Goal: Task Accomplishment & Management: Manage account settings

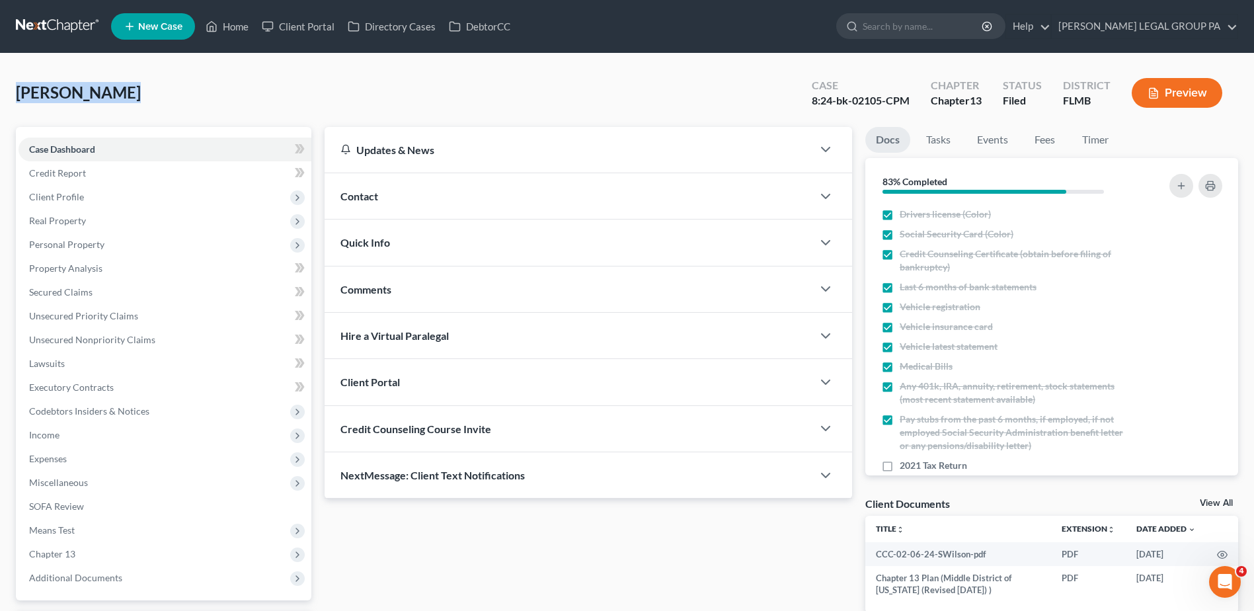
click at [58, 25] on link at bounding box center [58, 27] width 85 height 24
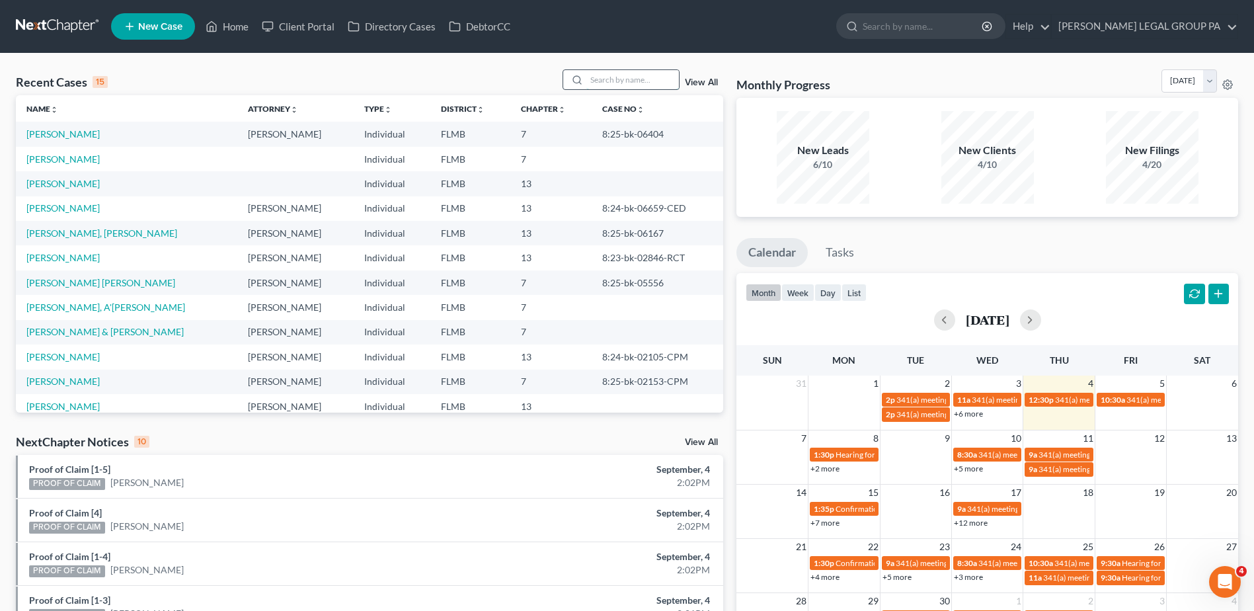
click at [613, 81] on input "search" at bounding box center [632, 79] width 93 height 19
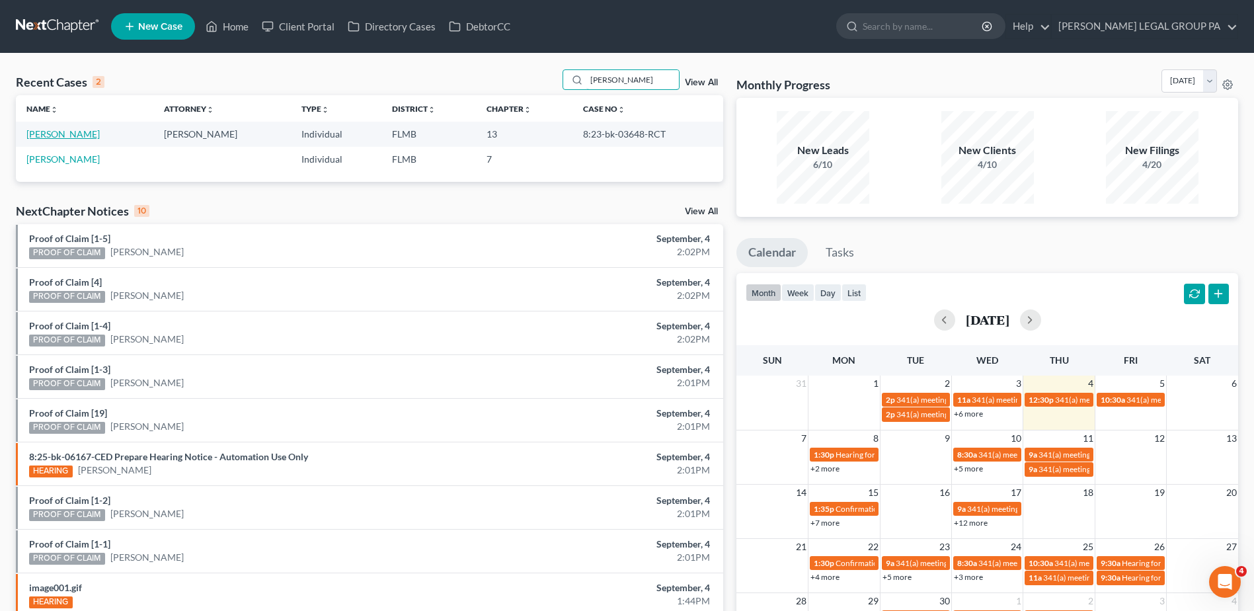
type input "laven"
click at [58, 134] on link "Lavender, Mark" at bounding box center [62, 133] width 73 height 11
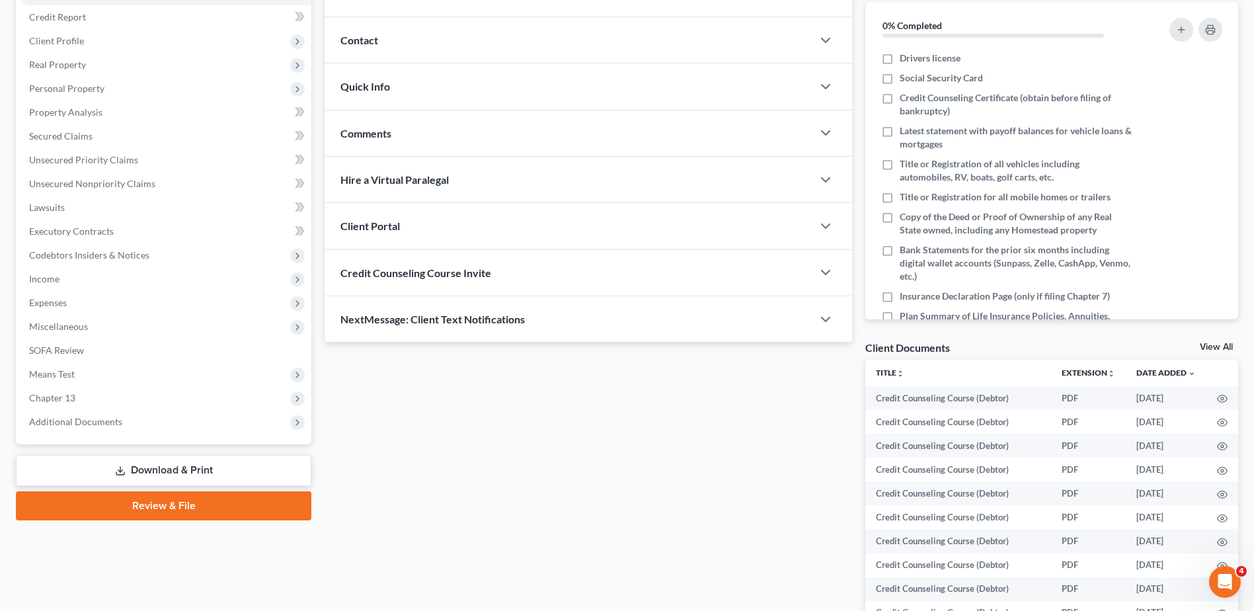
scroll to position [241, 0]
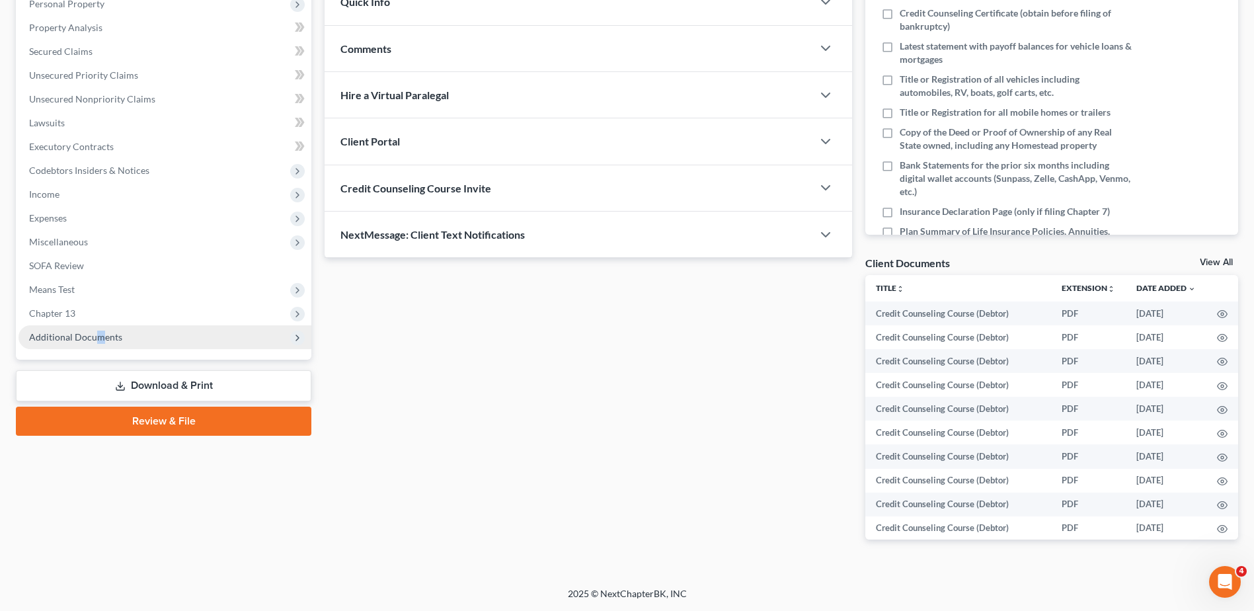
click at [102, 348] on span "Additional Documents" at bounding box center [165, 337] width 293 height 24
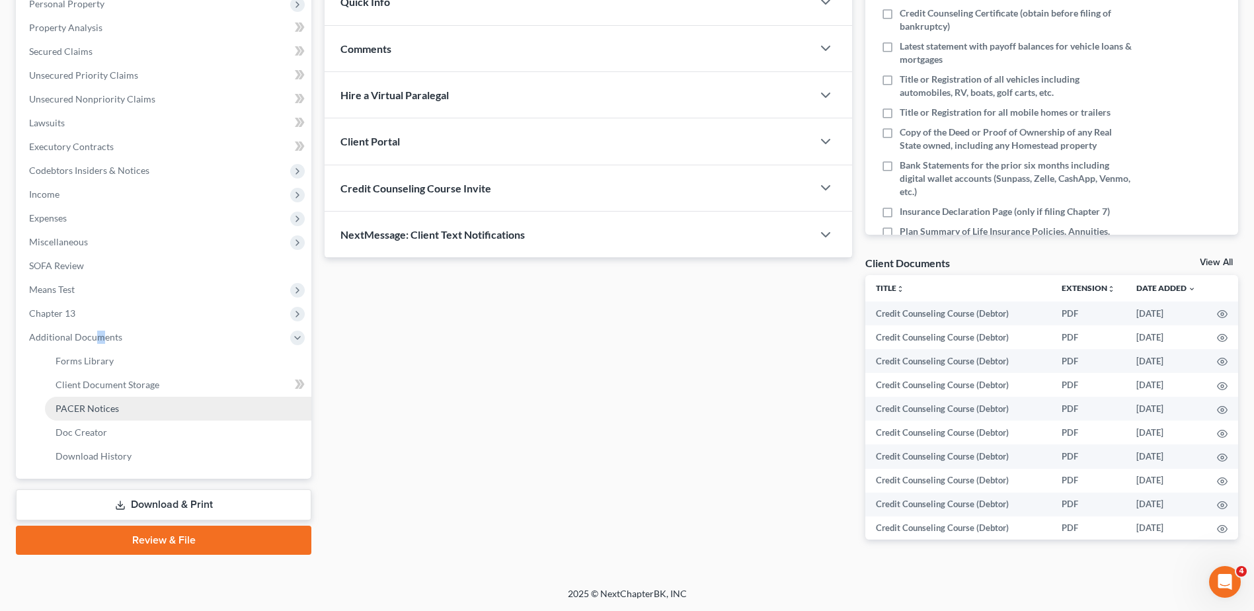
click at [91, 407] on span "PACER Notices" at bounding box center [87, 408] width 63 height 11
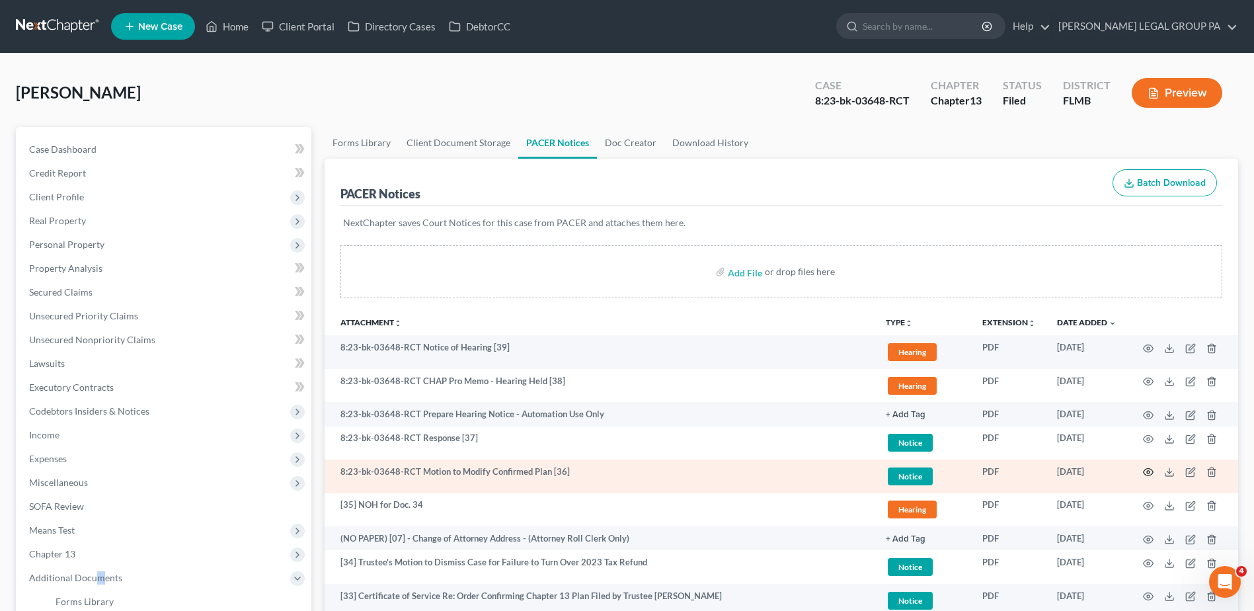
click at [1152, 473] on icon "button" at bounding box center [1149, 472] width 10 height 7
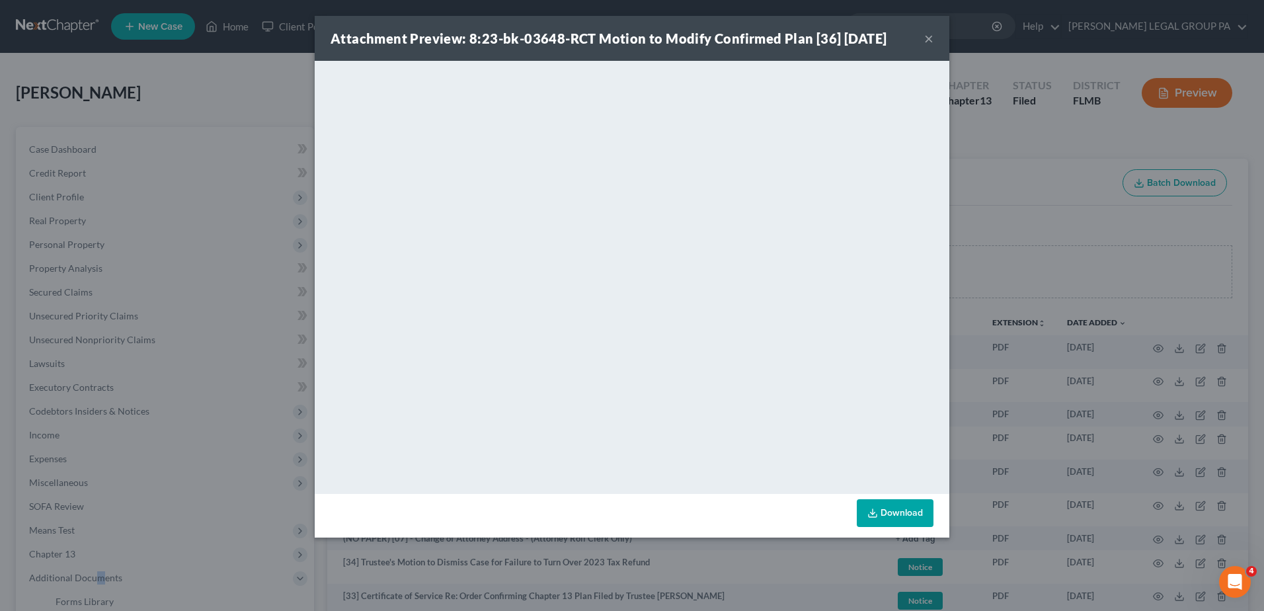
click at [931, 33] on button "×" at bounding box center [928, 38] width 9 height 16
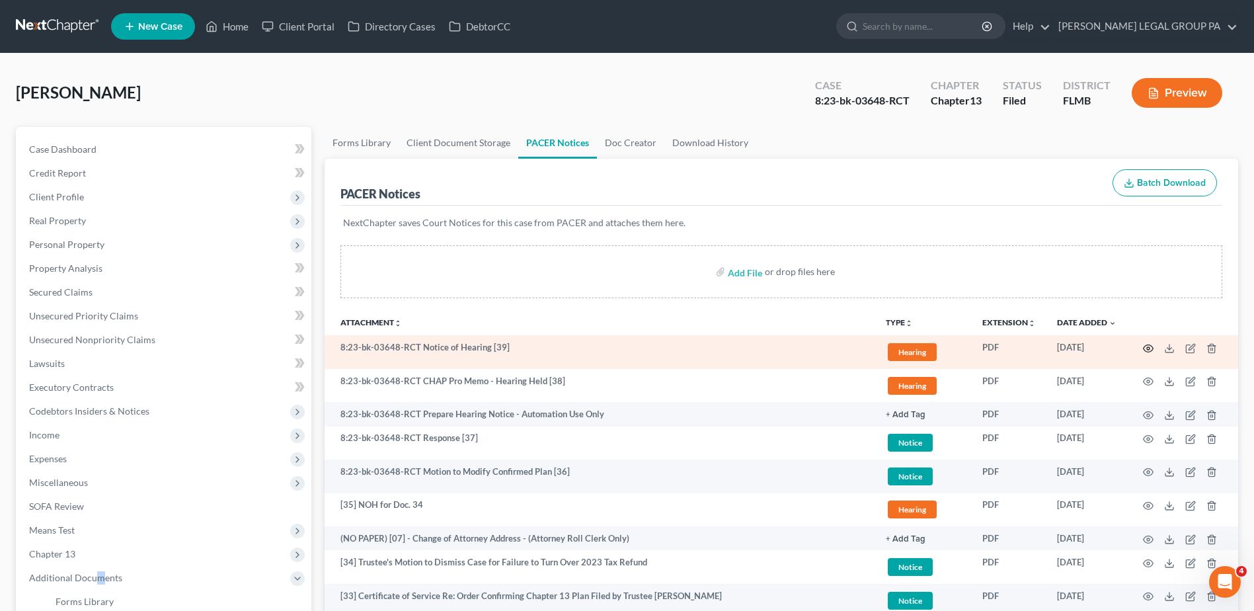
click at [1144, 347] on icon "button" at bounding box center [1149, 347] width 10 height 7
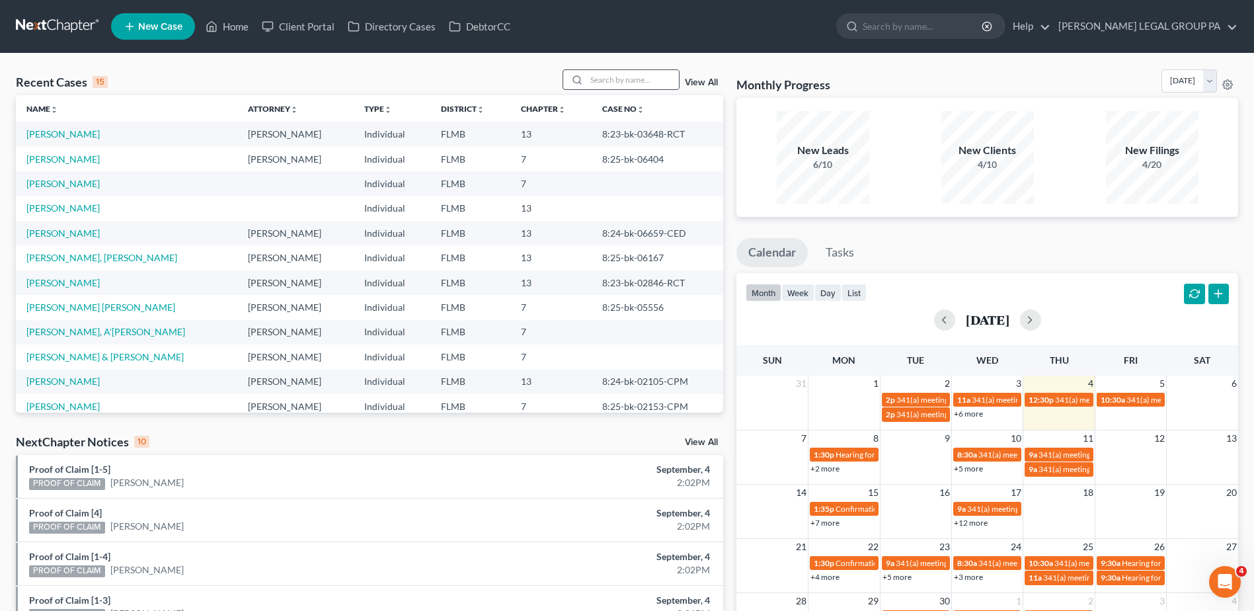
click at [621, 69] on div at bounding box center [622, 79] width 118 height 20
click at [617, 83] on input "search" at bounding box center [632, 79] width 93 height 19
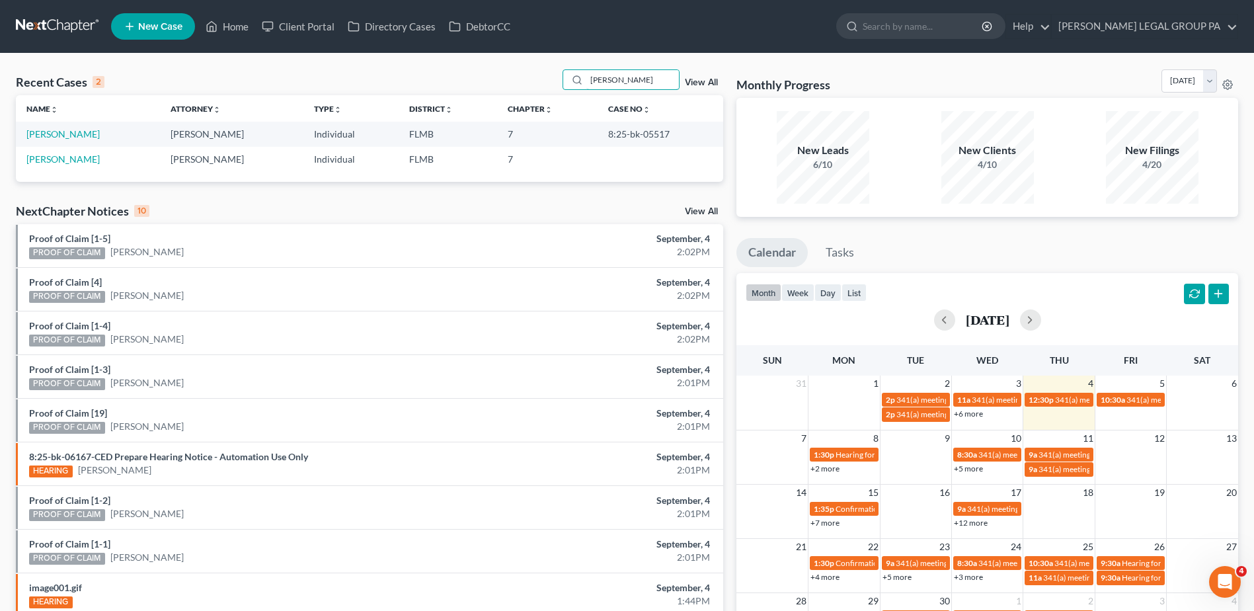
type input "linda allen"
click at [446, 207] on div "NextChapter Notices 10 View All" at bounding box center [369, 213] width 707 height 21
click at [58, 135] on link "Allen, Linda" at bounding box center [62, 133] width 73 height 11
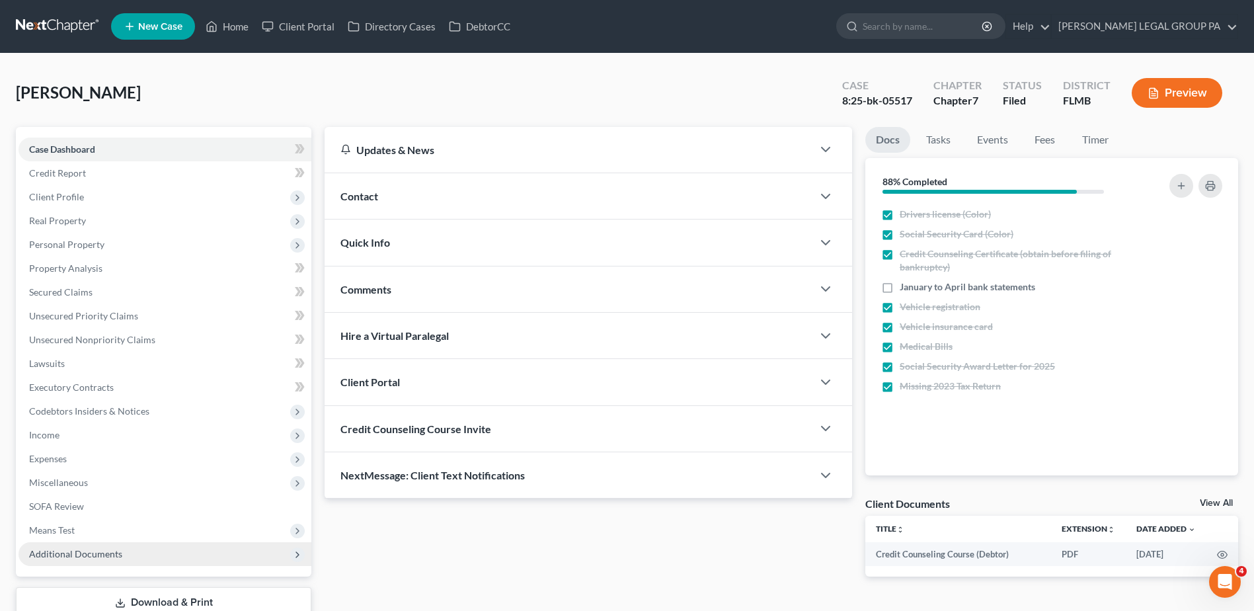
click at [74, 552] on span "Additional Documents" at bounding box center [75, 553] width 93 height 11
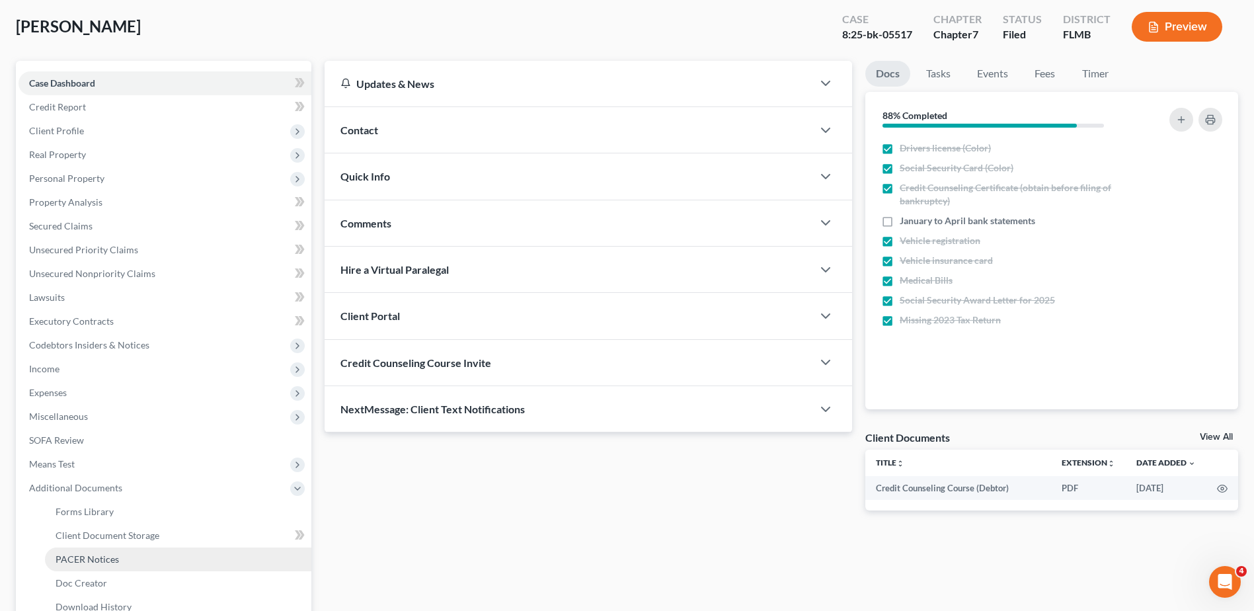
click at [100, 561] on span "PACER Notices" at bounding box center [87, 558] width 63 height 11
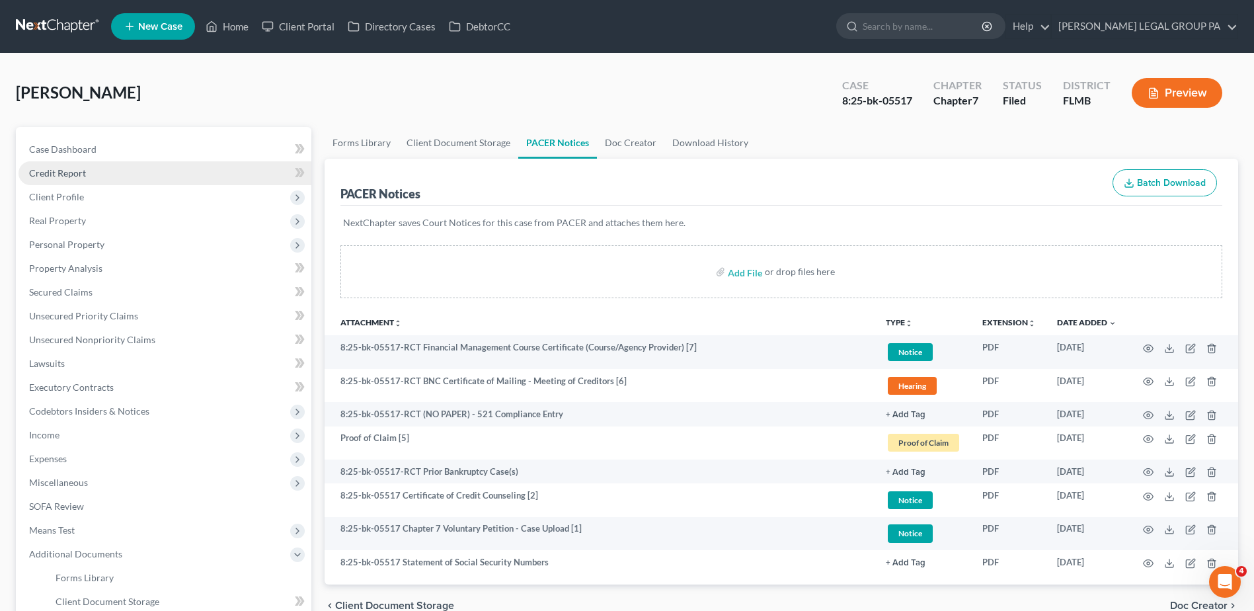
click at [77, 173] on span "Credit Report" at bounding box center [57, 172] width 57 height 11
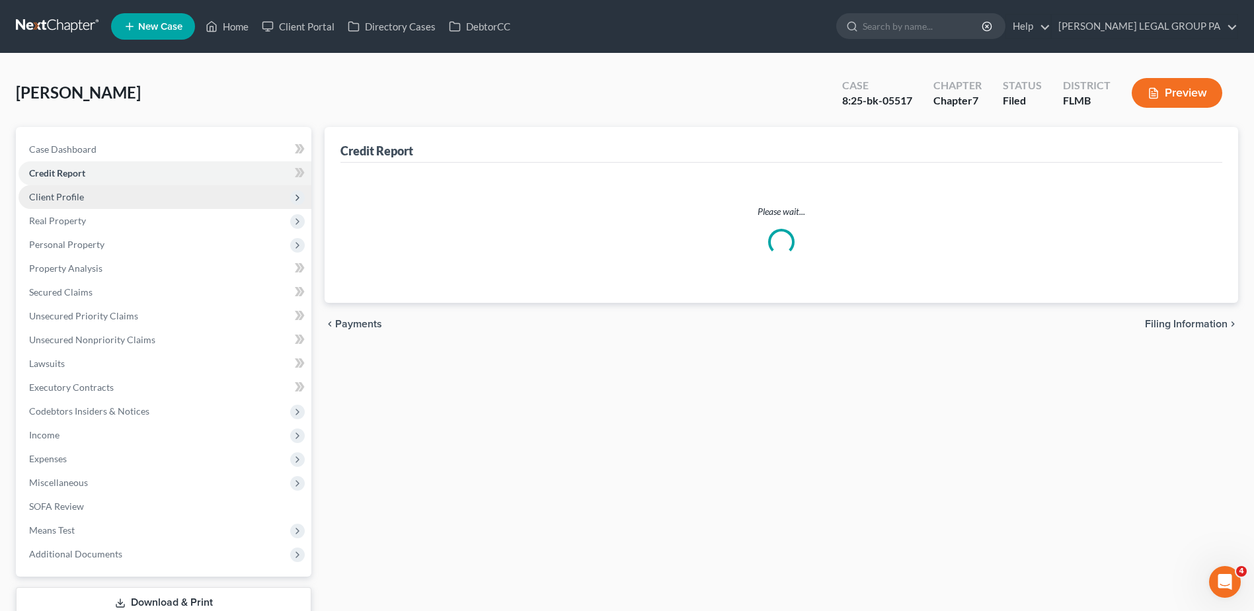
click at [65, 196] on span "Client Profile" at bounding box center [56, 196] width 55 height 11
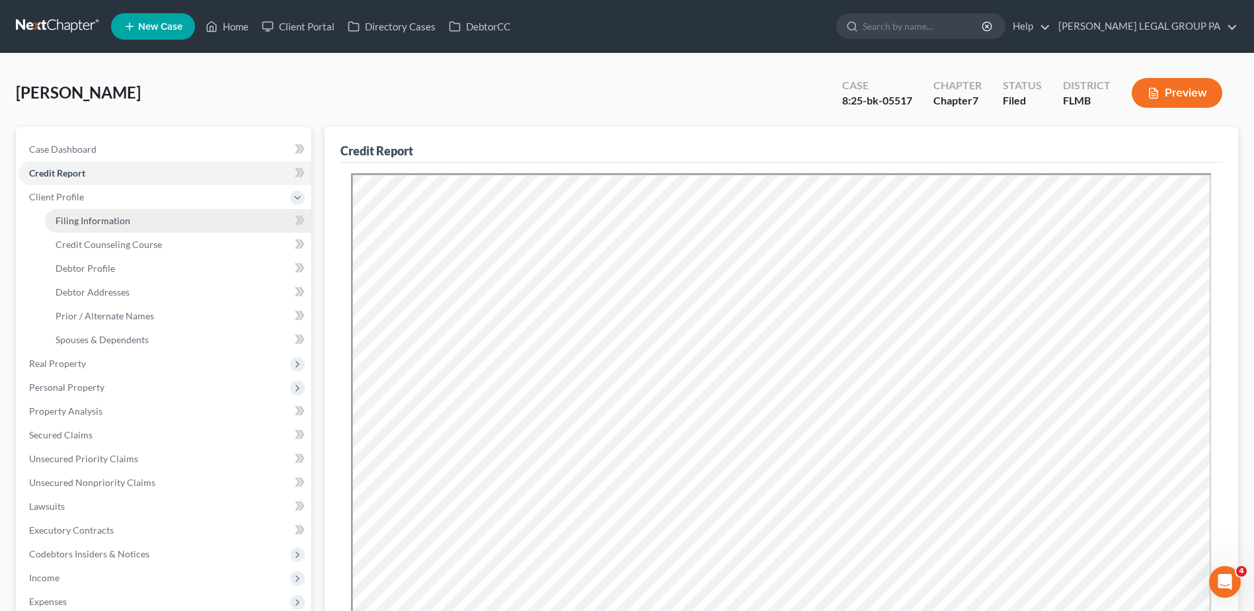
click at [121, 221] on span "Filing Information" at bounding box center [93, 220] width 75 height 11
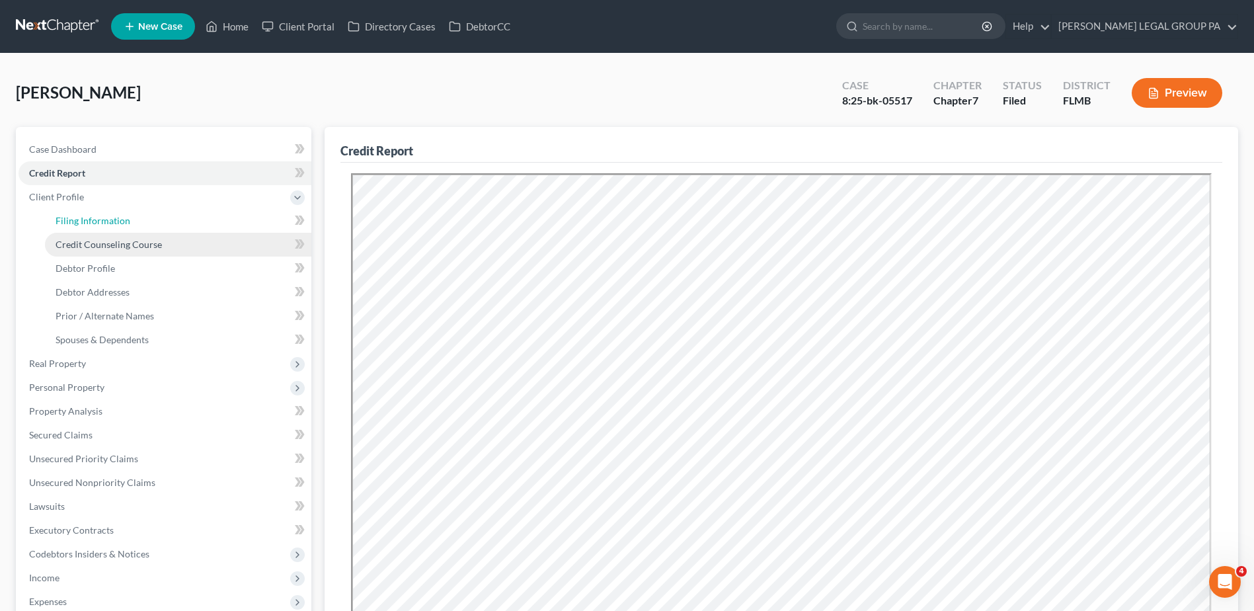
select select "1"
select select "0"
select select "9"
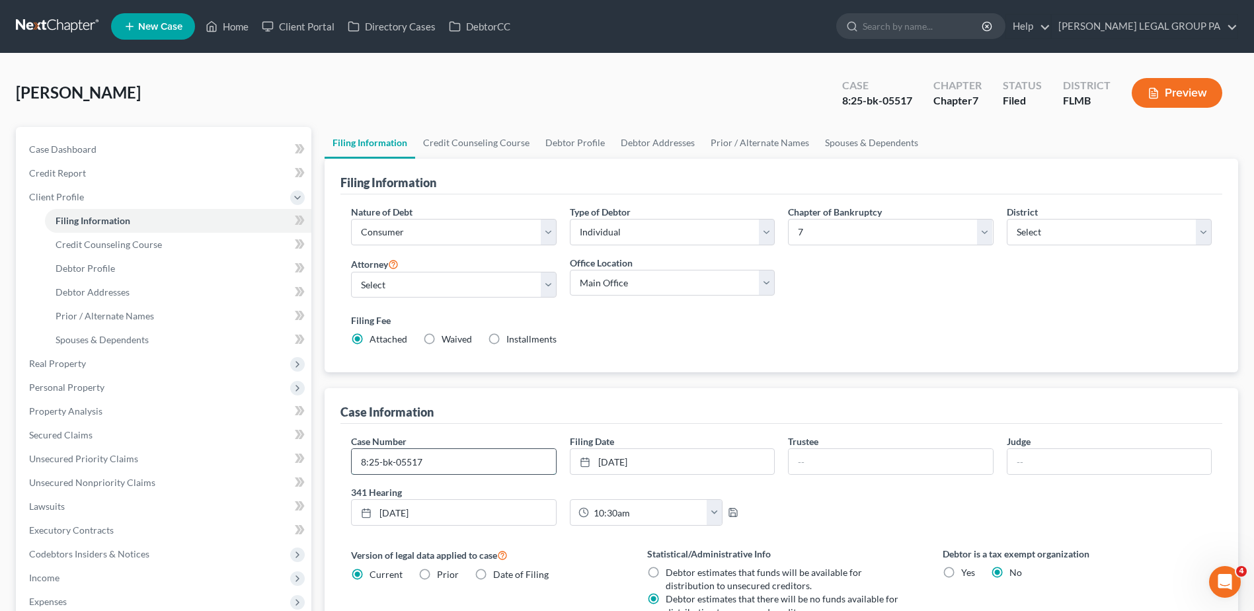
click at [467, 468] on input "8:25-bk-05517" at bounding box center [454, 461] width 204 height 25
drag, startPoint x: 219, startPoint y: 460, endPoint x: 209, endPoint y: 459, distance: 10.6
click at [210, 459] on div "Petition Navigation Case Dashboard Payments Invoices Payments Payments Credit R…" at bounding box center [626, 474] width 1235 height 694
type input "8:25-bk-05517-RCT"
click at [89, 408] on span "Property Analysis" at bounding box center [65, 410] width 73 height 11
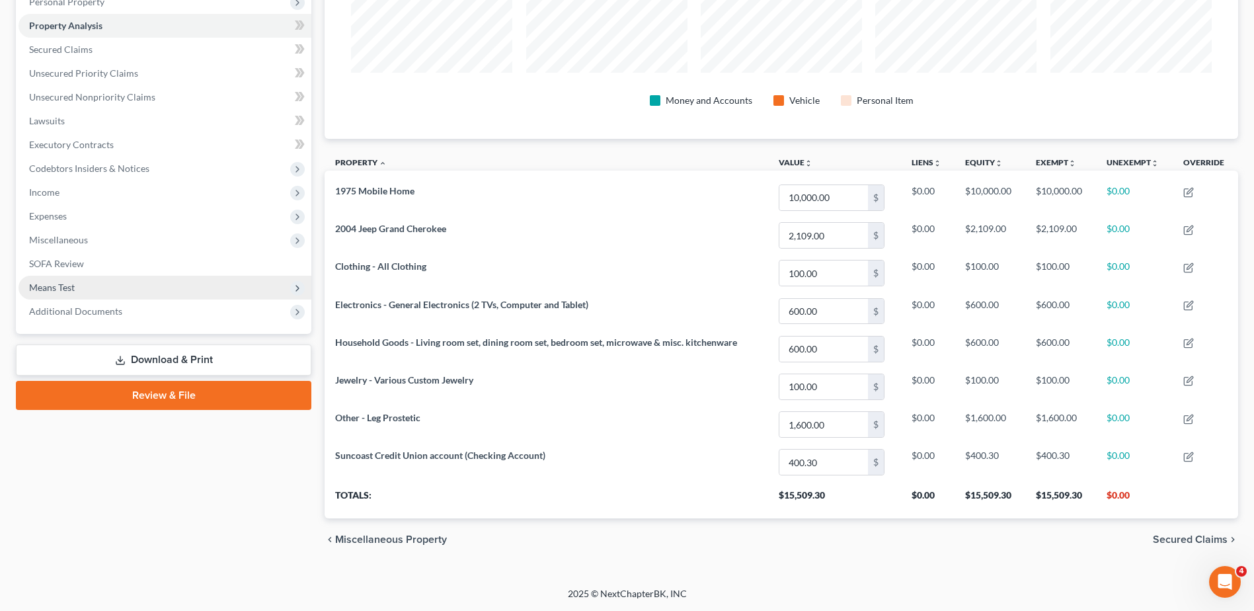
click at [65, 283] on span "Means Test" at bounding box center [52, 287] width 46 height 11
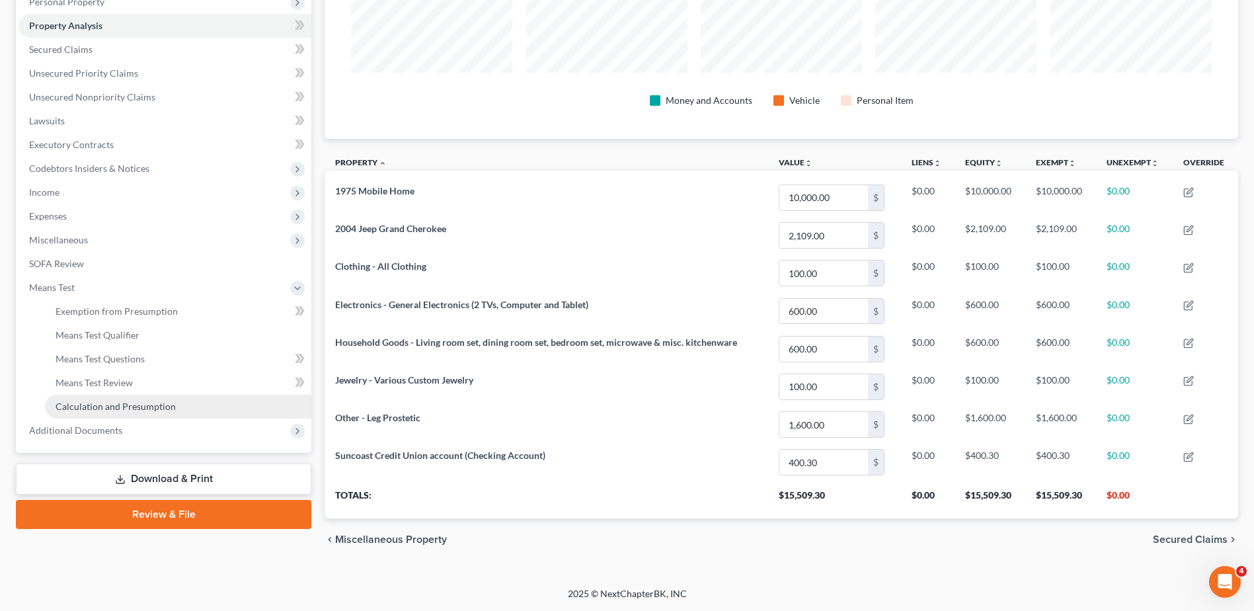
click at [126, 399] on link "Calculation and Presumption" at bounding box center [178, 407] width 266 height 24
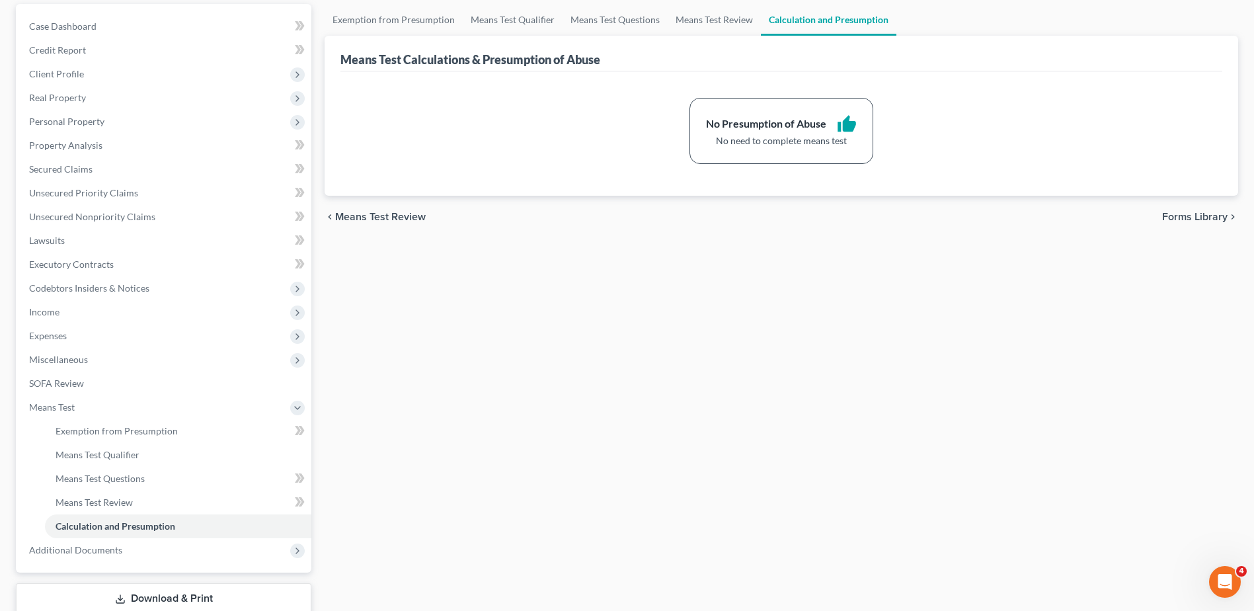
scroll to position [211, 0]
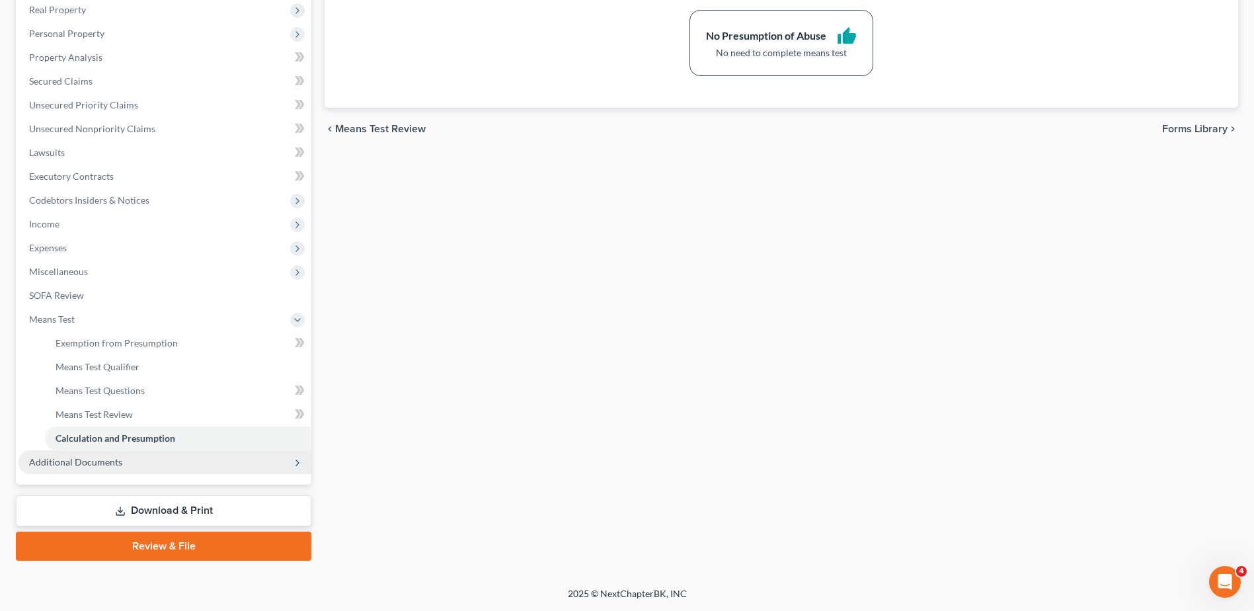
click at [97, 464] on span "Additional Documents" at bounding box center [75, 461] width 93 height 11
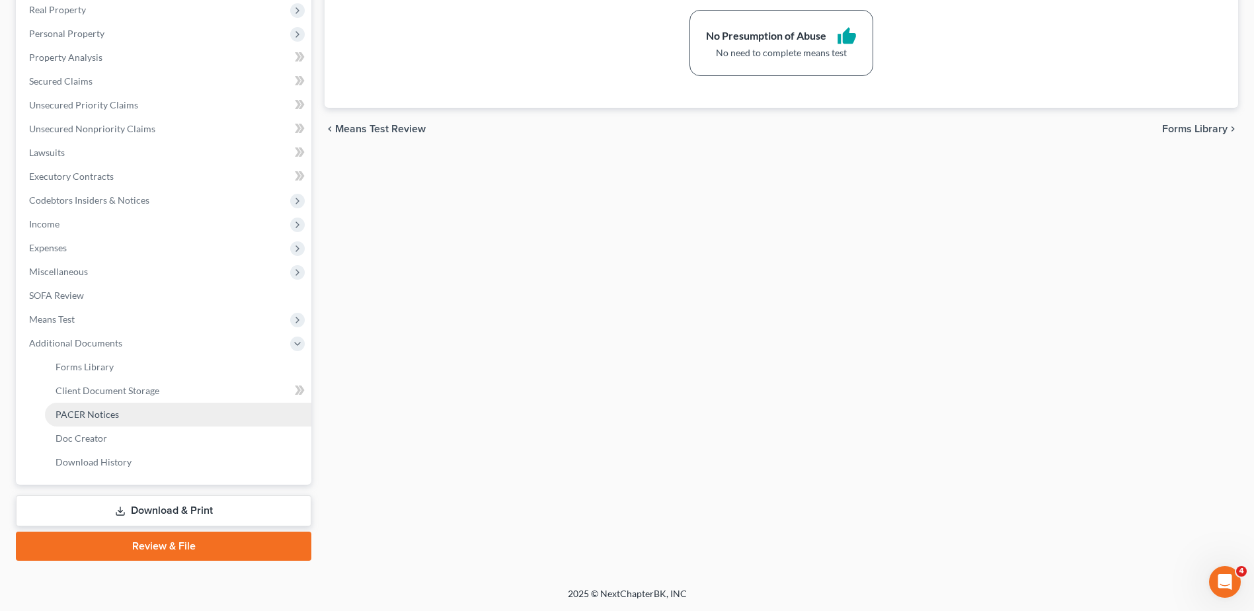
click at [118, 416] on link "PACER Notices" at bounding box center [178, 415] width 266 height 24
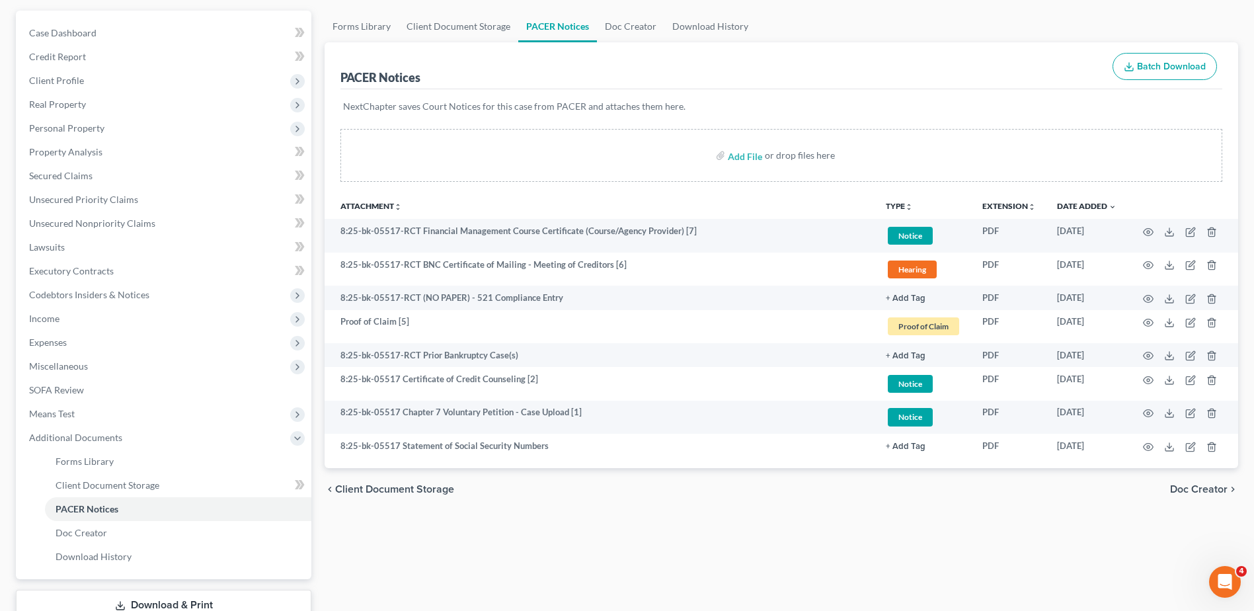
scroll to position [211, 0]
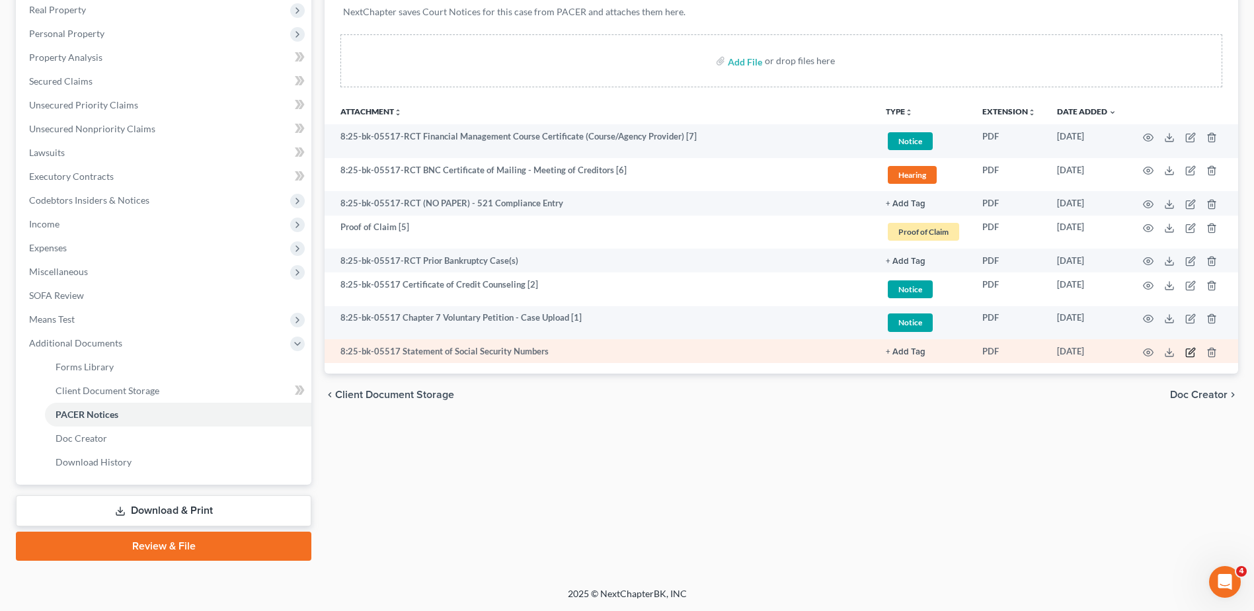
click at [1188, 348] on icon "button" at bounding box center [1190, 352] width 8 height 8
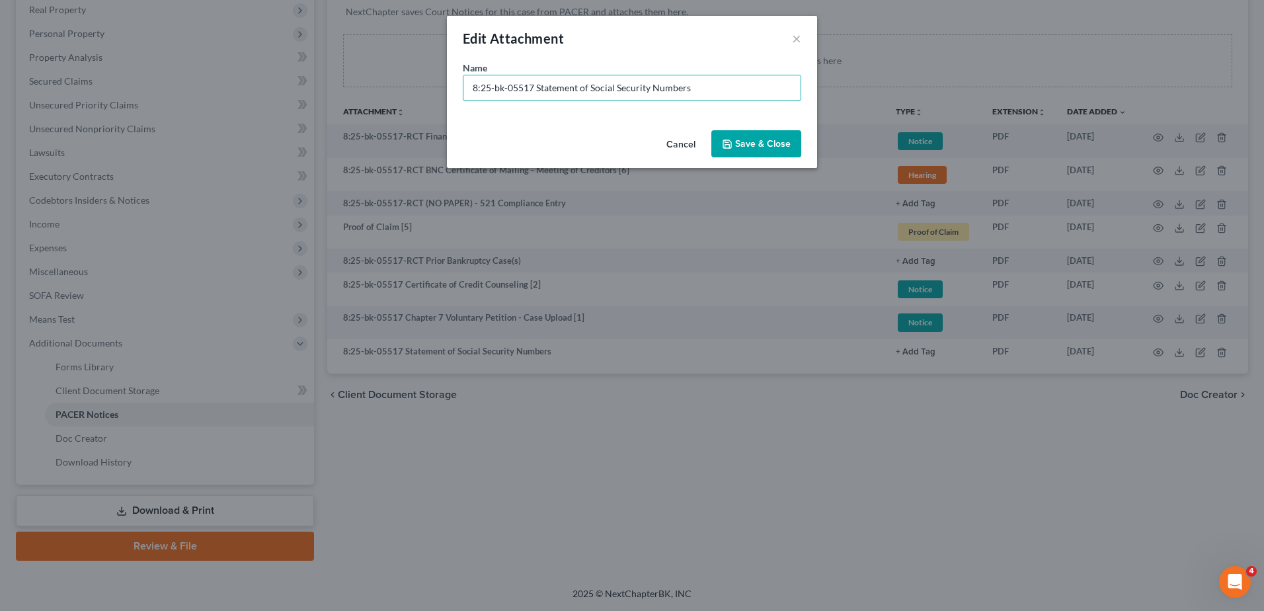
drag, startPoint x: 533, startPoint y: 83, endPoint x: 315, endPoint y: 91, distance: 218.3
click at [315, 91] on div "Edit Attachment × Name * 8:25-bk-05517 Statement of Social Security Numbers Can…" at bounding box center [632, 305] width 1264 height 611
type input "Document [03] - Statement of Social Security Numbers"
click at [786, 144] on span "Save & Close" at bounding box center [763, 143] width 56 height 11
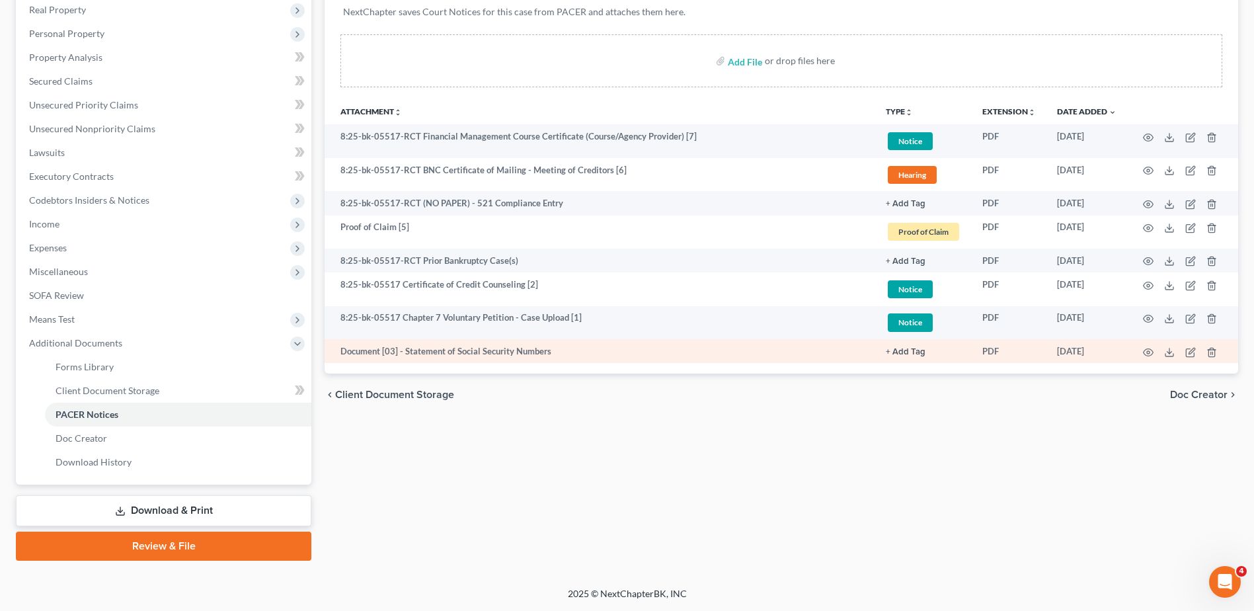
click at [906, 354] on button "+ Add Tag" at bounding box center [906, 352] width 40 height 9
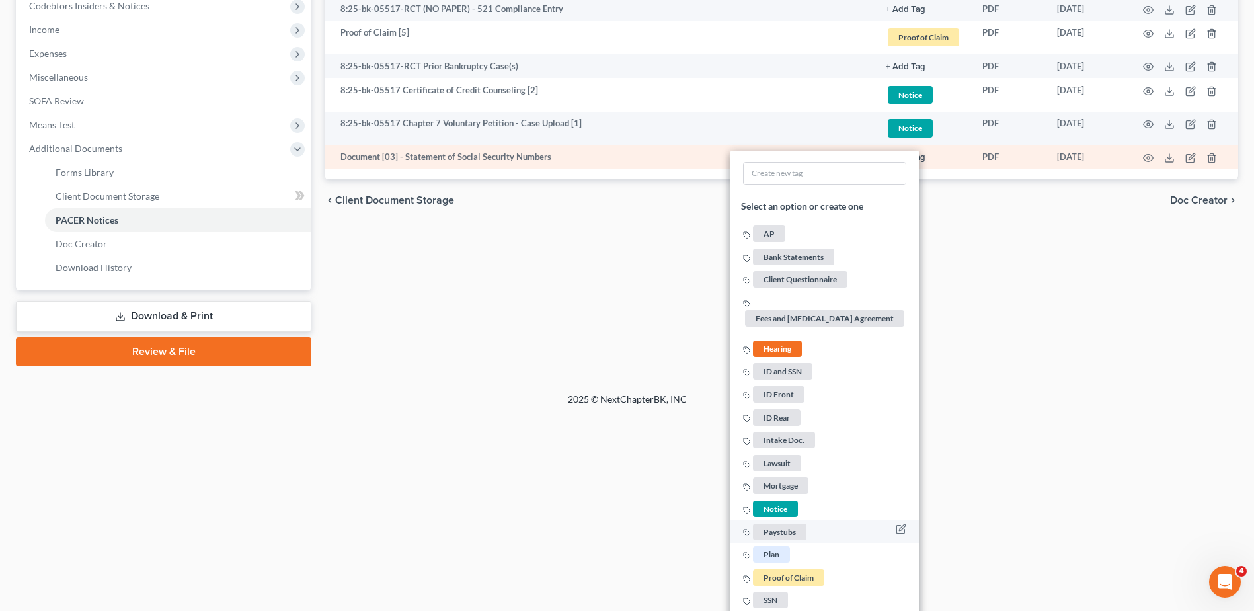
scroll to position [409, 0]
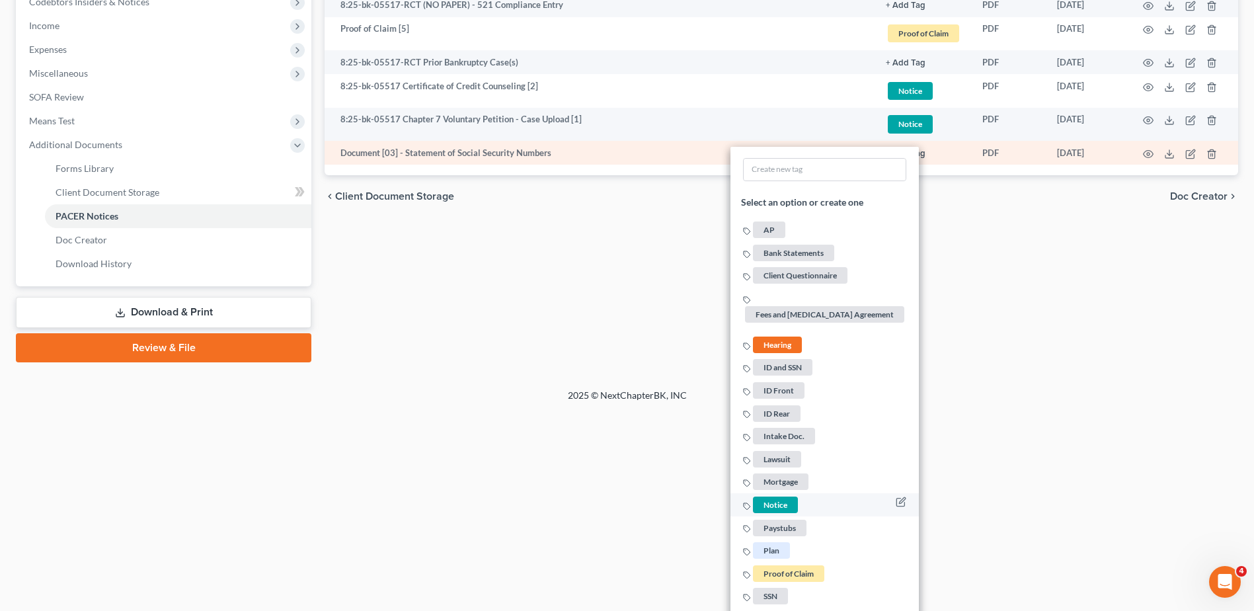
click at [778, 498] on span "Notice" at bounding box center [775, 504] width 45 height 17
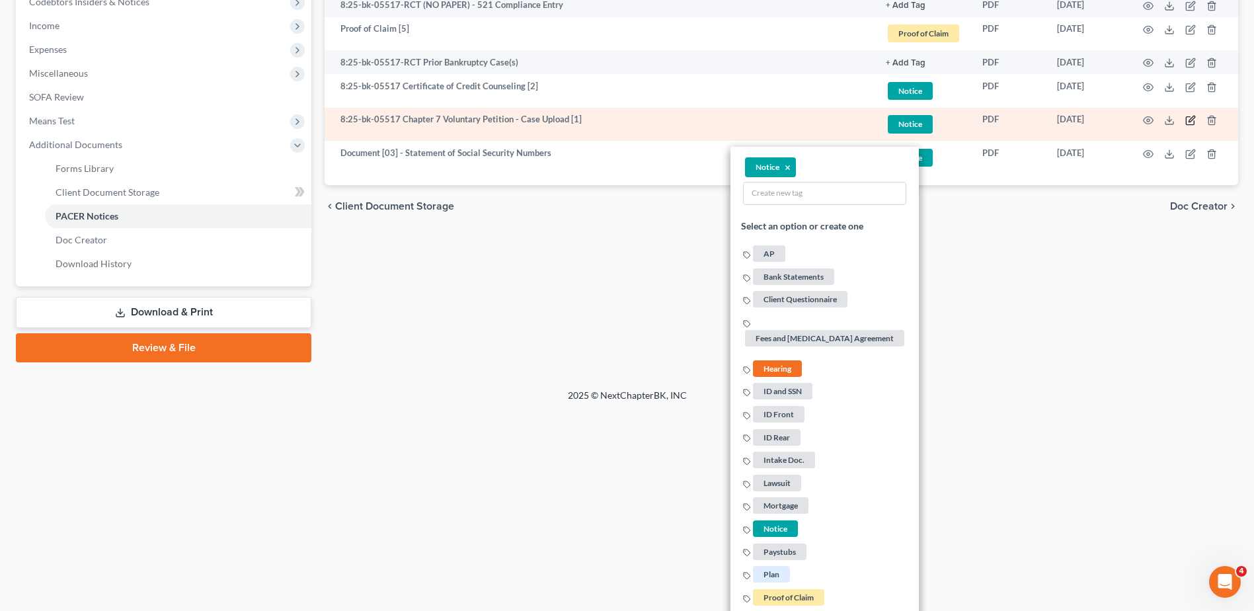
click at [1187, 119] on icon "button" at bounding box center [1190, 120] width 11 height 11
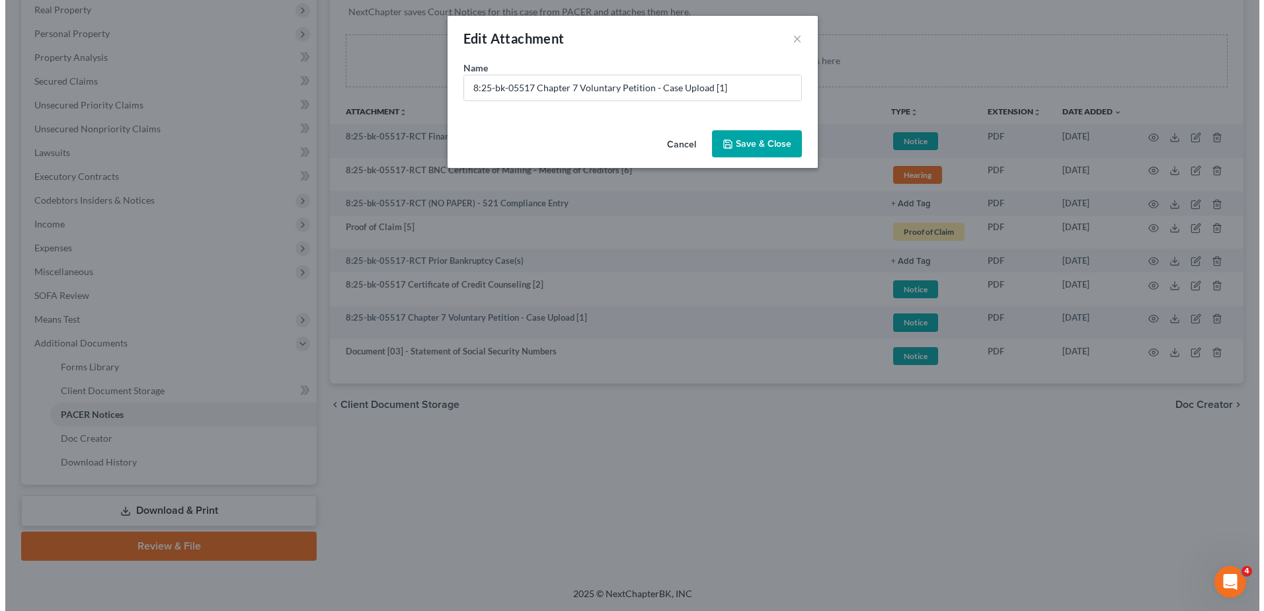
scroll to position [211, 0]
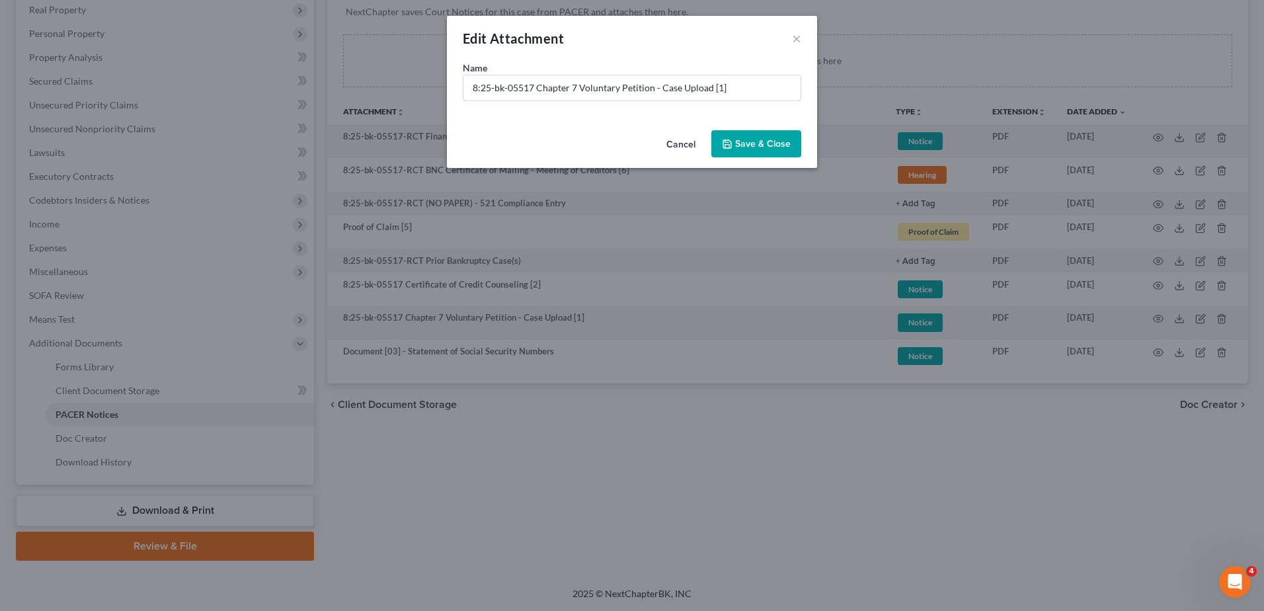
drag, startPoint x: 534, startPoint y: 88, endPoint x: 246, endPoint y: 81, distance: 288.3
click at [288, 85] on div "Edit Attachment × Name * 8:25-bk-05517 Chapter 7 Voluntary Petition - Case Uplo…" at bounding box center [632, 305] width 1264 height 611
paste input "Document [03] -"
drag, startPoint x: 714, startPoint y: 86, endPoint x: 841, endPoint y: 112, distance: 129.5
click at [837, 111] on div "Edit Attachment × Name * Document [03] - Chapter 7 Voluntary Petition - Case Up…" at bounding box center [632, 305] width 1264 height 611
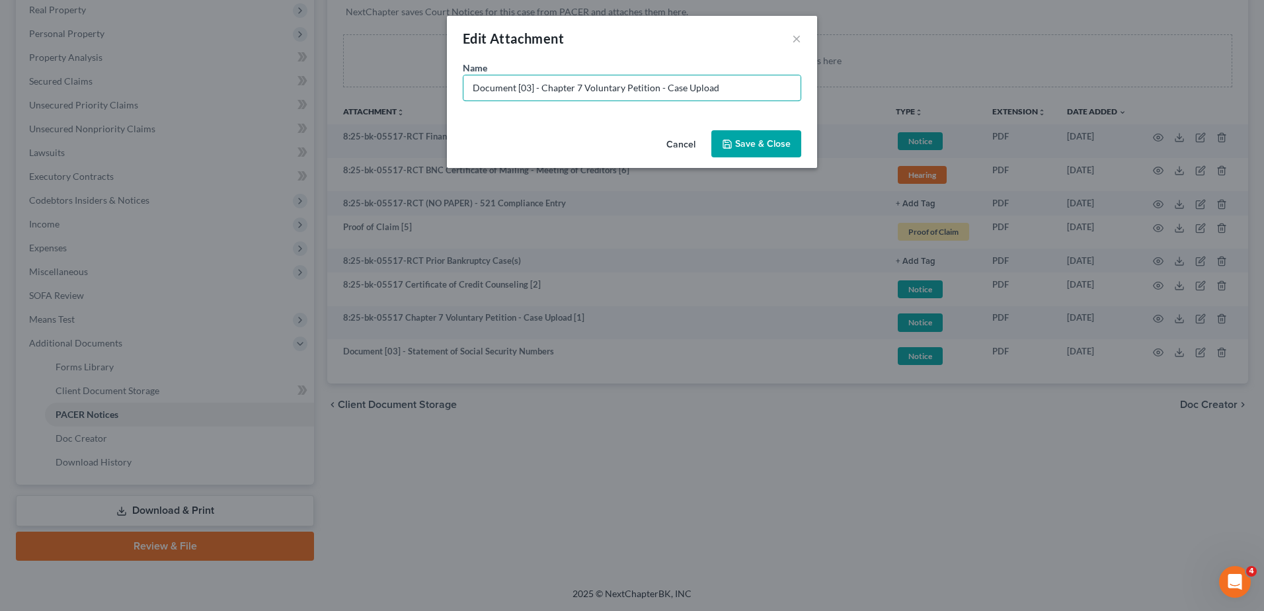
click at [788, 106] on div "Name * Document [03] - Chapter 7 Voluntary Petition - Case Upload" at bounding box center [632, 93] width 370 height 64
click at [529, 89] on input "Document [03] - Chapter 7 Voluntary Petition" at bounding box center [631, 87] width 337 height 25
type input "Document [01] - Chapter 7 Voluntary Petition"
click at [746, 144] on span "Save & Close" at bounding box center [763, 143] width 56 height 11
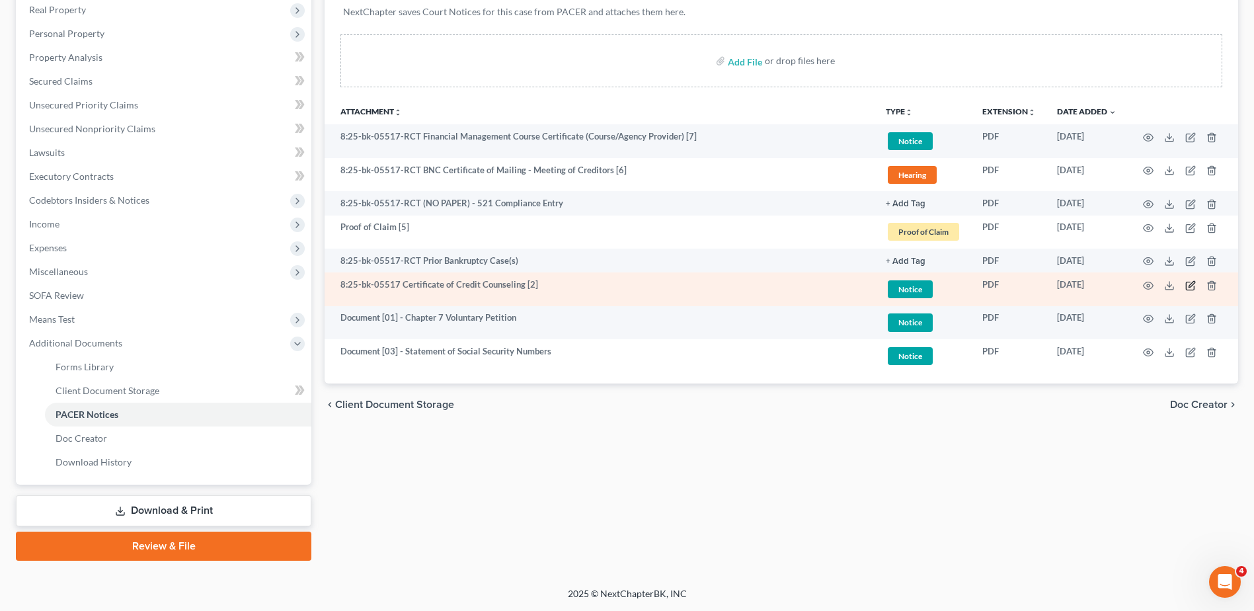
click at [1189, 286] on icon "button" at bounding box center [1191, 284] width 6 height 6
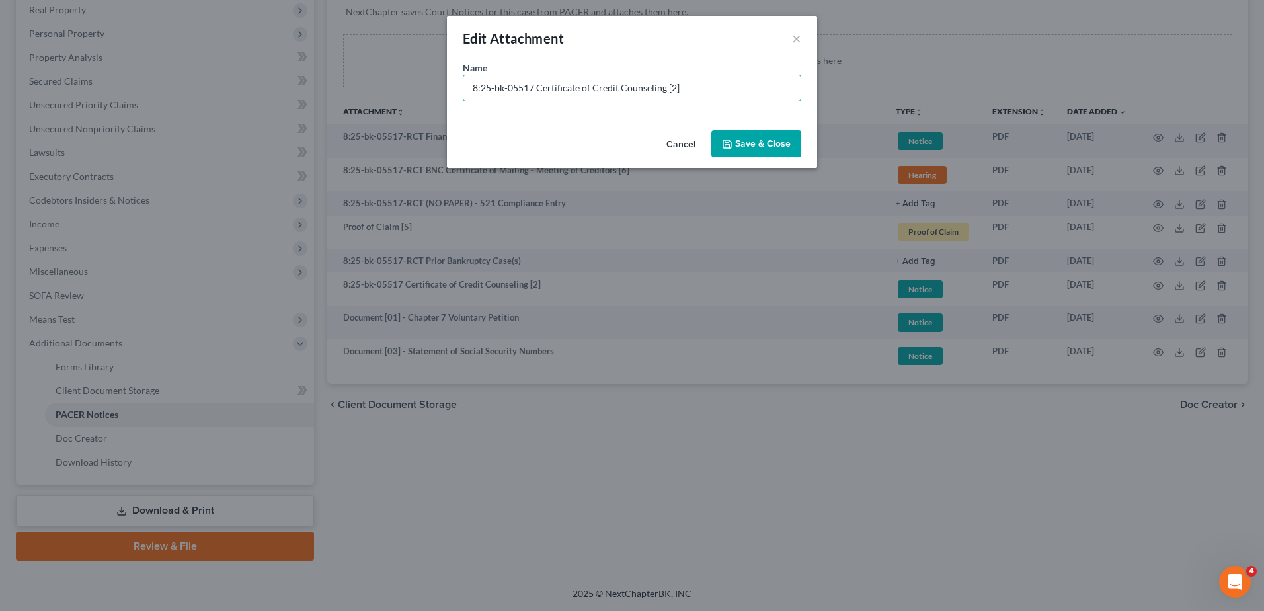
drag, startPoint x: 531, startPoint y: 84, endPoint x: 83, endPoint y: 84, distance: 447.5
click at [86, 84] on div "Edit Attachment × Name * 8:25-bk-05517 Certificate of Credit Counseling [2] Can…" at bounding box center [632, 305] width 1264 height 611
paste input "Document [03] -"
click at [529, 87] on input "Document [03] -7 Certificate of Credit Counseling [2]" at bounding box center [631, 87] width 337 height 25
click at [543, 86] on input "Document [02] -7 Certificate of Credit Counseling [2]" at bounding box center [631, 87] width 337 height 25
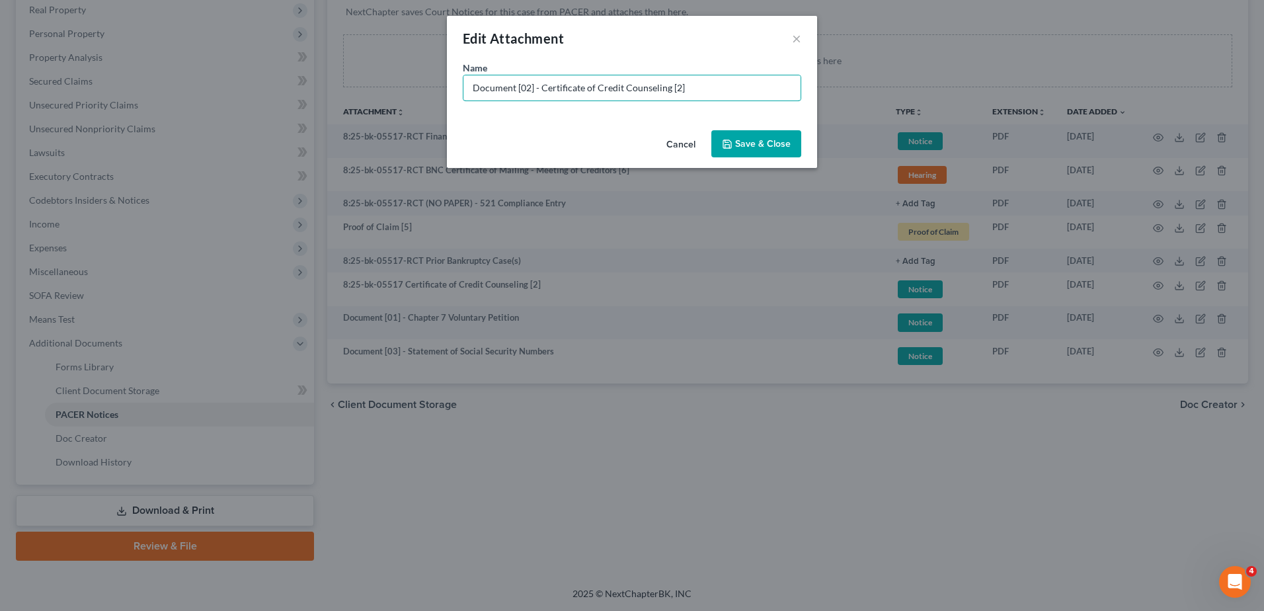
drag, startPoint x: 668, startPoint y: 88, endPoint x: 729, endPoint y: 111, distance: 65.1
click at [696, 97] on input "Document [02] - Certificate of Credit Counseling [2]" at bounding box center [631, 87] width 337 height 25
type input "Document [02] - Certificate of Credit Counseling"
click at [763, 144] on span "Save & Close" at bounding box center [763, 143] width 56 height 11
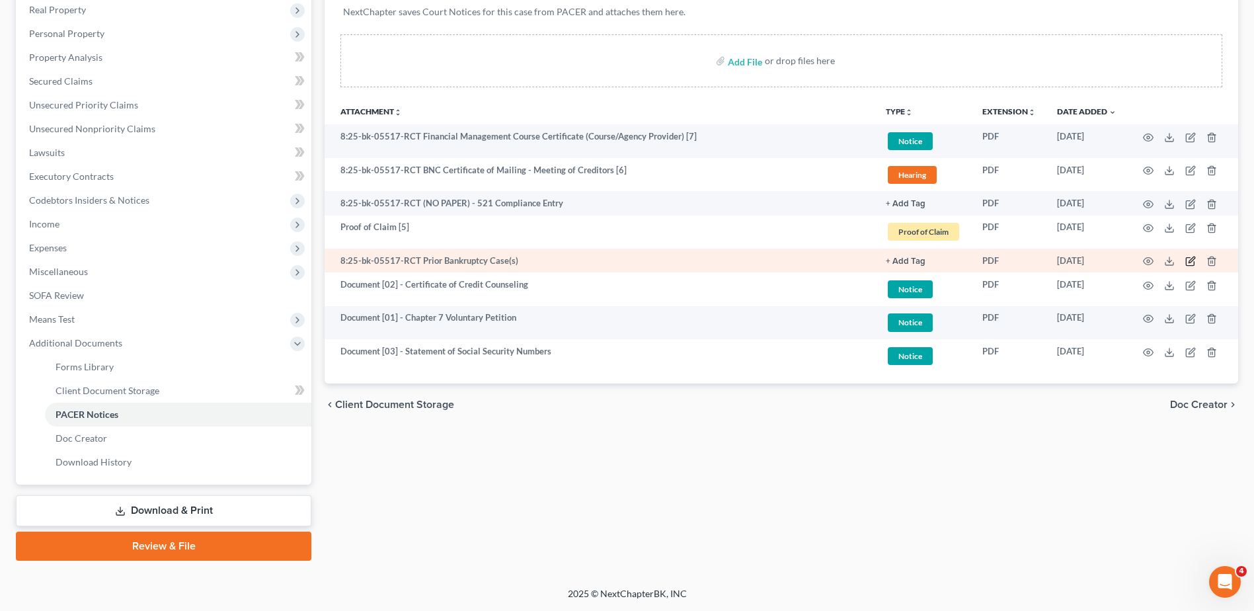
click at [1193, 262] on icon "button" at bounding box center [1190, 261] width 11 height 11
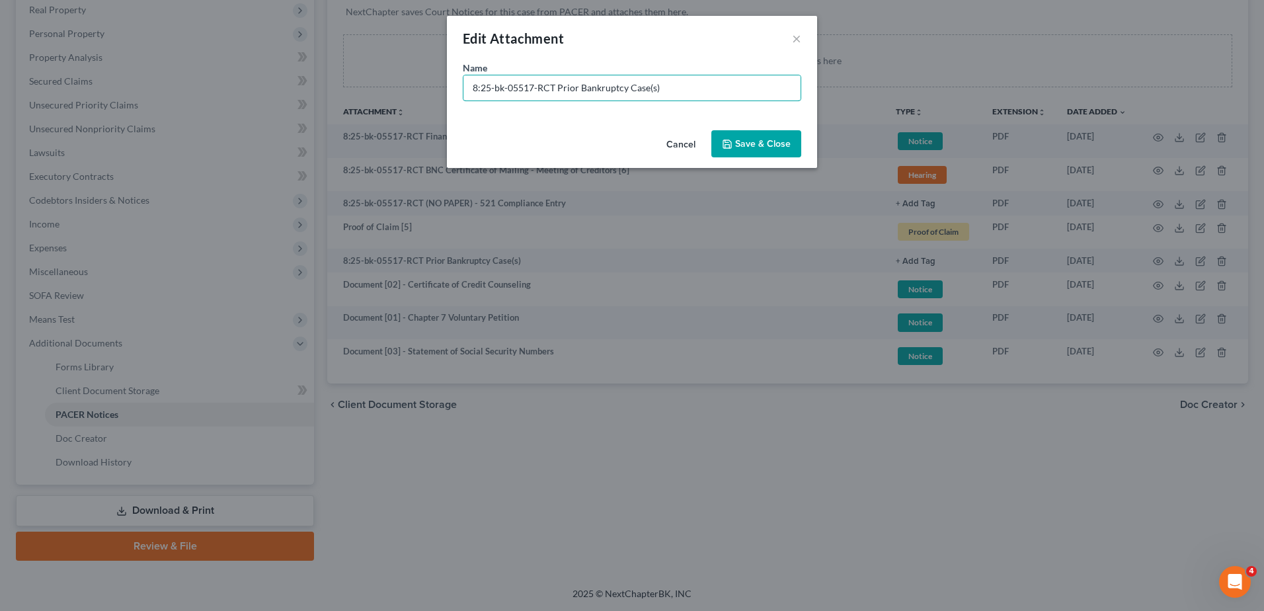
drag, startPoint x: 555, startPoint y: 90, endPoint x: 366, endPoint y: 102, distance: 188.8
click at [366, 102] on div "Edit Attachment × Name * 8:25-bk-05517-RCT Prior Bankruptcy Case(s) Cancel Save…" at bounding box center [632, 305] width 1264 height 611
paste input "Document [03] -"
click at [527, 86] on input "Document [03] - Prior Bankruptcy Case(s)" at bounding box center [631, 87] width 337 height 25
type input "Document [04] - Prior Bankruptcy Case(s)"
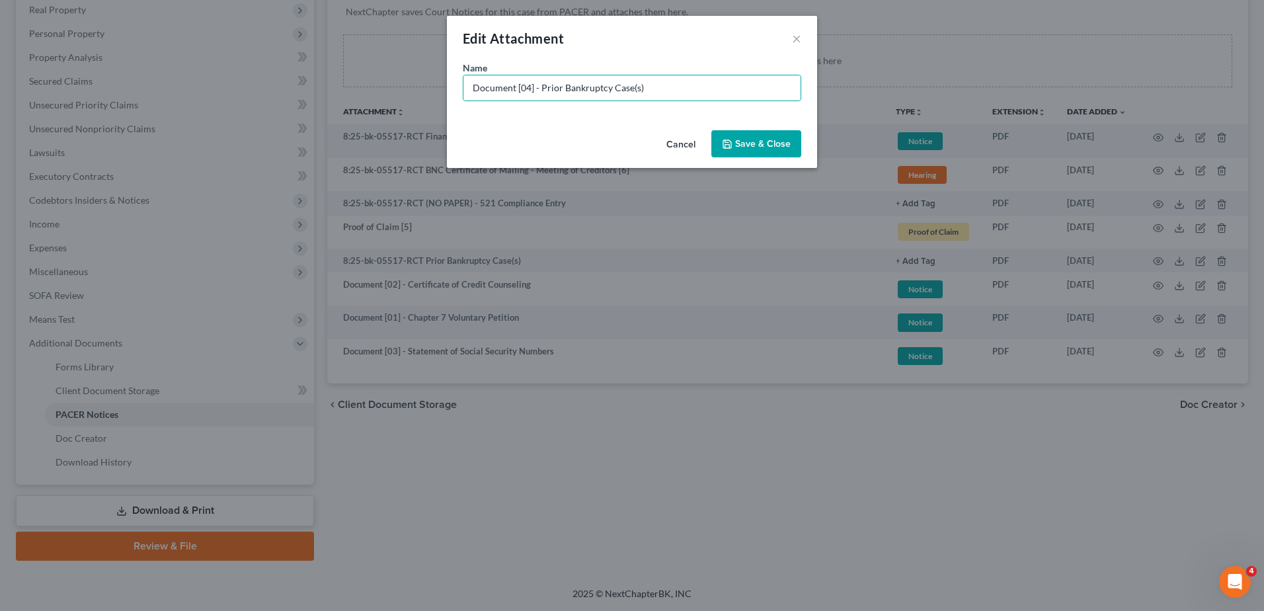
click at [746, 136] on button "Save & Close" at bounding box center [756, 144] width 90 height 28
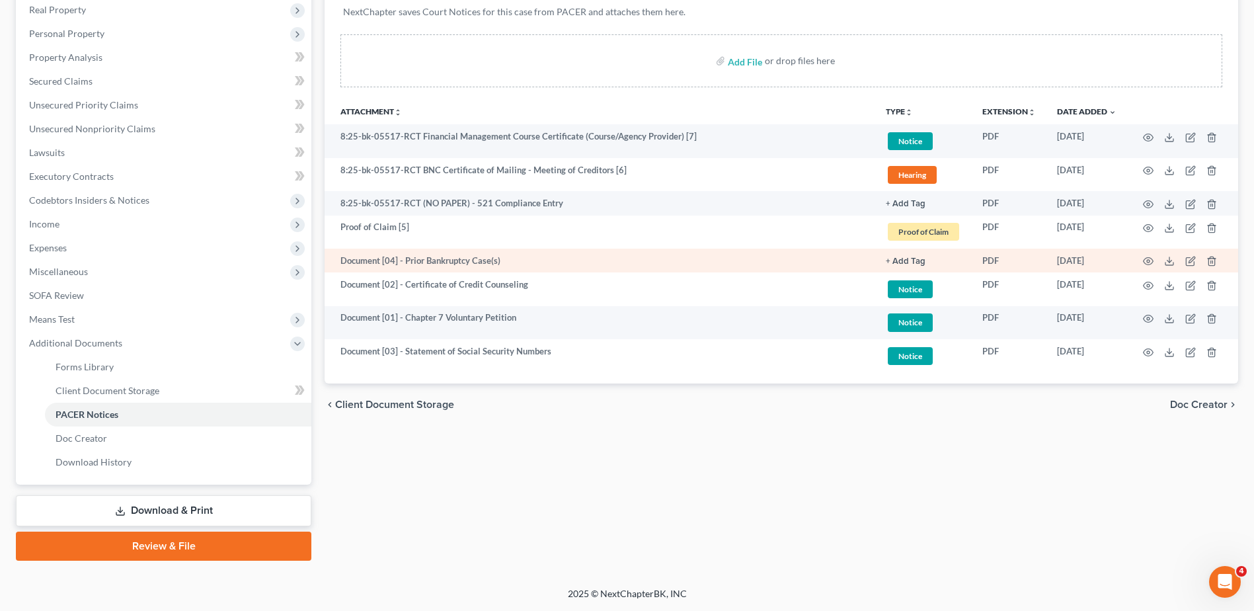
click at [912, 255] on link "+ Add Tag" at bounding box center [923, 260] width 75 height 13
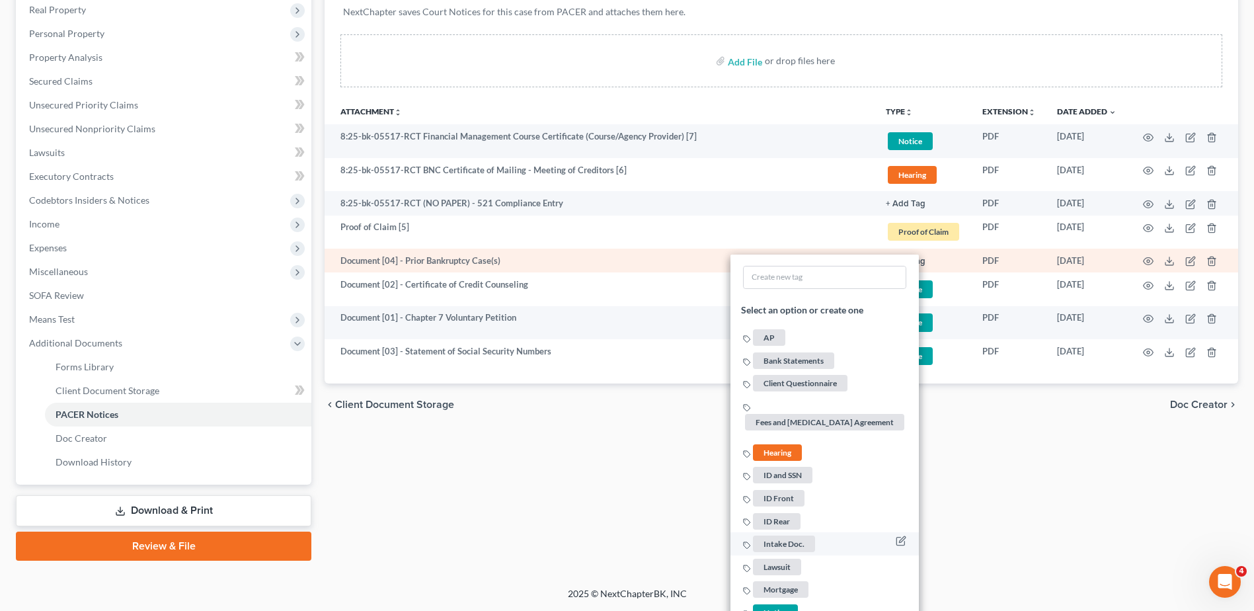
drag, startPoint x: 787, startPoint y: 606, endPoint x: 808, endPoint y: 576, distance: 36.5
click at [787, 606] on span "Notice" at bounding box center [775, 612] width 45 height 17
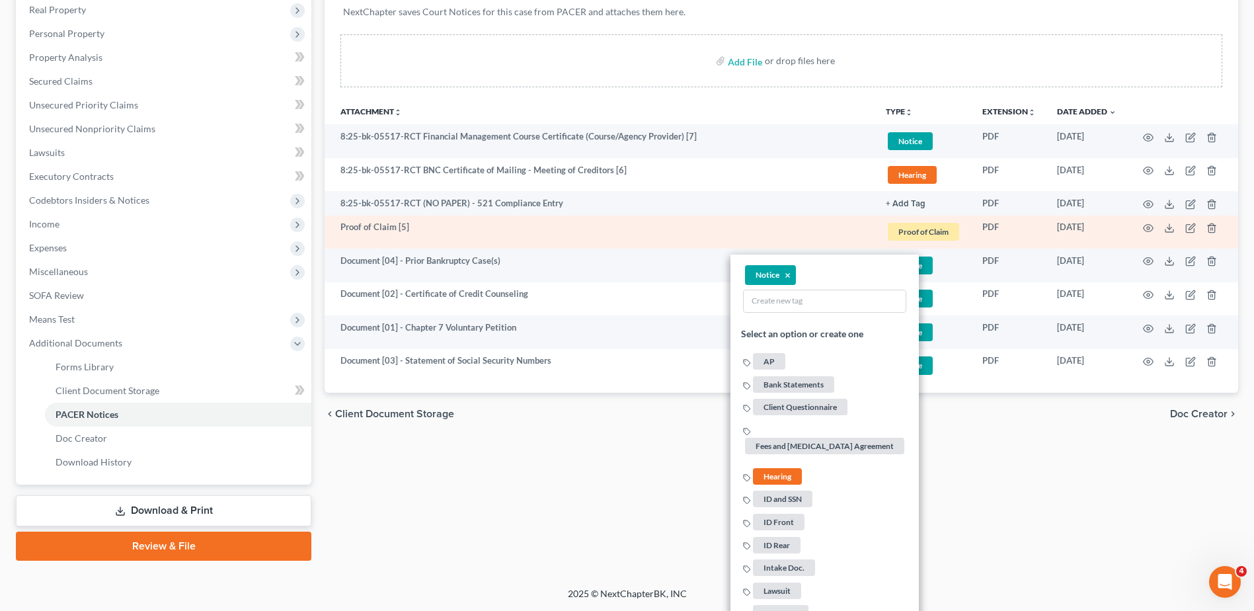
click at [929, 224] on span "Proof of Claim" at bounding box center [923, 232] width 71 height 18
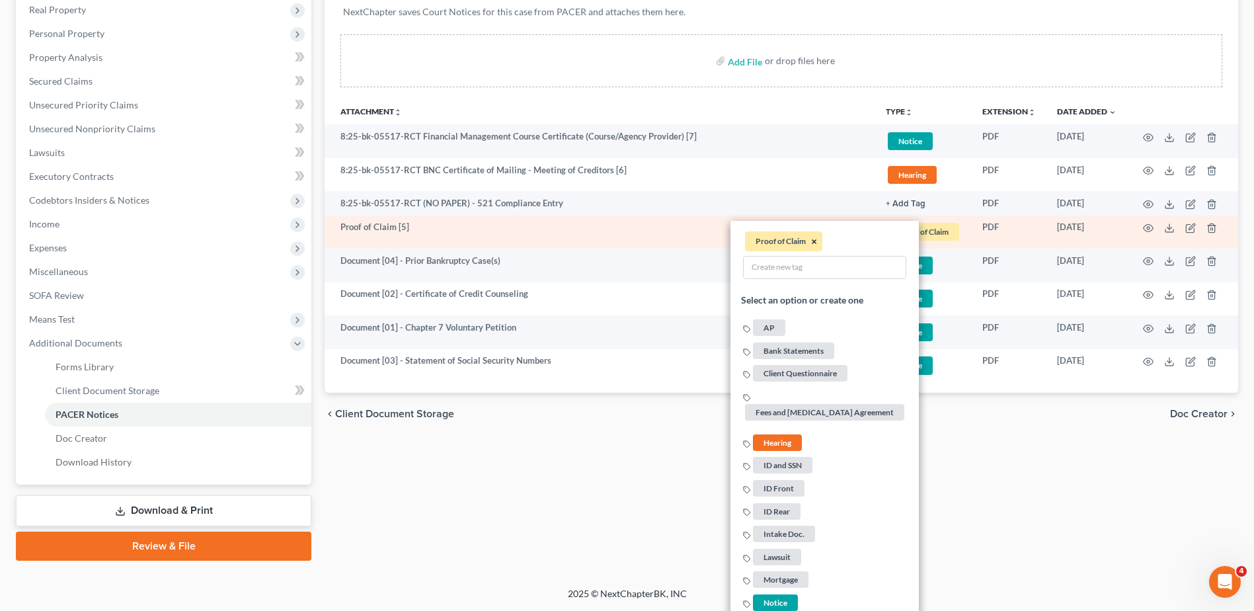
click at [812, 239] on button "×" at bounding box center [814, 242] width 6 height 12
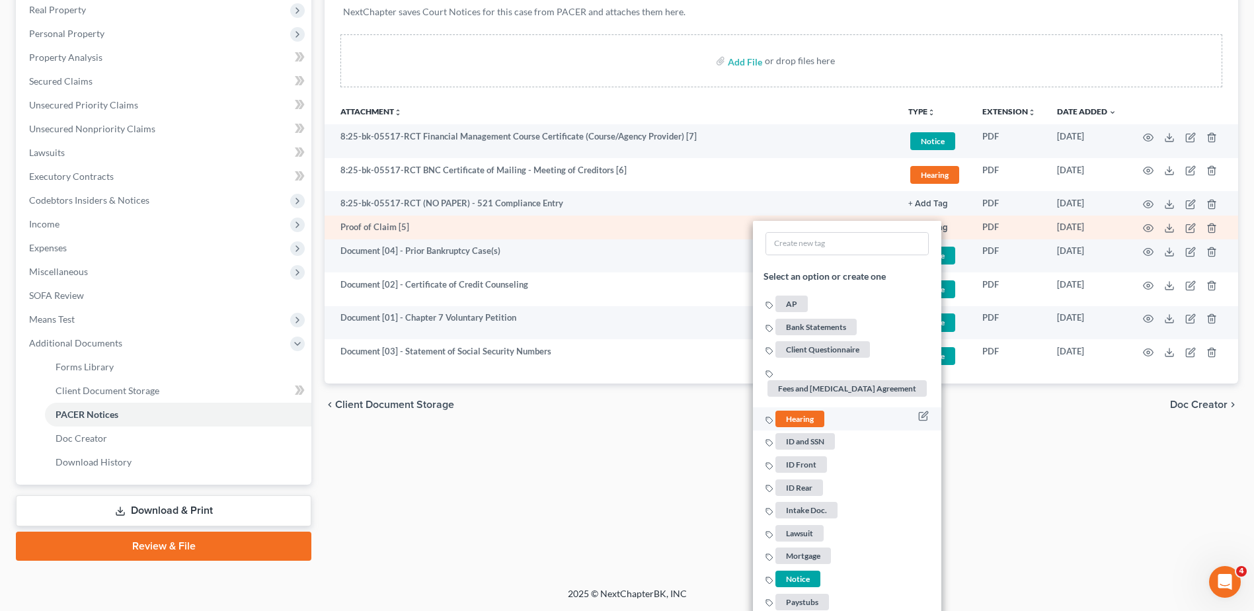
click at [802, 423] on span "Hearing" at bounding box center [799, 418] width 49 height 17
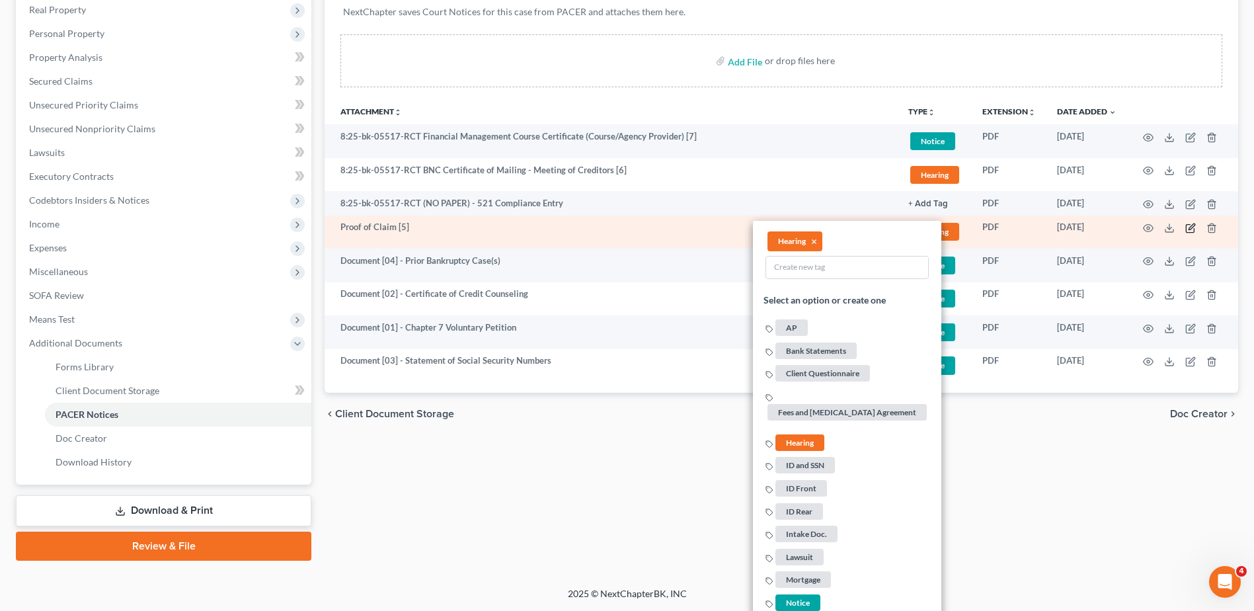
click at [1193, 227] on icon "button" at bounding box center [1190, 228] width 11 height 11
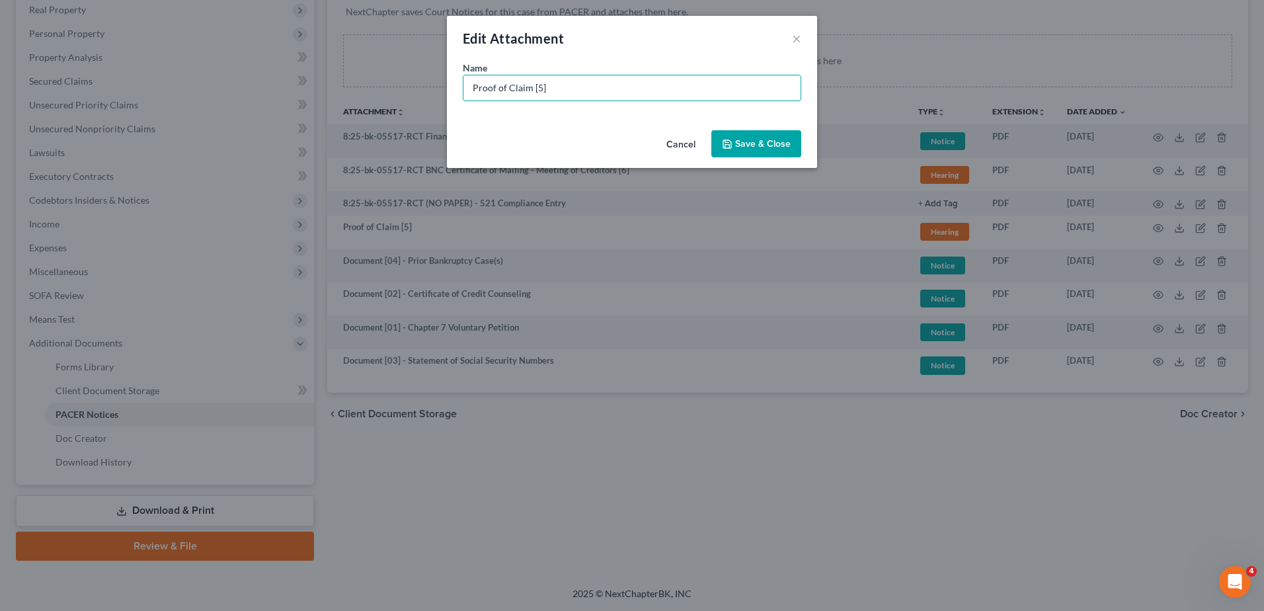
drag, startPoint x: 552, startPoint y: 91, endPoint x: 192, endPoint y: 56, distance: 361.3
click at [200, 55] on div "Edit Attachment × Name * Proof of Claim [5] Cancel Save & Close" at bounding box center [632, 305] width 1264 height 611
paste input "Document [03] -"
click at [525, 88] on input "Document [03] -" at bounding box center [631, 87] width 337 height 25
click at [599, 91] on input "Document [05] -" at bounding box center [631, 87] width 337 height 25
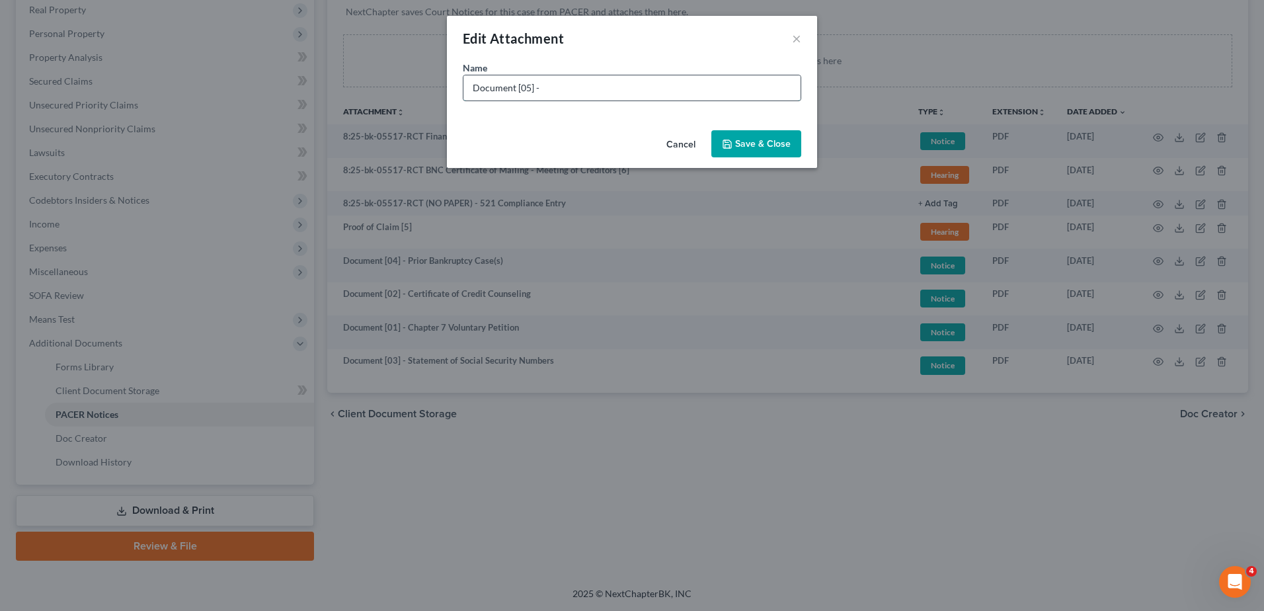
type input "Document [05] - Notice of Chapter 7 Bankruptcy Case"
click at [767, 145] on span "Save & Close" at bounding box center [763, 143] width 56 height 11
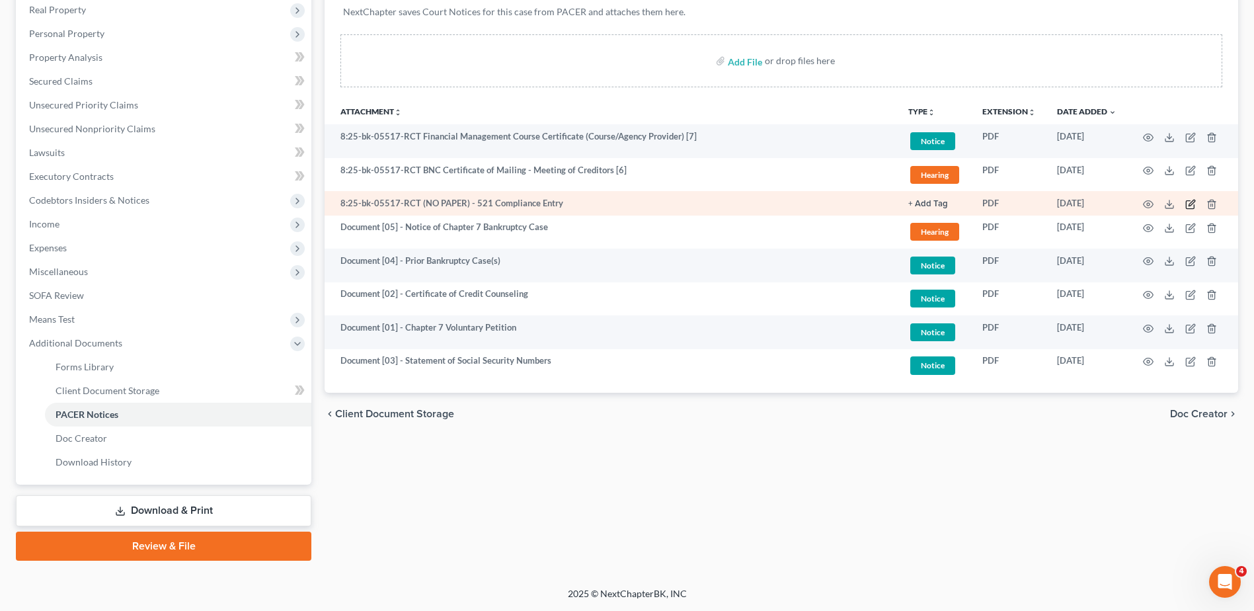
click at [1191, 203] on icon "button" at bounding box center [1190, 204] width 11 height 11
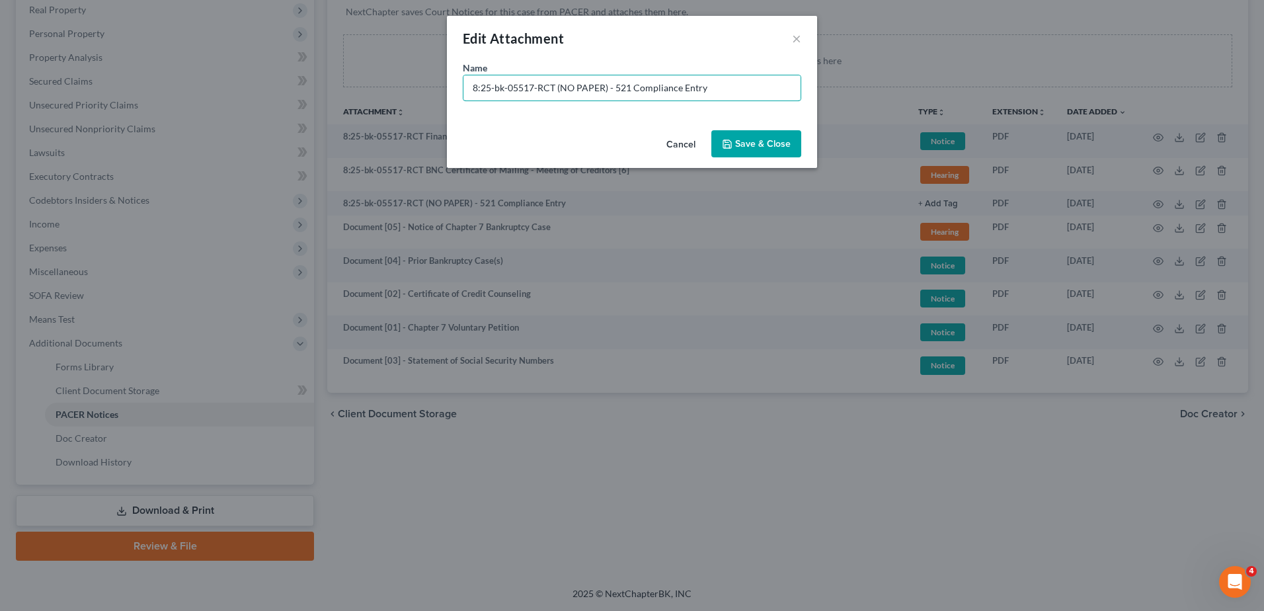
drag, startPoint x: 603, startPoint y: 89, endPoint x: -391, endPoint y: 95, distance: 993.5
click at [0, 95] on html "Home New Case Client Portal Directory Cases DebtorCC WELLER LEGAL GROUP PA kcas…" at bounding box center [632, 200] width 1264 height 822
type input "No Paper [01] - 521 Compliance Entry"
click at [742, 138] on span "Save & Close" at bounding box center [763, 143] width 56 height 11
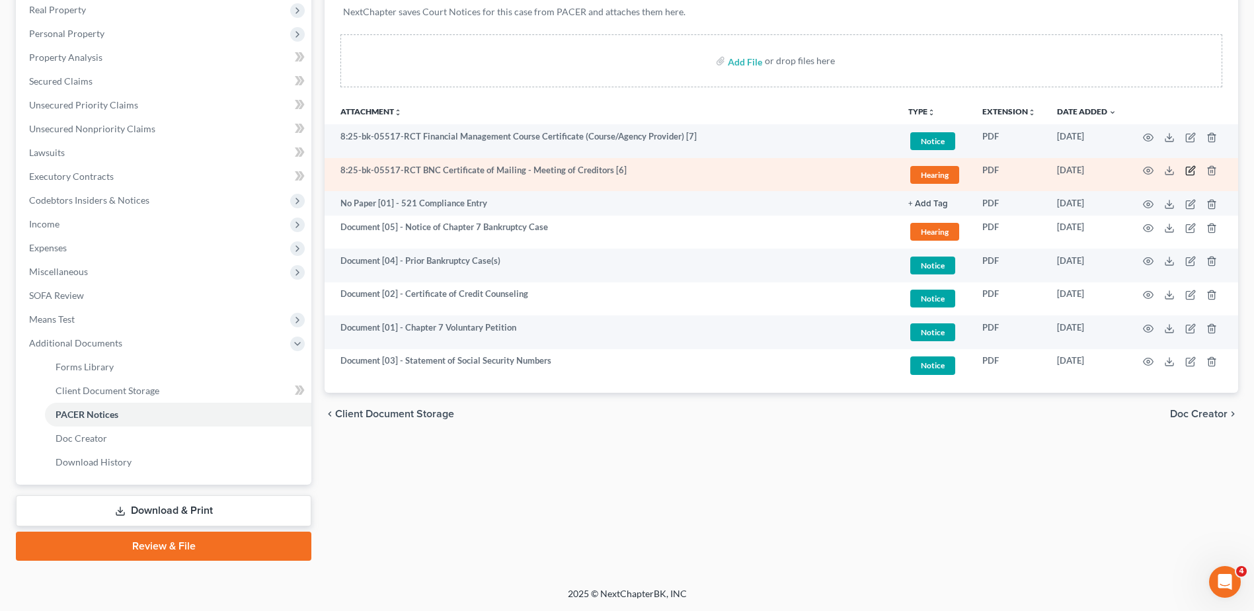
click at [1187, 171] on icon "button" at bounding box center [1190, 170] width 11 height 11
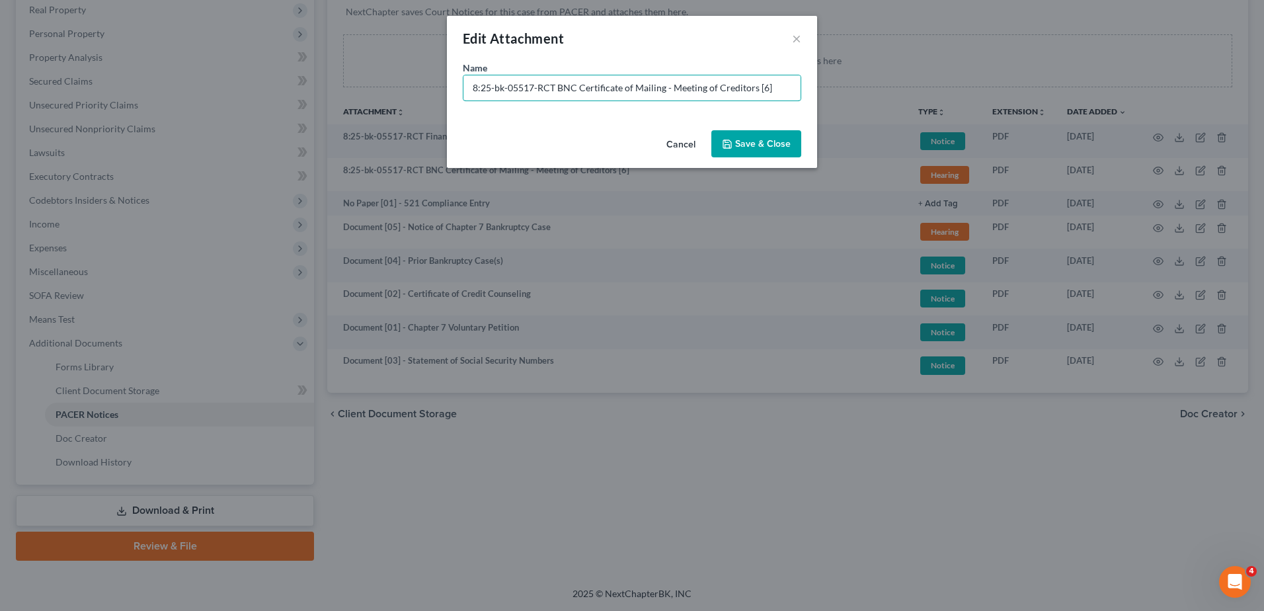
drag, startPoint x: 555, startPoint y: 89, endPoint x: 3, endPoint y: 114, distance: 553.1
click at [6, 114] on div "Edit Attachment × Name * 8:25-bk-05517-RCT BNC Certificate of Mailing - Meeting…" at bounding box center [632, 305] width 1264 height 611
paste input "Document [03] -"
drag, startPoint x: 541, startPoint y: 87, endPoint x: 825, endPoint y: 105, distance: 284.2
click at [825, 105] on div "Edit Attachment × Name * Document [03] - BNC Certificate of Mailing - Meeting o…" at bounding box center [632, 305] width 1264 height 611
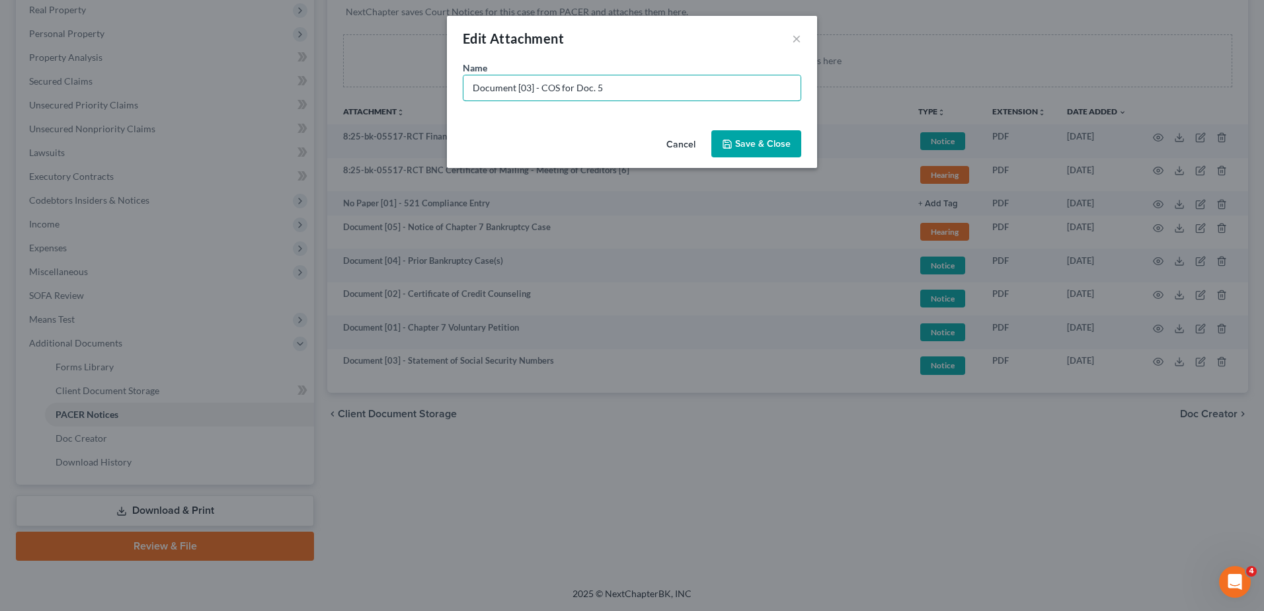
type input "Document [03] - COS for Doc. 5"
drag, startPoint x: 771, startPoint y: 144, endPoint x: 781, endPoint y: 153, distance: 13.6
click at [773, 144] on span "Save & Close" at bounding box center [763, 143] width 56 height 11
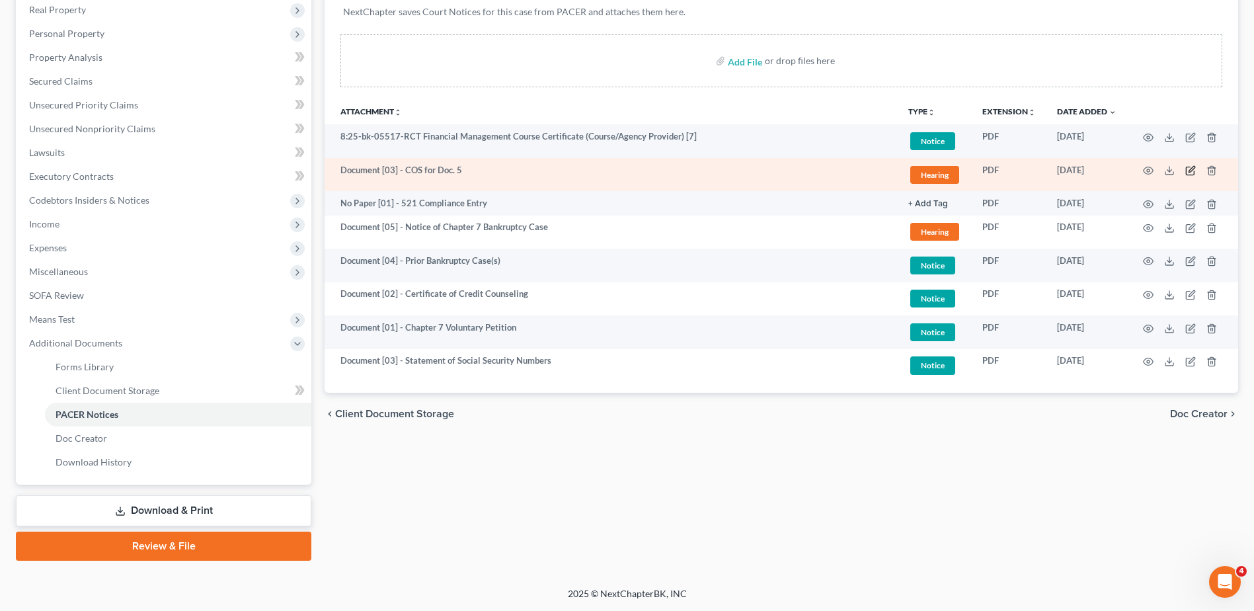
click at [1189, 167] on icon "button" at bounding box center [1190, 171] width 8 height 8
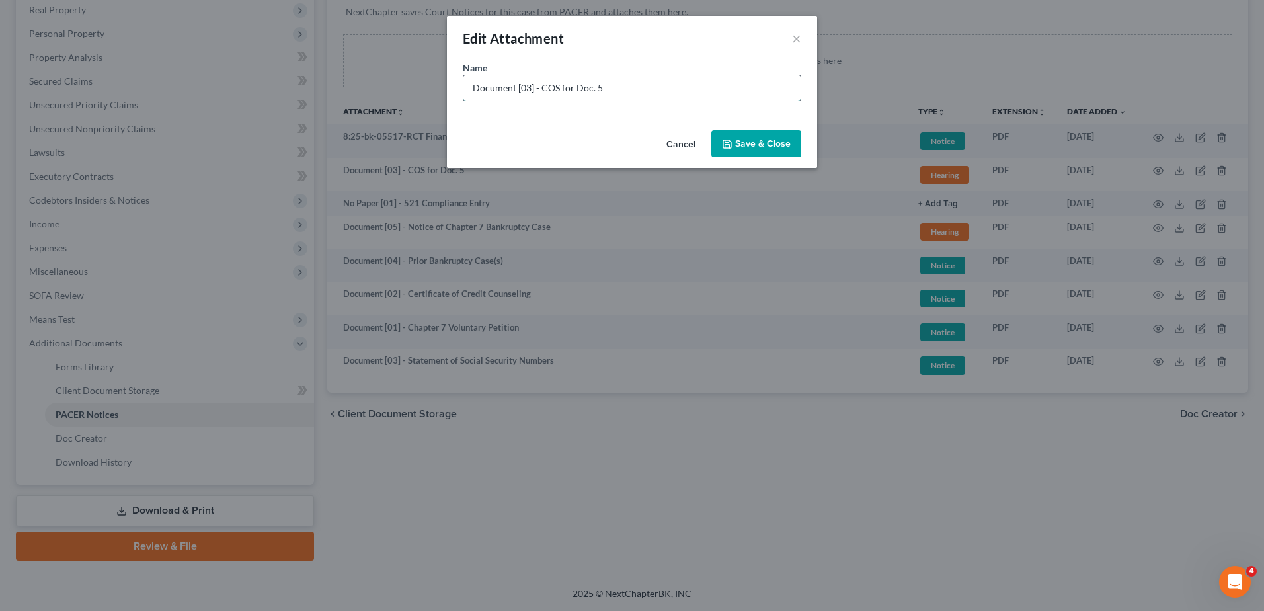
click at [526, 89] on input "Document [03] - COS for Doc. 5" at bounding box center [631, 87] width 337 height 25
type input "Document [06] - COS for Doc. 5"
click at [781, 139] on span "Save & Close" at bounding box center [763, 143] width 56 height 11
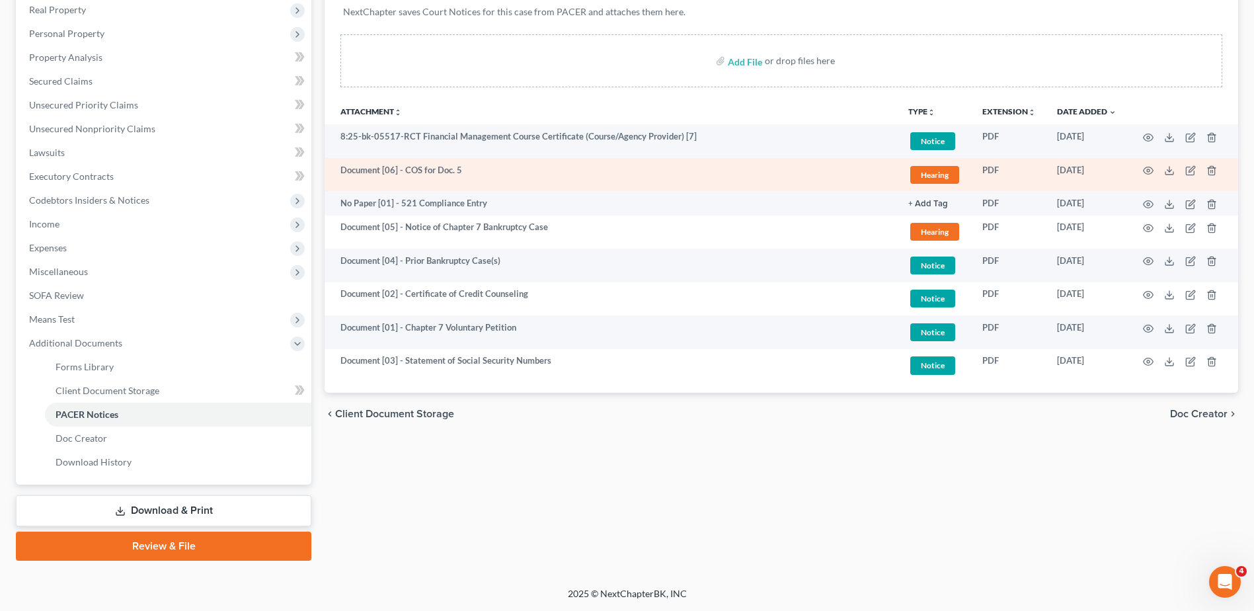
click at [948, 176] on span "Hearing" at bounding box center [934, 175] width 49 height 18
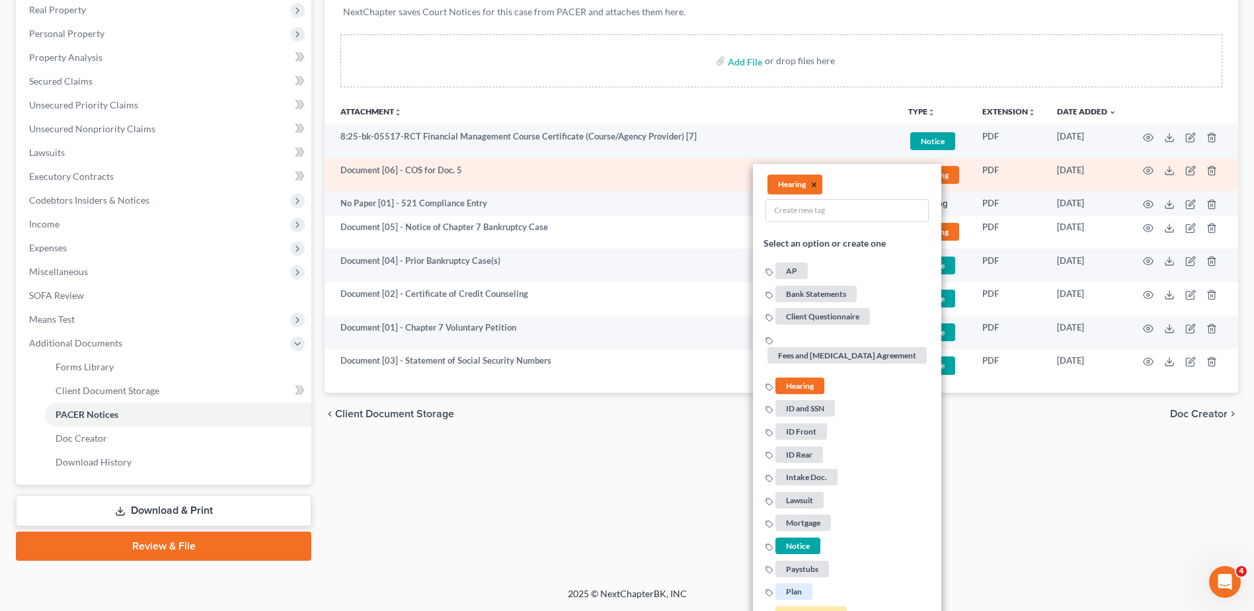
click at [812, 181] on button "×" at bounding box center [814, 184] width 6 height 12
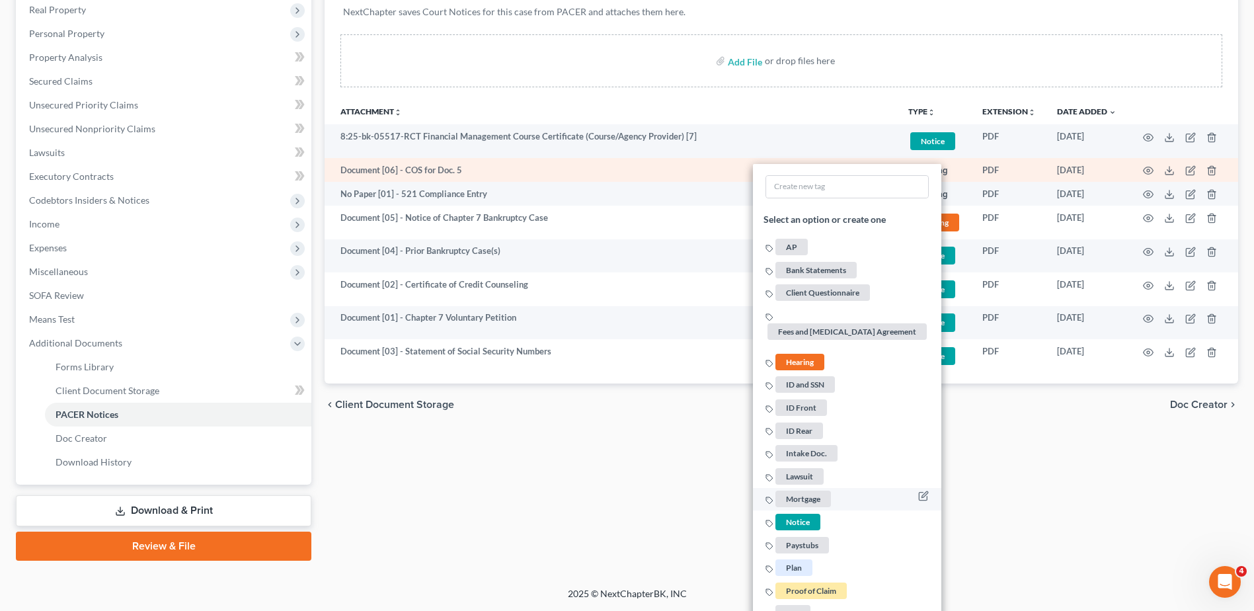
click at [802, 520] on span "Notice" at bounding box center [797, 522] width 45 height 17
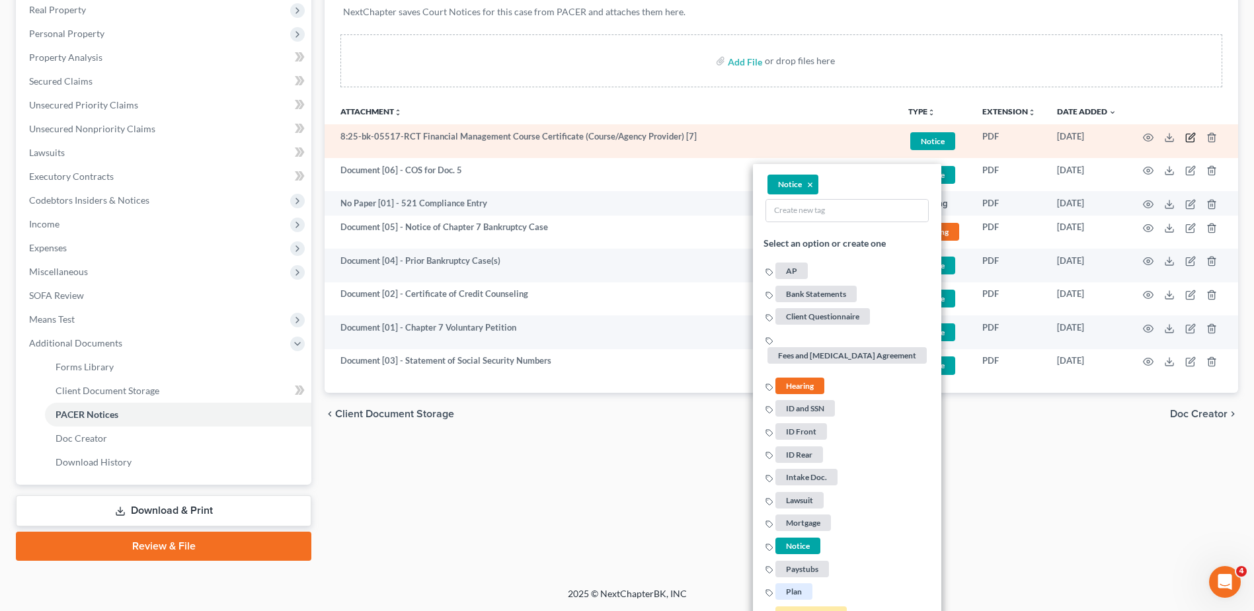
click at [1194, 137] on icon "button" at bounding box center [1190, 137] width 11 height 11
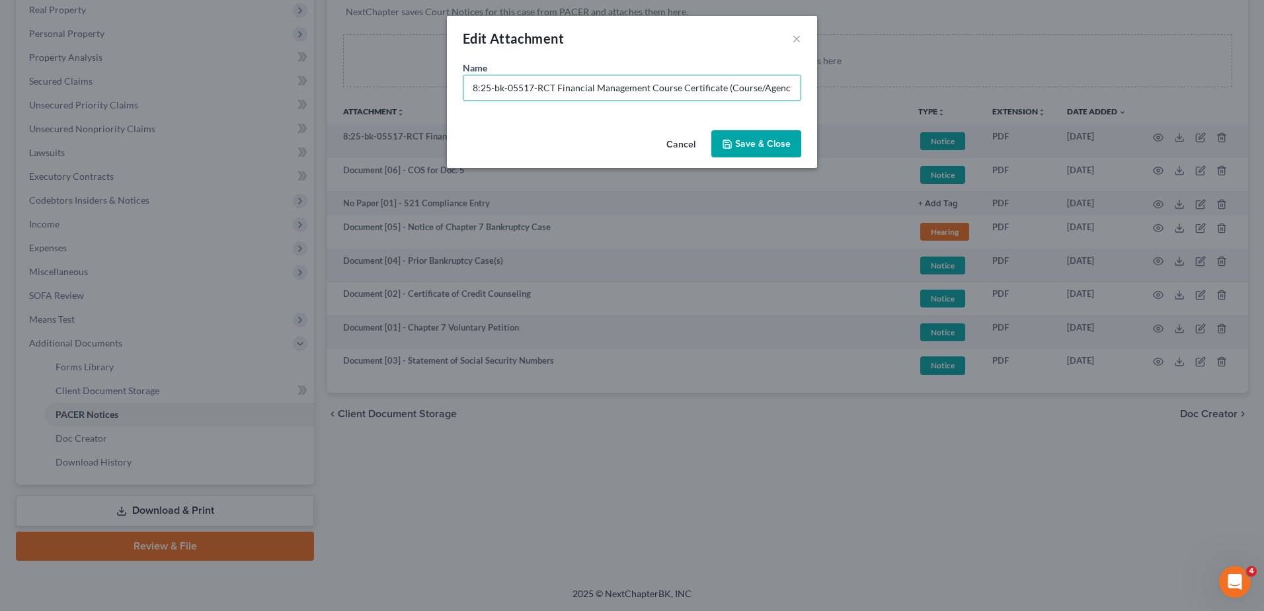
drag, startPoint x: 554, startPoint y: 89, endPoint x: 67, endPoint y: 80, distance: 487.2
click at [111, 76] on div "Edit Attachment × Name * 8:25-bk-05517-RCT Financial Management Course Certific…" at bounding box center [632, 305] width 1264 height 611
paste input "Document [03] -"
click at [529, 89] on input "Document [03] - Financial Management Course Certificate (Course/Agency Provider…" at bounding box center [631, 87] width 337 height 25
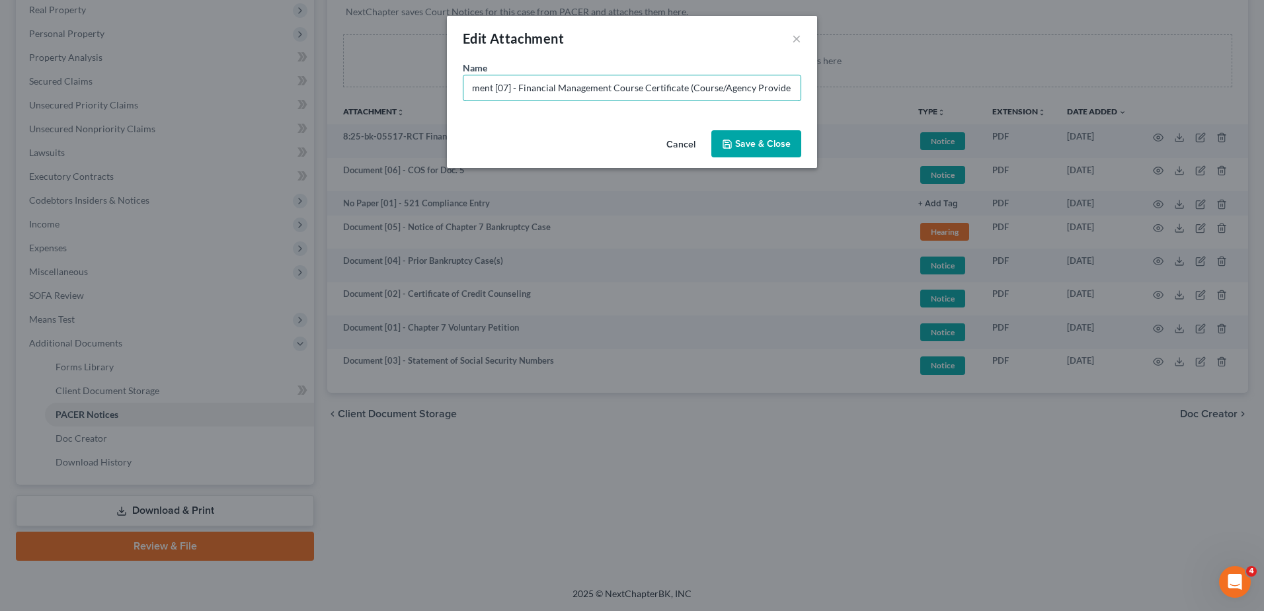
type input "Document [07] - Financial Management Course Certificate (Course/Agency Provider)"
click at [735, 151] on button "Save & Close" at bounding box center [756, 144] width 90 height 28
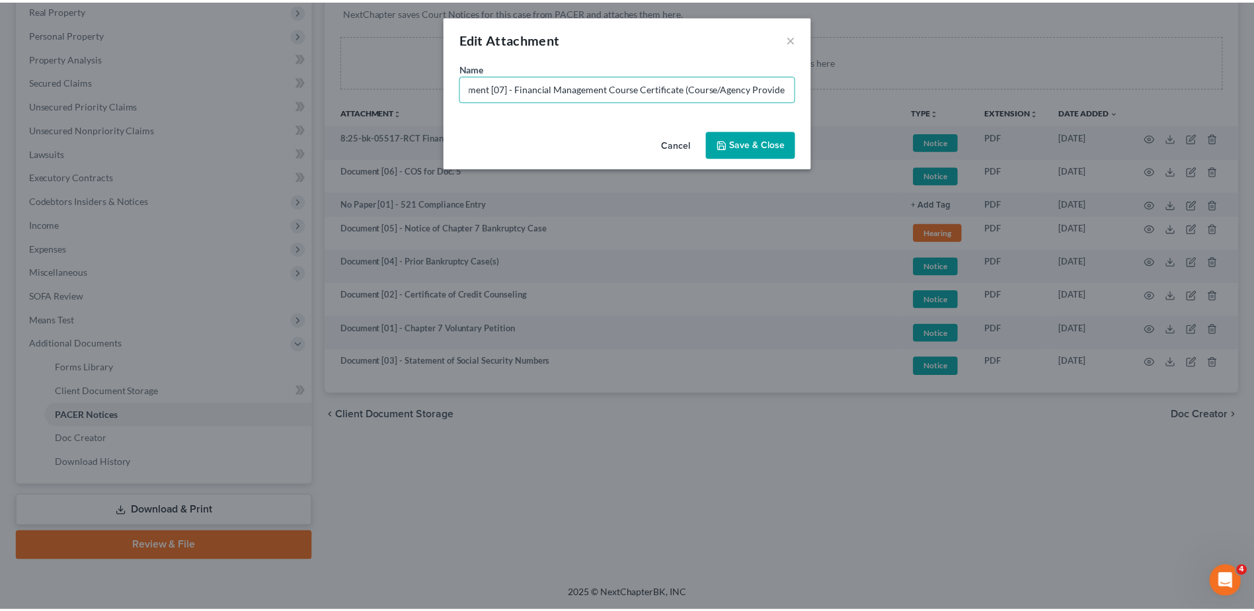
scroll to position [0, 0]
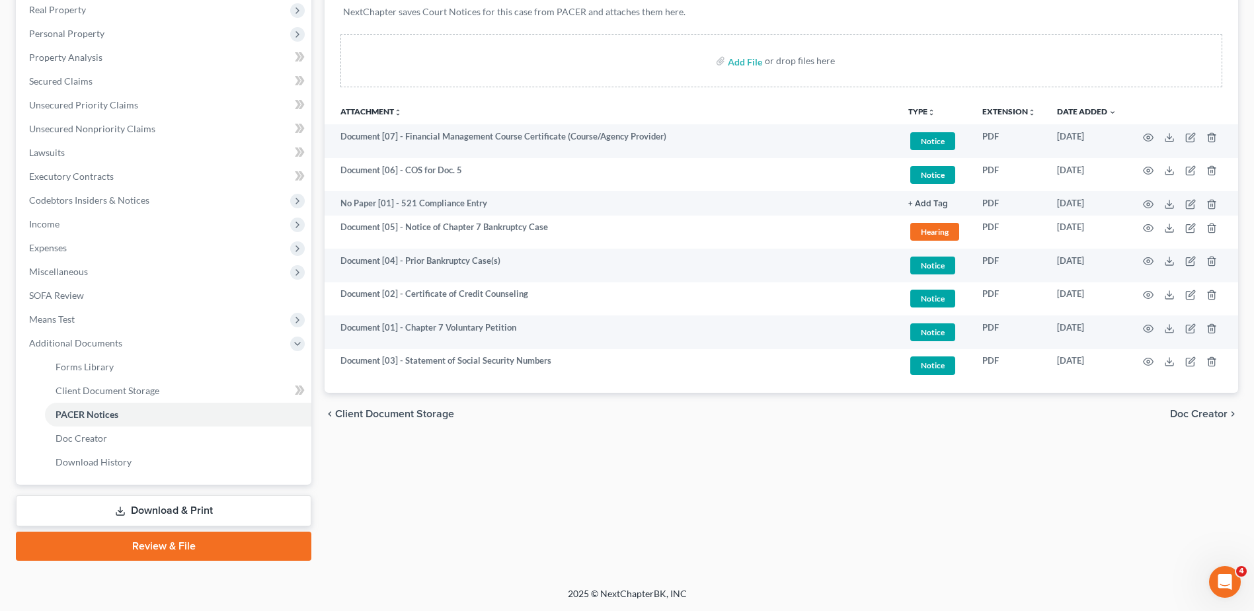
click at [639, 496] on div "Forms Library Client Document Storage PACER Notices Doc Creator Download Histor…" at bounding box center [781, 238] width 927 height 644
click at [639, 485] on div "Forms Library Client Document Storage PACER Notices Doc Creator Download Histor…" at bounding box center [781, 238] width 927 height 644
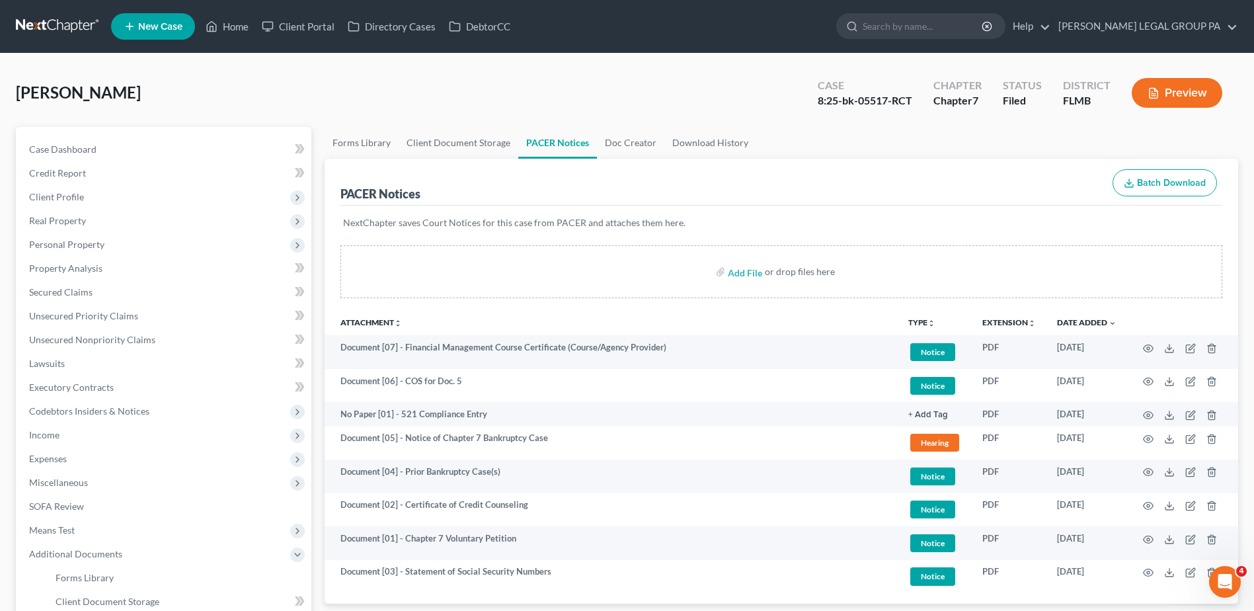
click at [77, 19] on link at bounding box center [58, 27] width 85 height 24
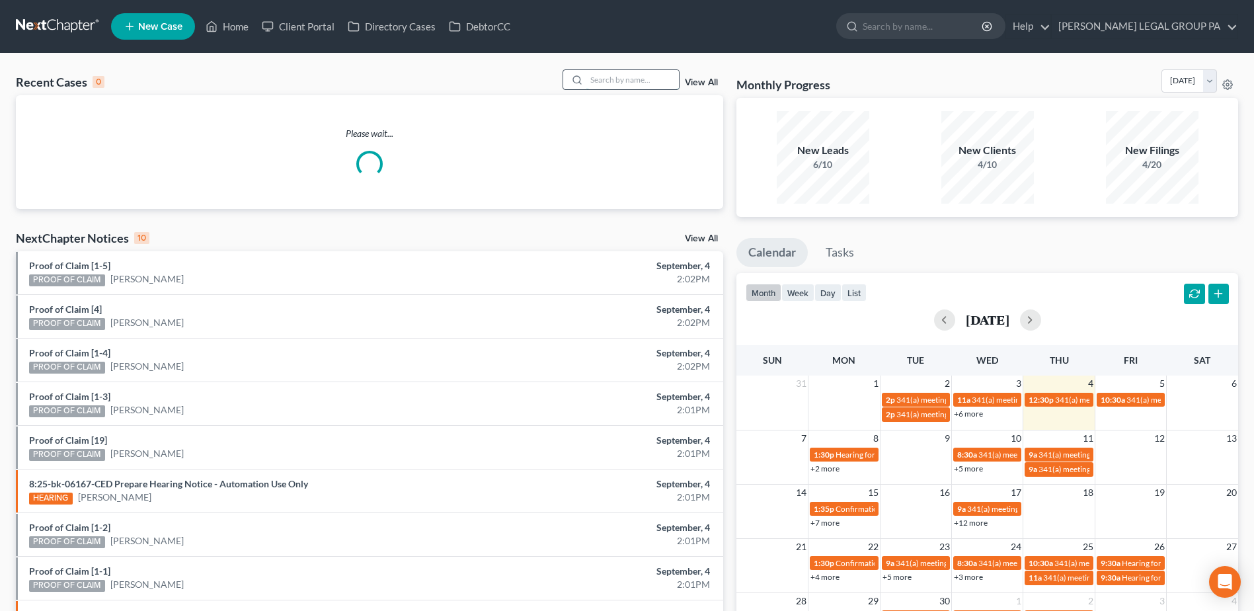
click at [642, 75] on input "search" at bounding box center [632, 79] width 93 height 19
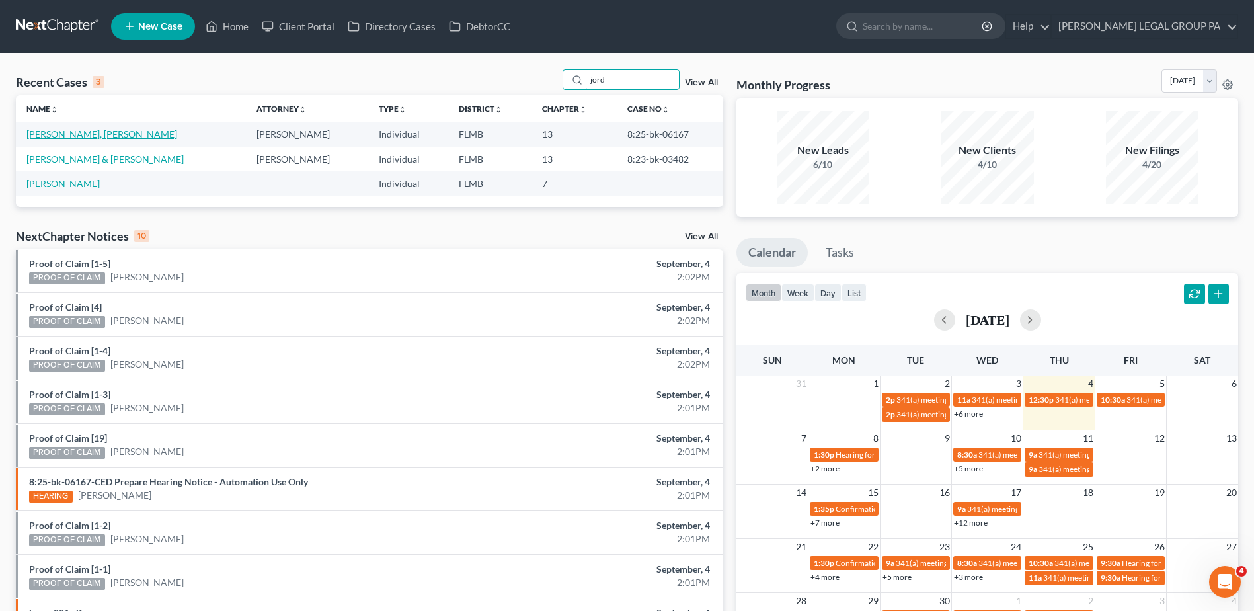
type input "jord"
click at [59, 134] on link "Jordan Jr., Gerald" at bounding box center [101, 133] width 151 height 11
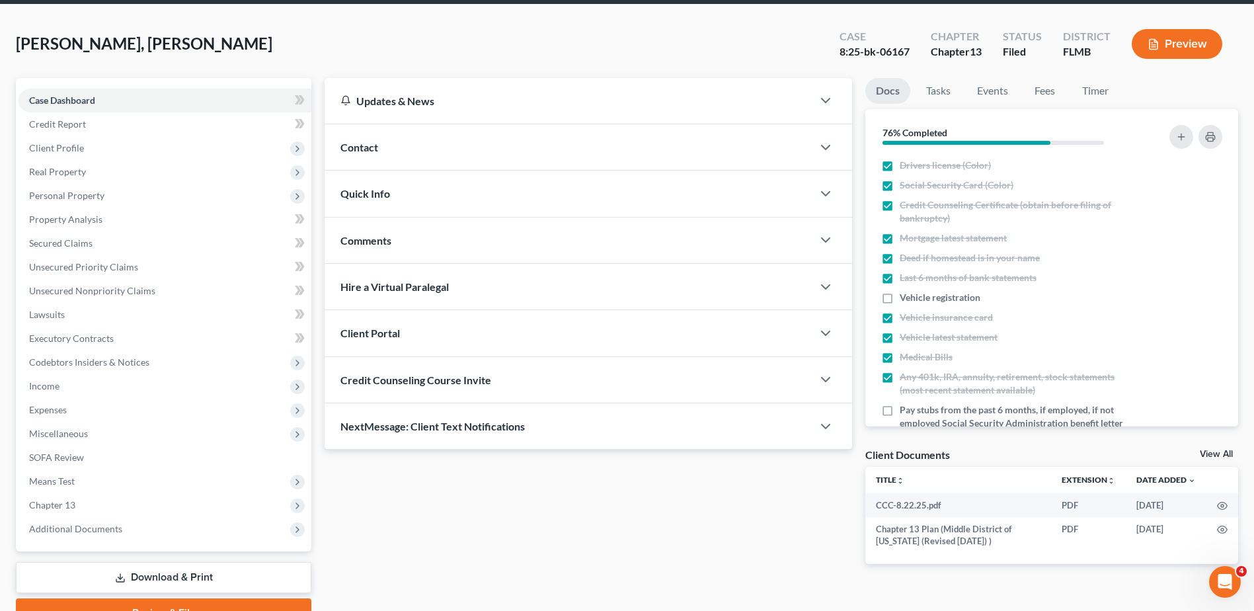
scroll to position [116, 0]
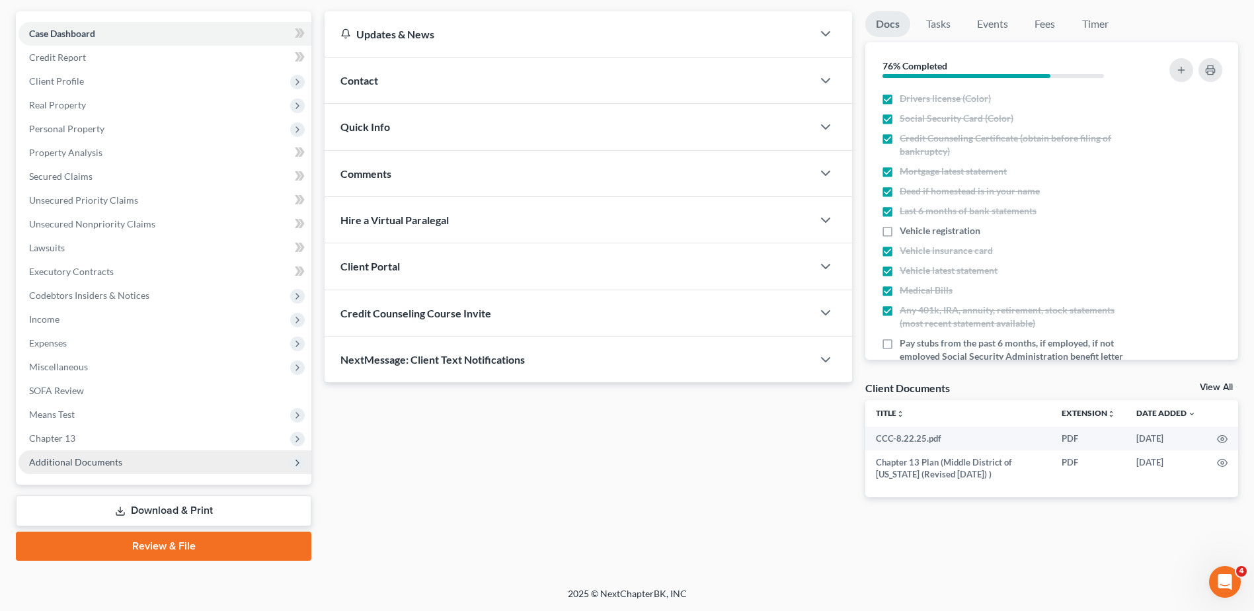
click at [158, 460] on span "Additional Documents" at bounding box center [165, 462] width 293 height 24
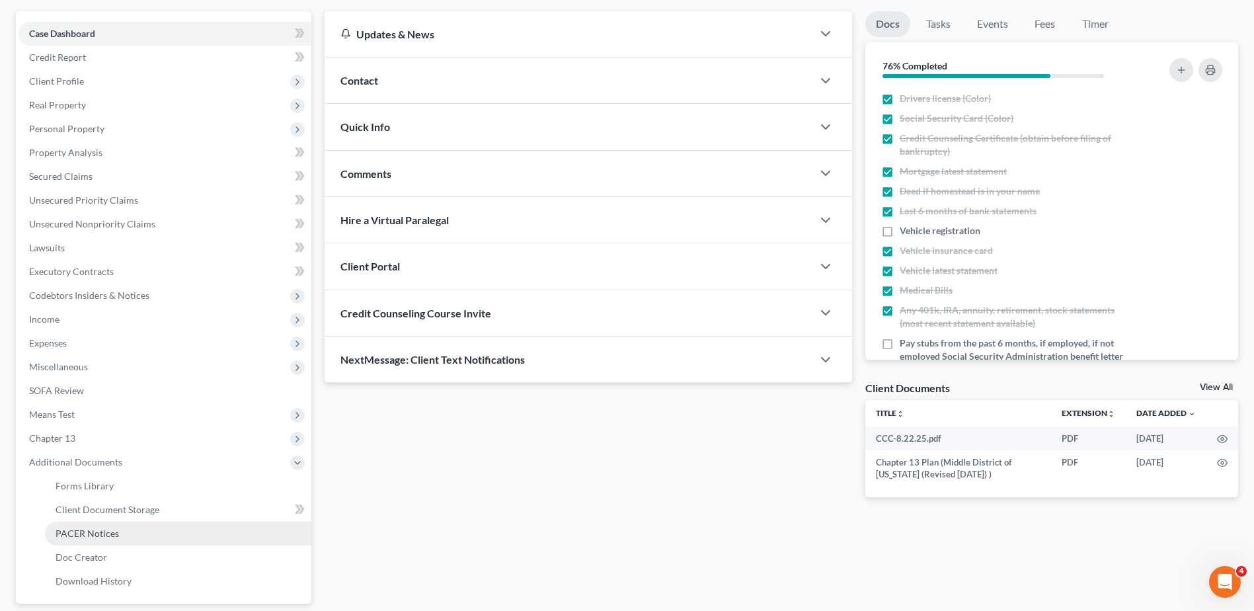
click at [139, 540] on link "PACER Notices" at bounding box center [178, 534] width 266 height 24
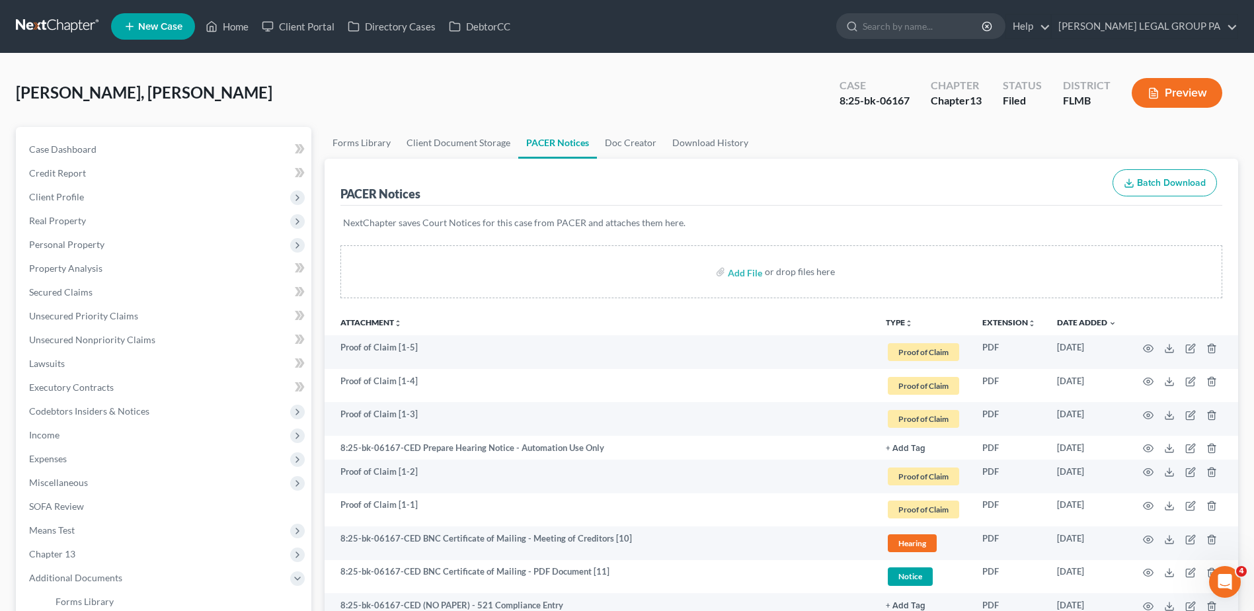
click at [46, 16] on link at bounding box center [58, 27] width 85 height 24
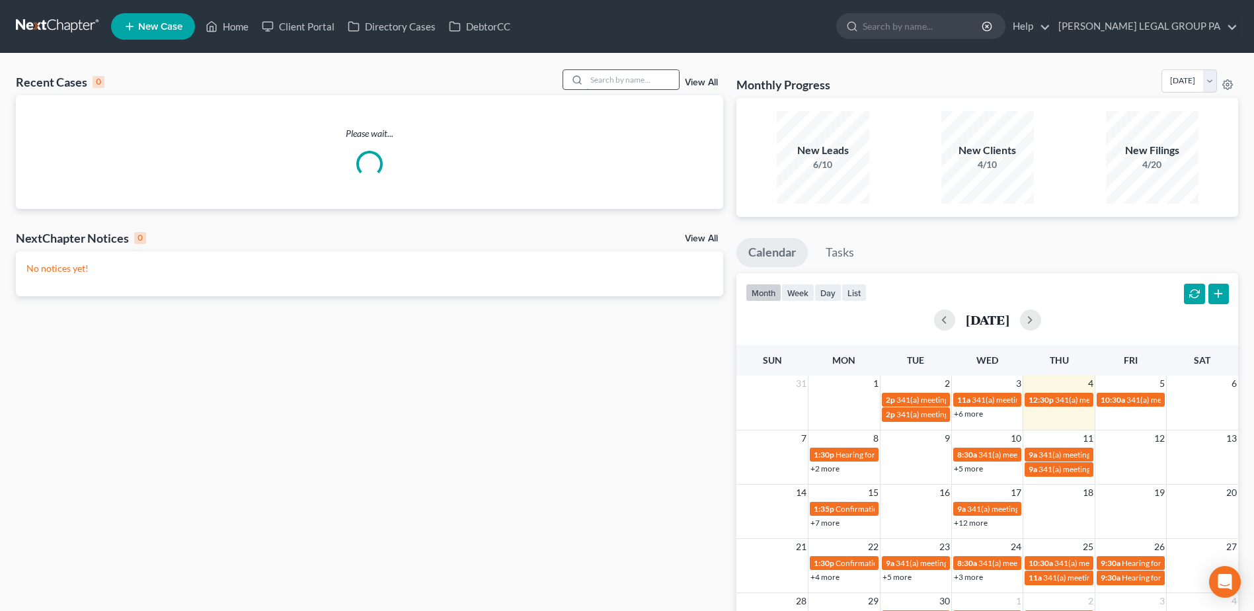
click at [623, 81] on input "search" at bounding box center [632, 79] width 93 height 19
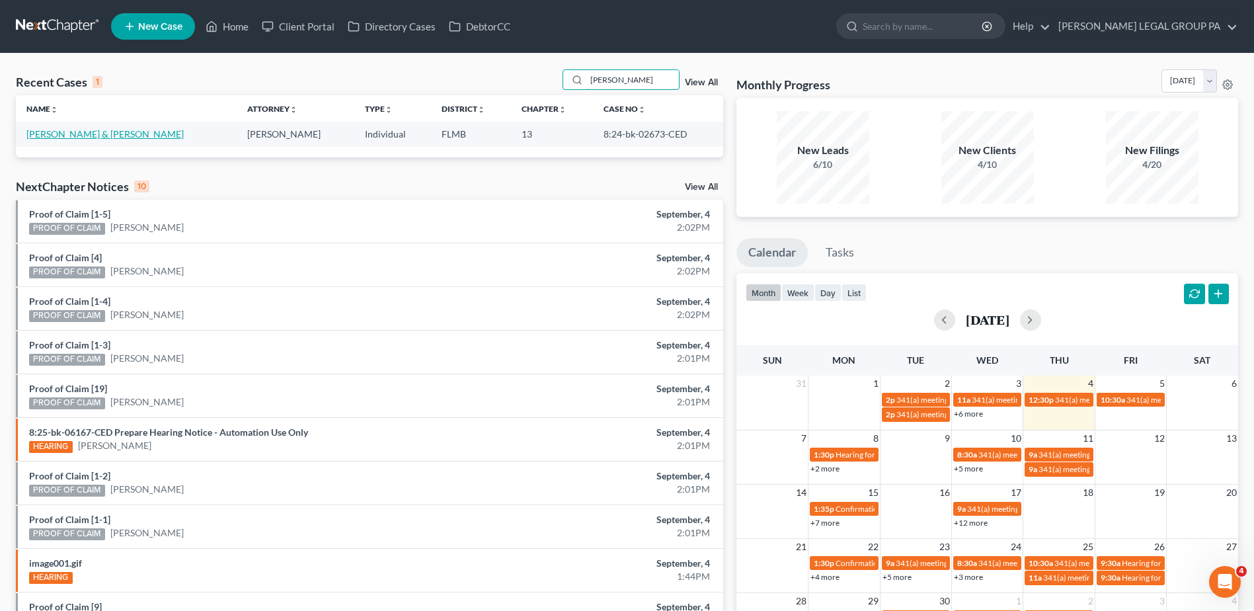
type input "[PERSON_NAME]"
click at [62, 135] on link "[PERSON_NAME] & [PERSON_NAME]" at bounding box center [104, 133] width 157 height 11
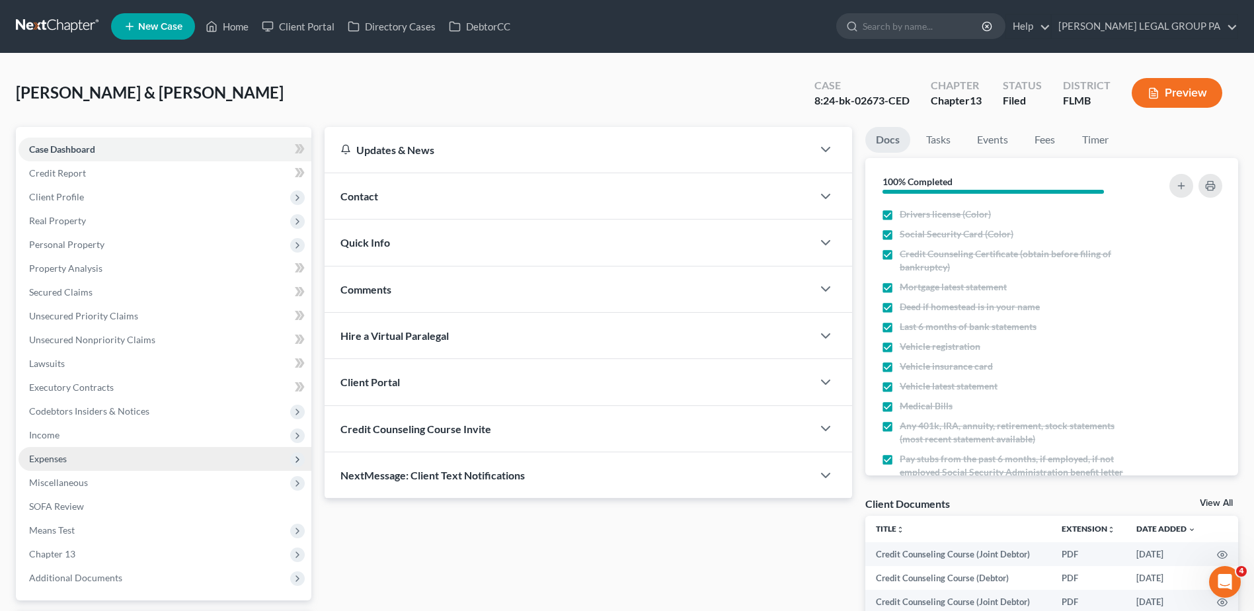
scroll to position [241, 0]
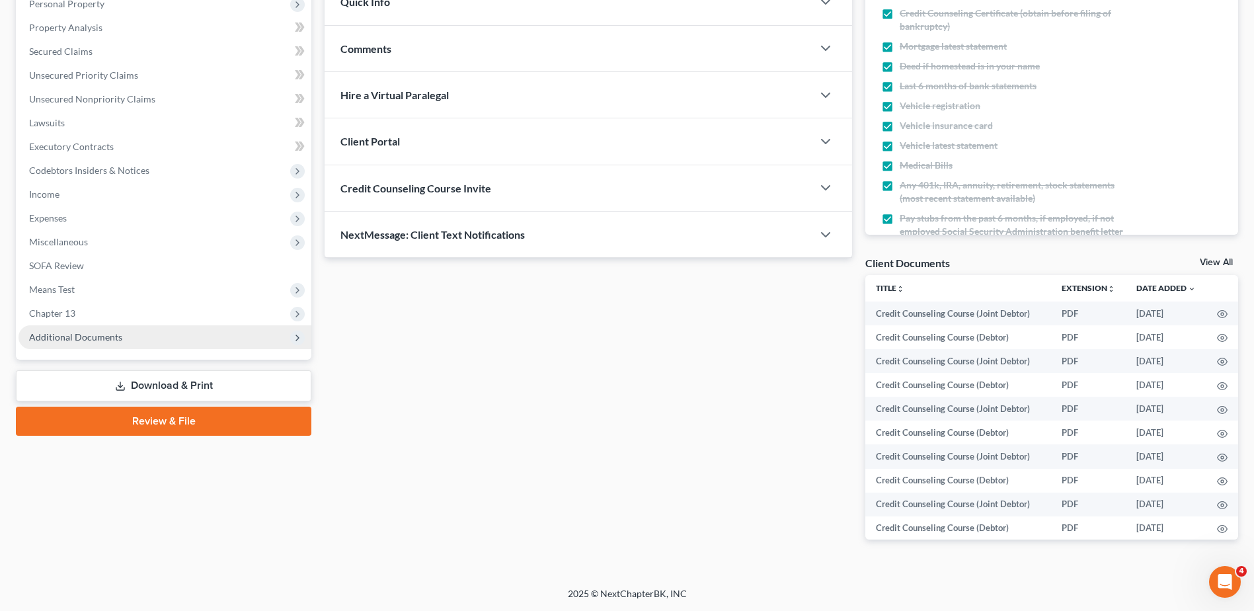
click at [101, 341] on span "Additional Documents" at bounding box center [75, 336] width 93 height 11
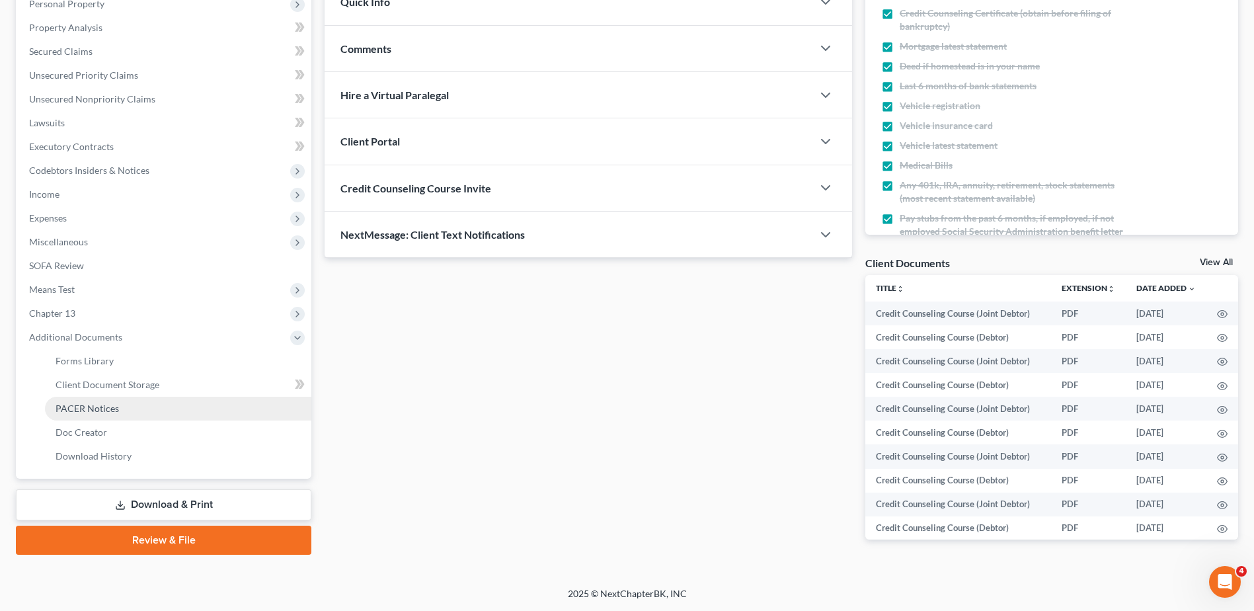
click at [120, 409] on link "PACER Notices" at bounding box center [178, 409] width 266 height 24
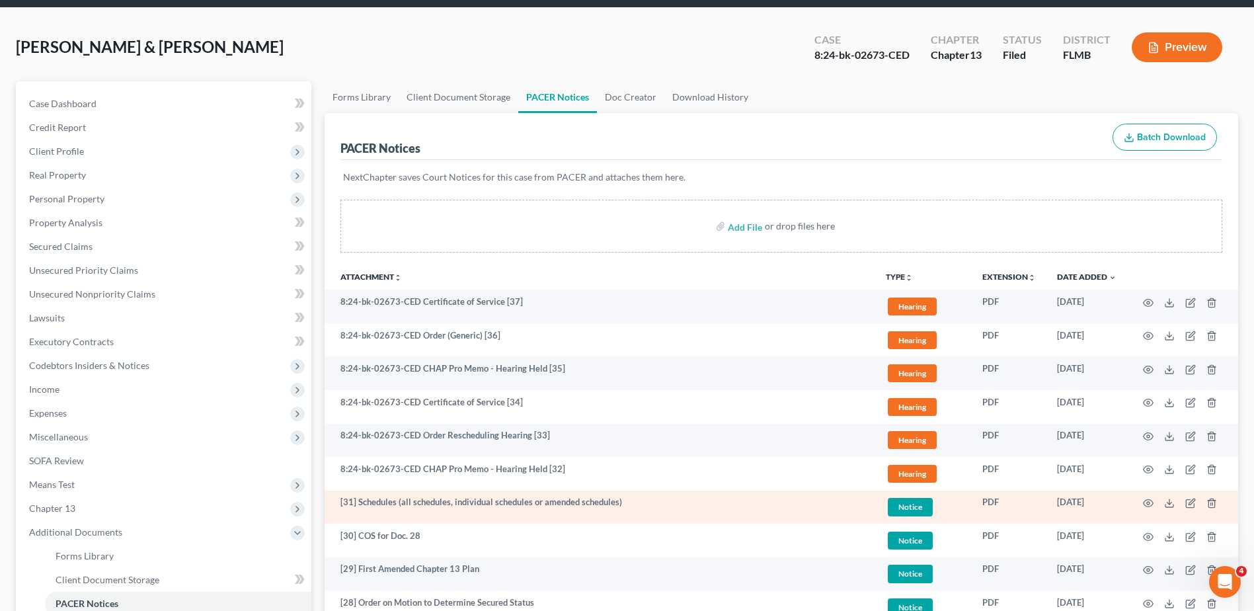
scroll to position [66, 0]
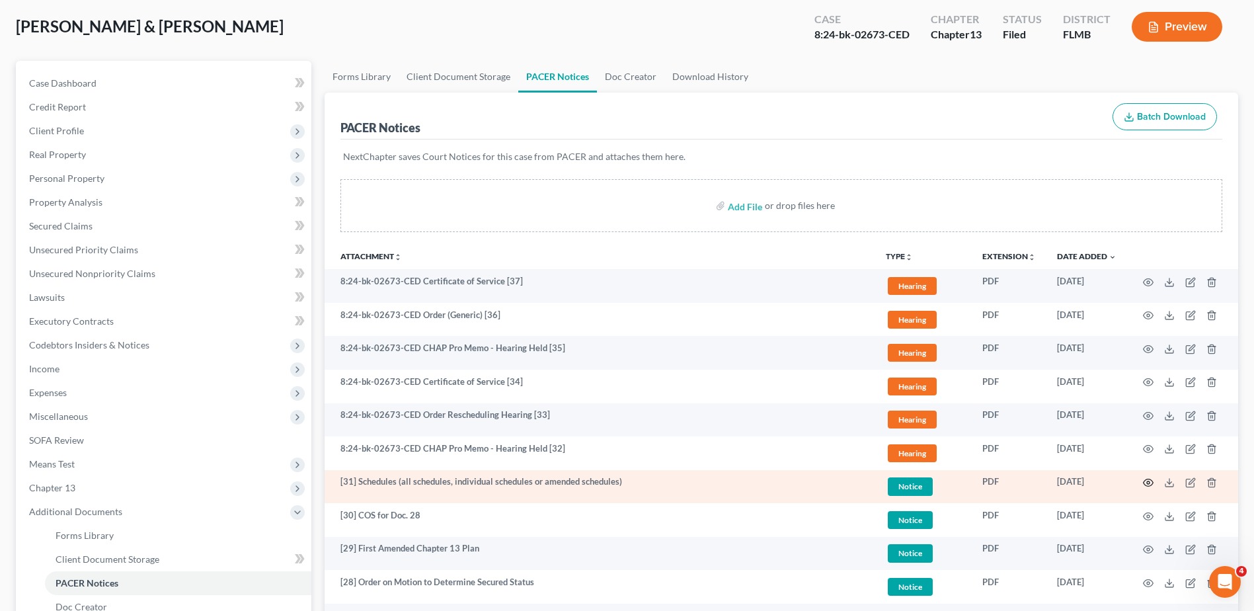
click at [1148, 481] on icon "button" at bounding box center [1148, 482] width 11 height 11
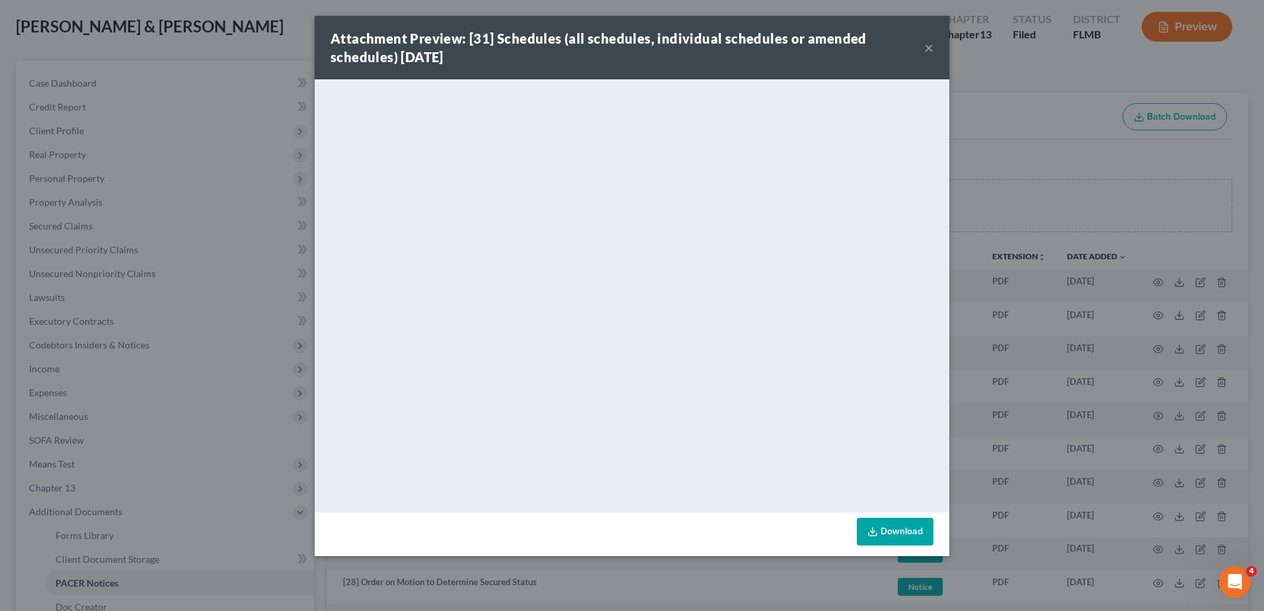
click at [929, 47] on button "×" at bounding box center [928, 48] width 9 height 16
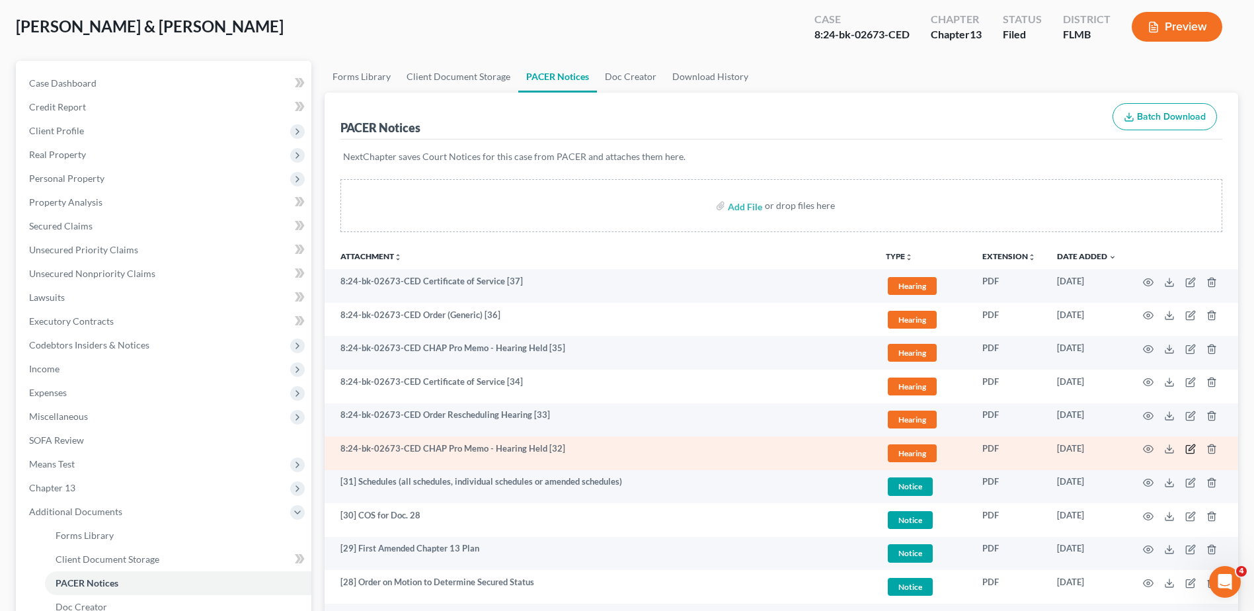
click at [1192, 447] on icon "button" at bounding box center [1190, 449] width 11 height 11
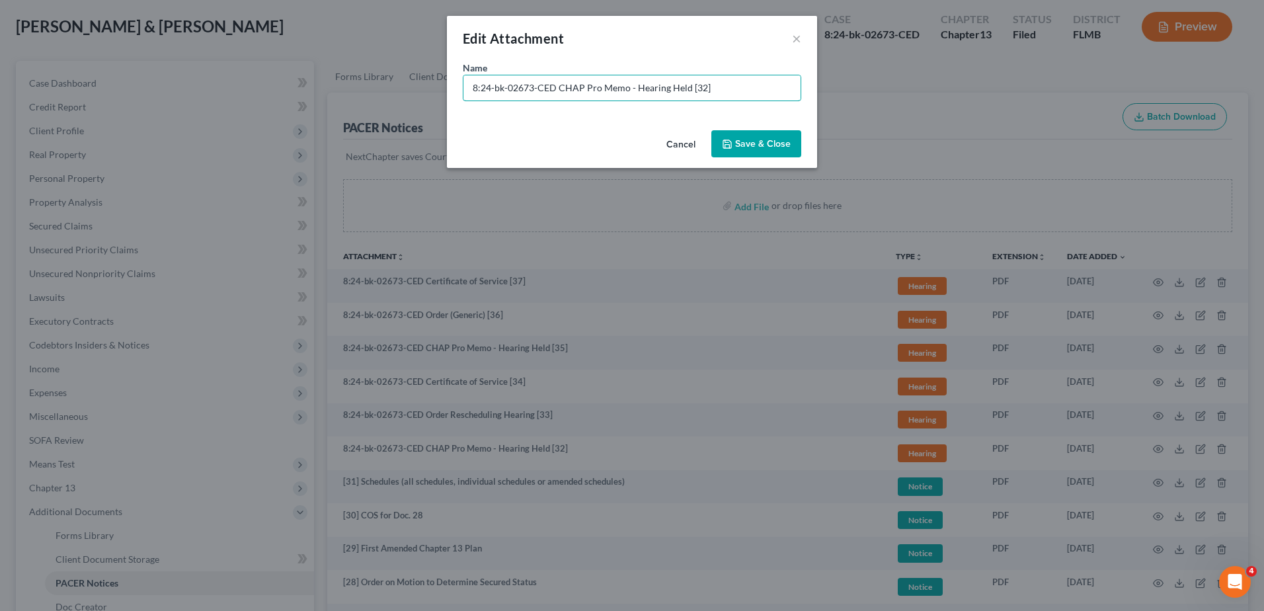
drag, startPoint x: 555, startPoint y: 91, endPoint x: 233, endPoint y: 110, distance: 321.8
click at [234, 110] on div "Edit Attachment × Name * 8:24-bk-02673-CED CHAP Pro Memo - Hearing Held [32] Ca…" at bounding box center [632, 305] width 1264 height 611
type input "[32] CHAP Pro Memo - Hearing Held"
click at [783, 143] on span "Save & Close" at bounding box center [763, 143] width 56 height 11
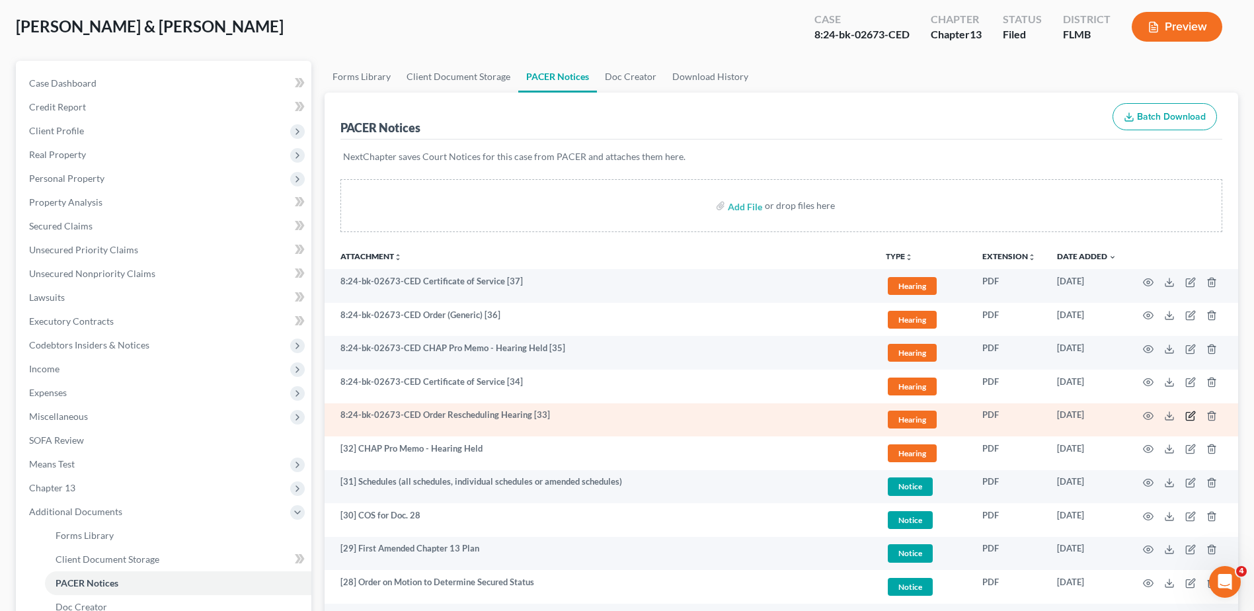
click at [1188, 414] on icon "button" at bounding box center [1190, 415] width 11 height 11
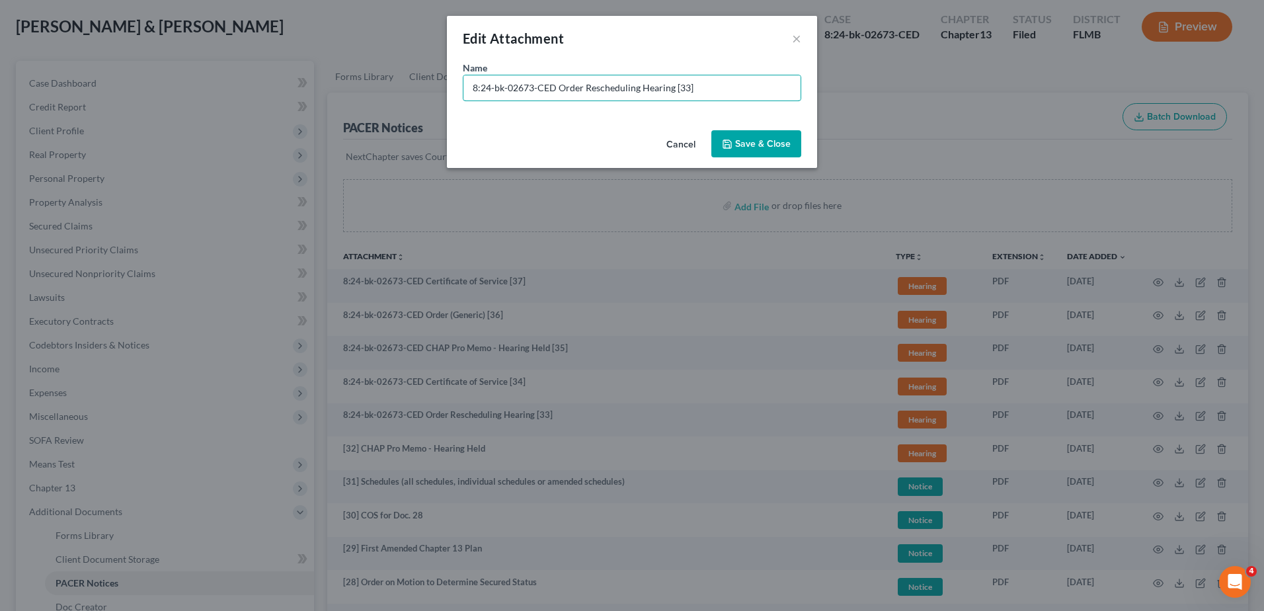
drag, startPoint x: 555, startPoint y: 87, endPoint x: 128, endPoint y: 101, distance: 426.6
click at [128, 101] on div "Edit Attachment × Name * 8:24-bk-02673-CED Order Rescheduling Hearing [33] Canc…" at bounding box center [632, 305] width 1264 height 611
type input "[33] Order Rescheduling Hearing"
click at [750, 131] on button "Save & Close" at bounding box center [756, 144] width 90 height 28
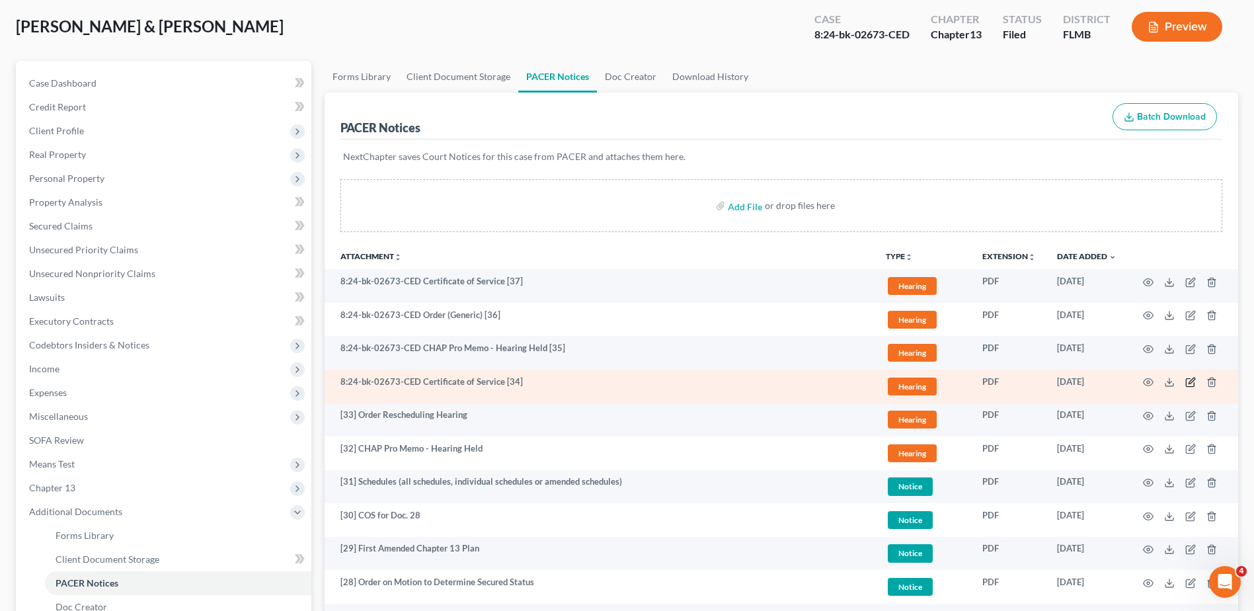
click at [1192, 377] on icon "button" at bounding box center [1190, 382] width 11 height 11
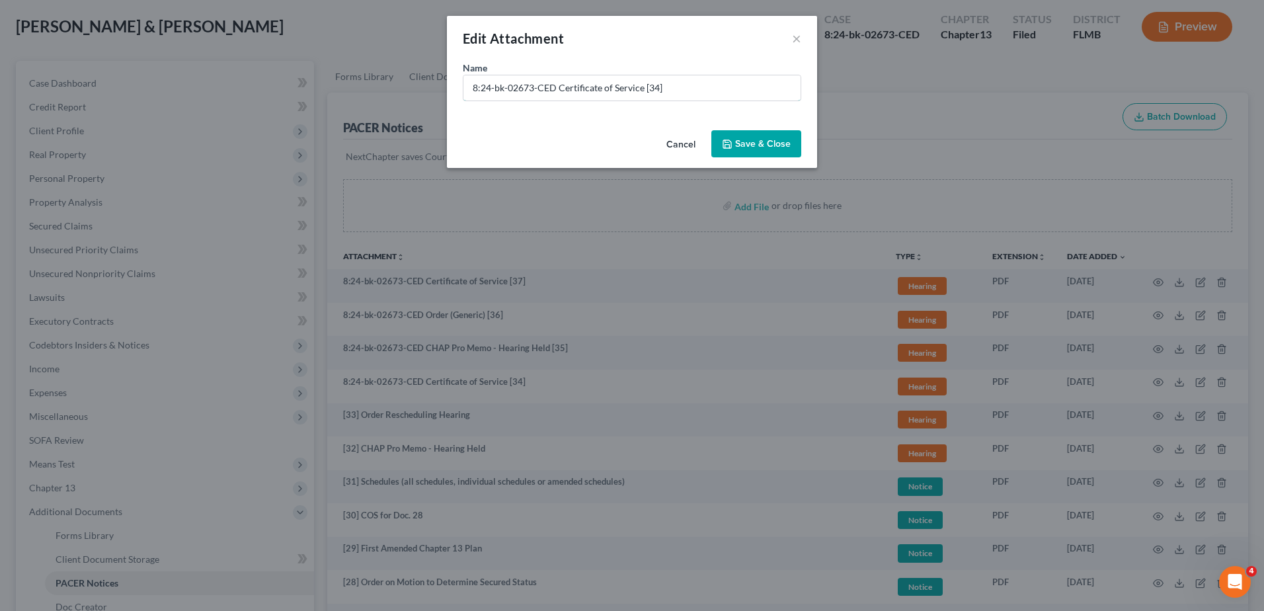
drag, startPoint x: 554, startPoint y: 86, endPoint x: 106, endPoint y: 93, distance: 448.2
click at [115, 93] on div "Edit Attachment × Name * 8:24-bk-02673-CED Certificate of Service [34] Cancel S…" at bounding box center [632, 305] width 1264 height 611
drag, startPoint x: 496, startPoint y: 86, endPoint x: 941, endPoint y: 127, distance: 446.7
click at [880, 114] on div "Edit Attachment × Name * [34] Certificate of Service Cancel Save & Close" at bounding box center [632, 305] width 1264 height 611
type input "[34] COS for Doc. 33"
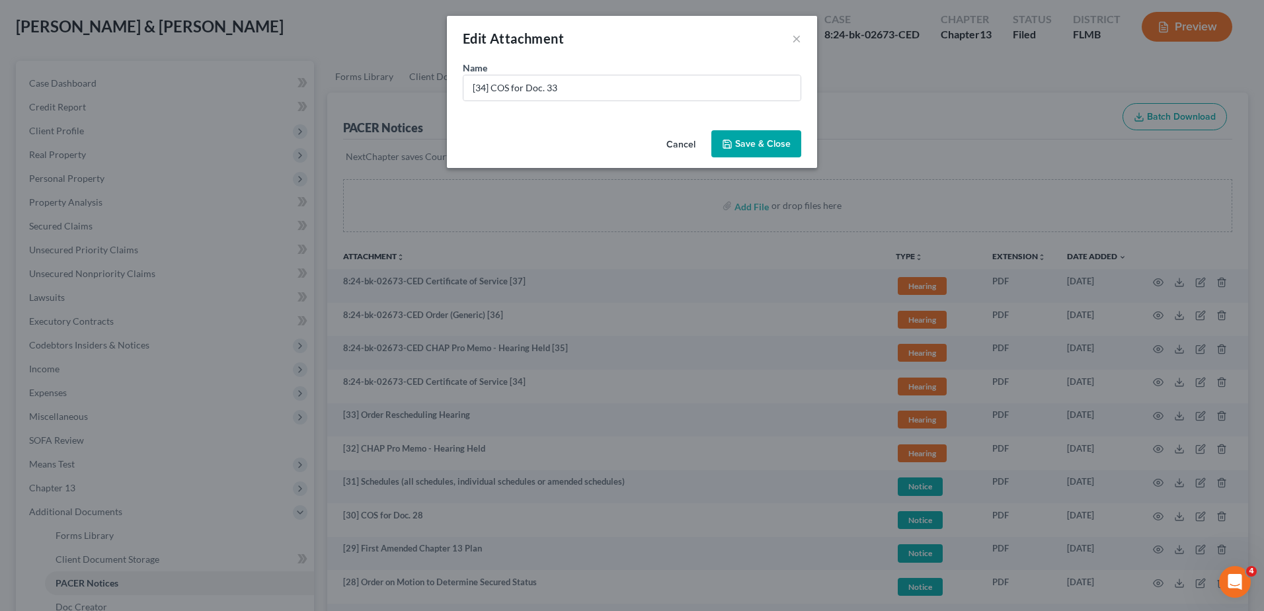
drag, startPoint x: 784, startPoint y: 139, endPoint x: 832, endPoint y: 193, distance: 72.1
click at [787, 138] on span "Save & Close" at bounding box center [763, 143] width 56 height 11
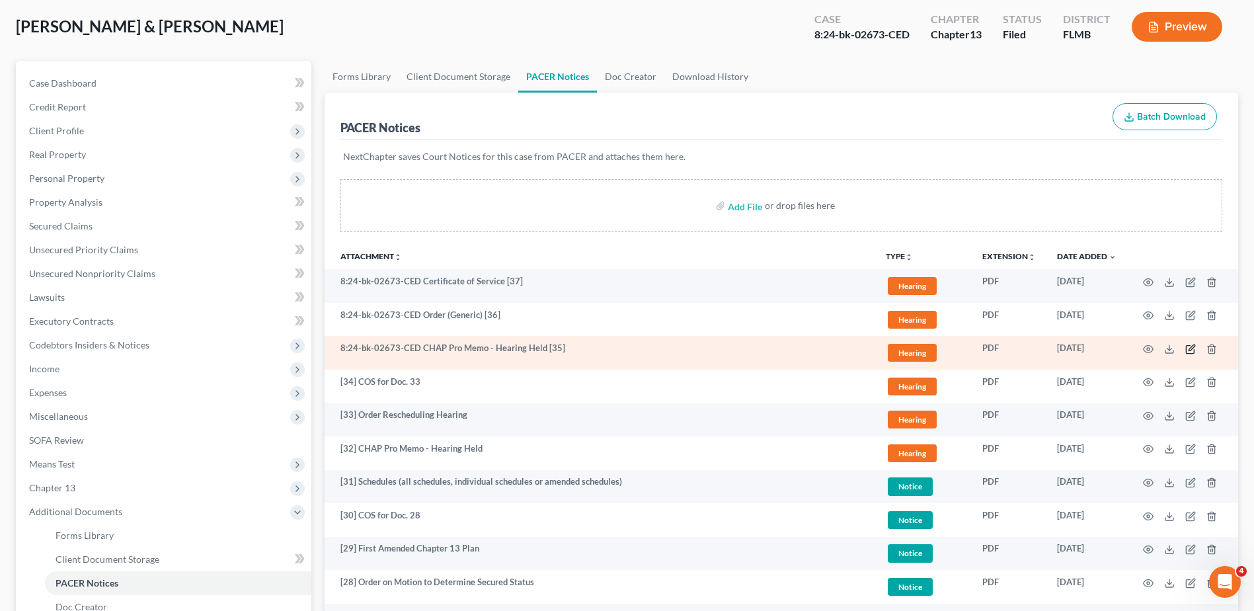
click at [1196, 351] on td at bounding box center [1182, 353] width 111 height 34
click at [1189, 349] on icon "button" at bounding box center [1191, 347] width 6 height 6
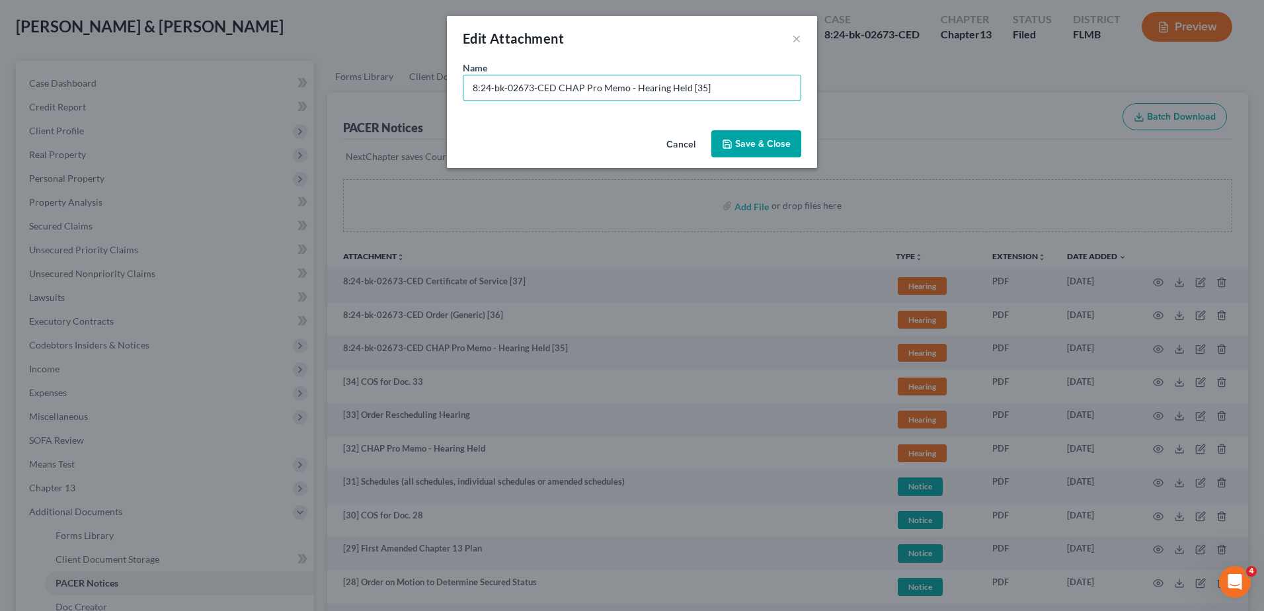
drag, startPoint x: 514, startPoint y: 95, endPoint x: -114, endPoint y: 77, distance: 628.2
type input "[35] CHAP Pro Memo - Hearing Held"
click at [765, 144] on span "Save & Close" at bounding box center [763, 143] width 56 height 11
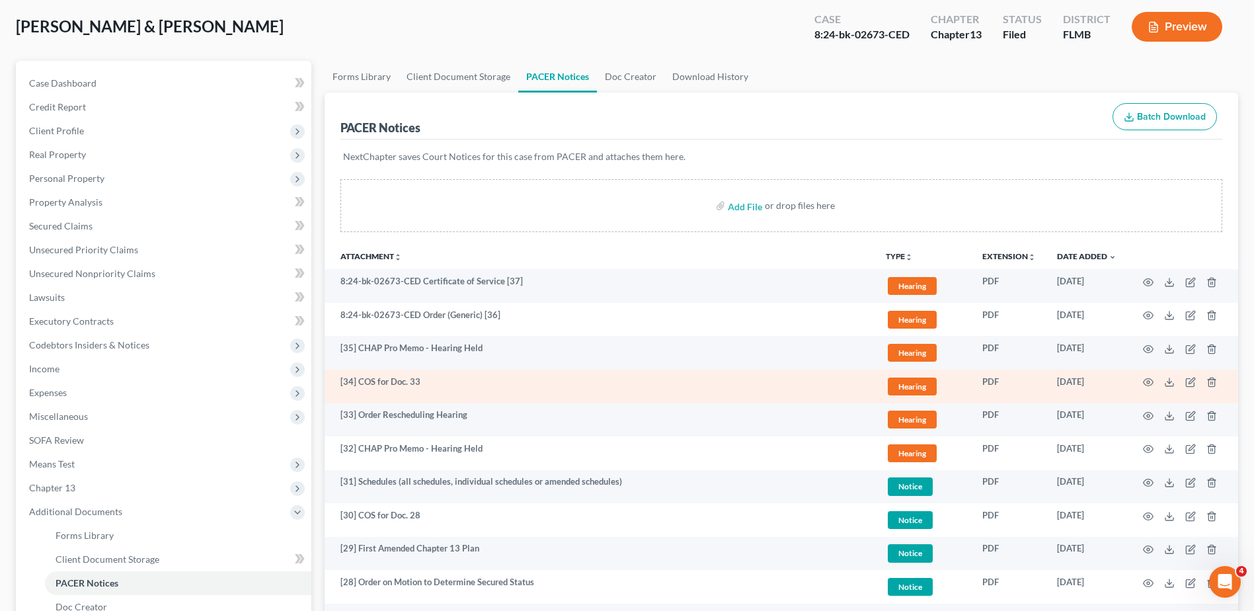
click at [918, 388] on span "Hearing" at bounding box center [912, 386] width 49 height 18
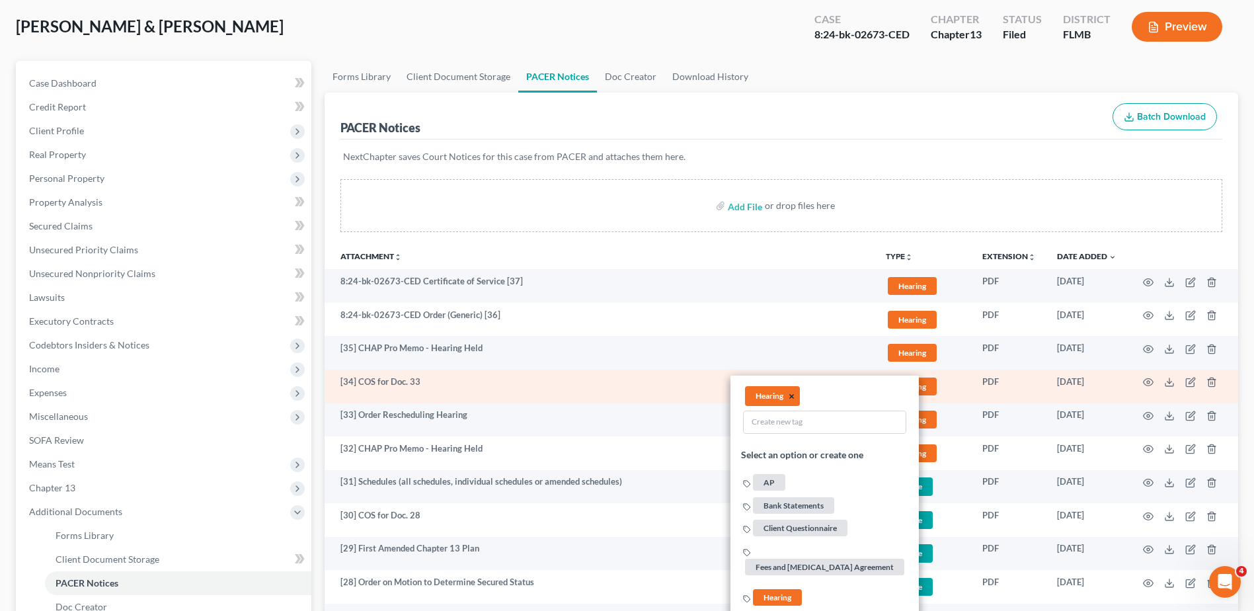
click at [791, 397] on button "×" at bounding box center [792, 396] width 6 height 12
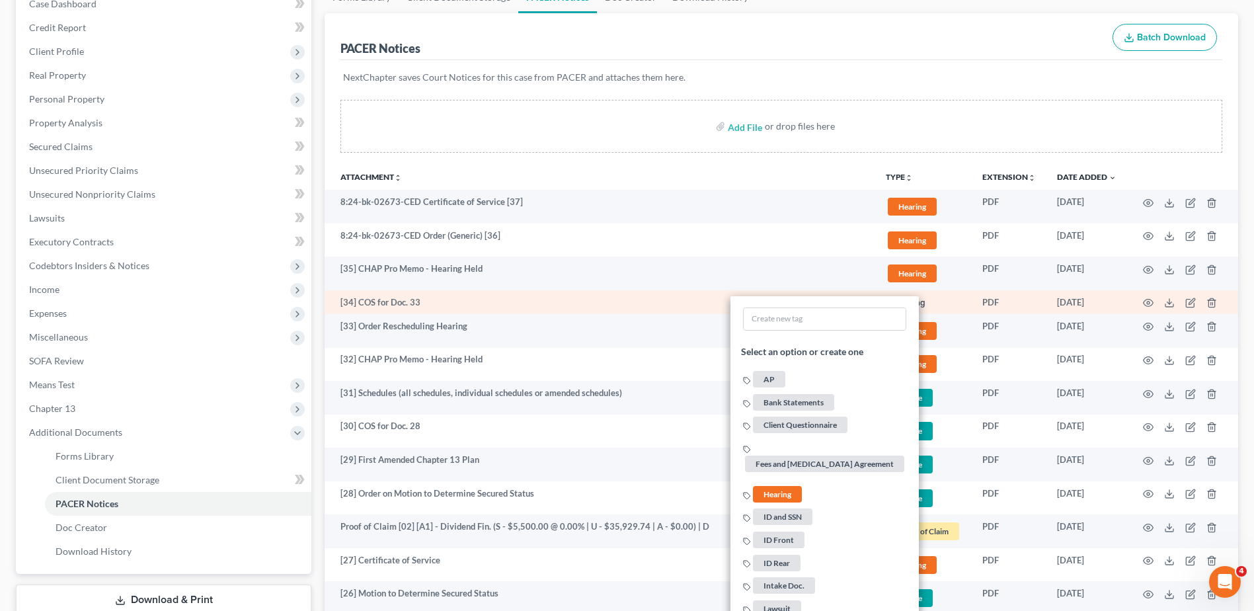
scroll to position [331, 0]
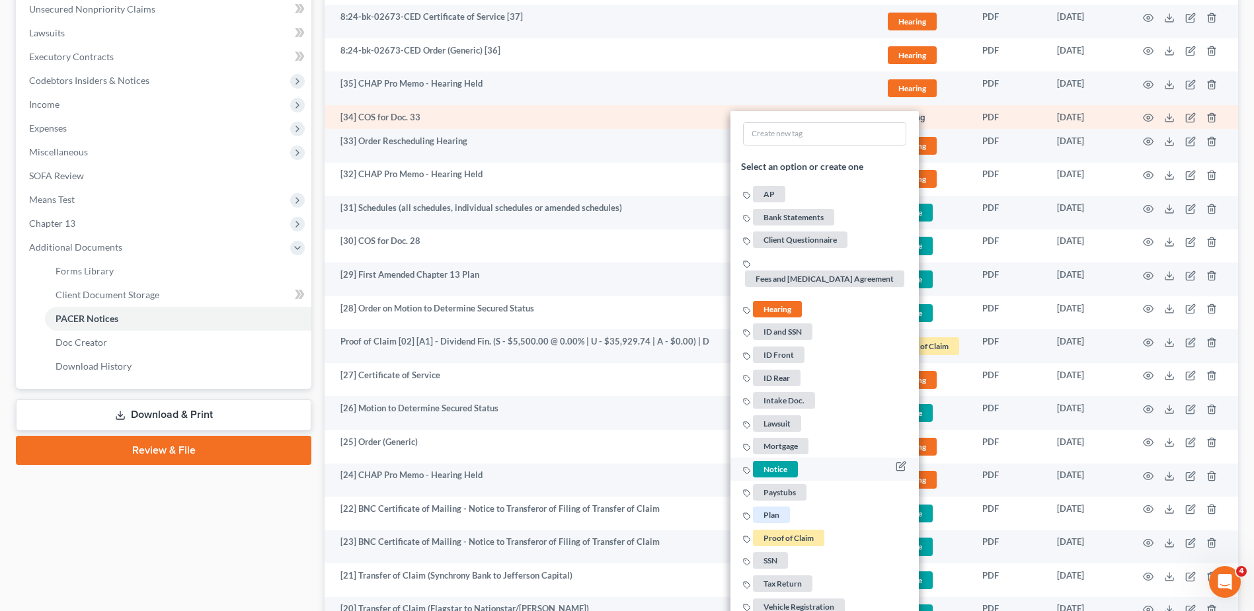
click at [785, 463] on span "Notice" at bounding box center [775, 469] width 45 height 17
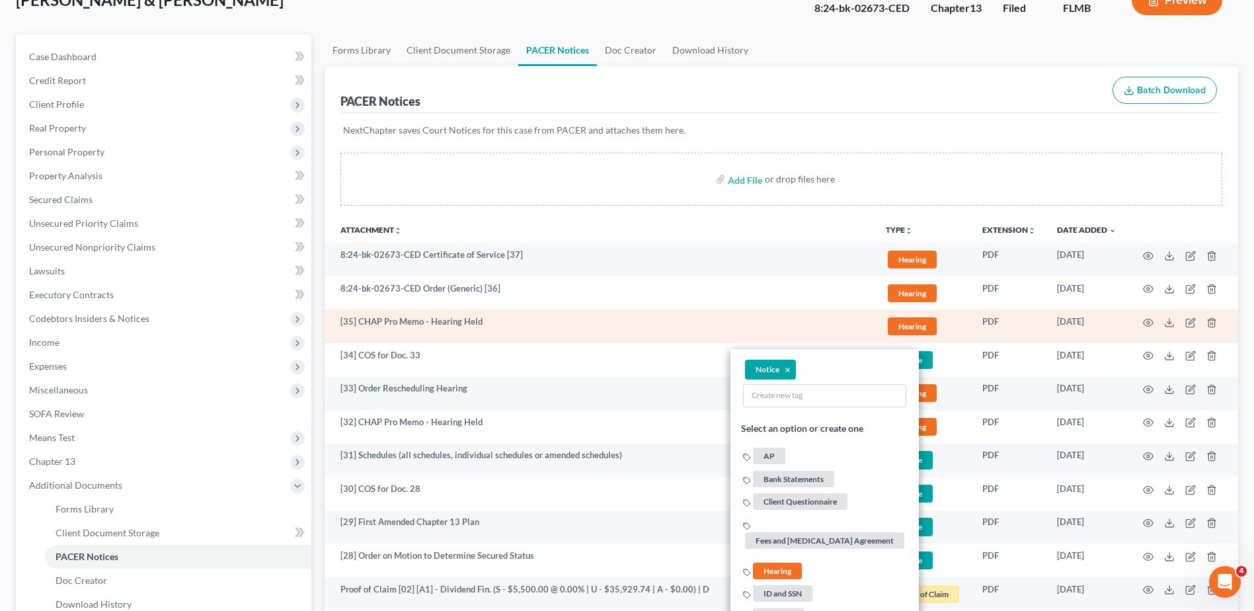
scroll to position [66, 0]
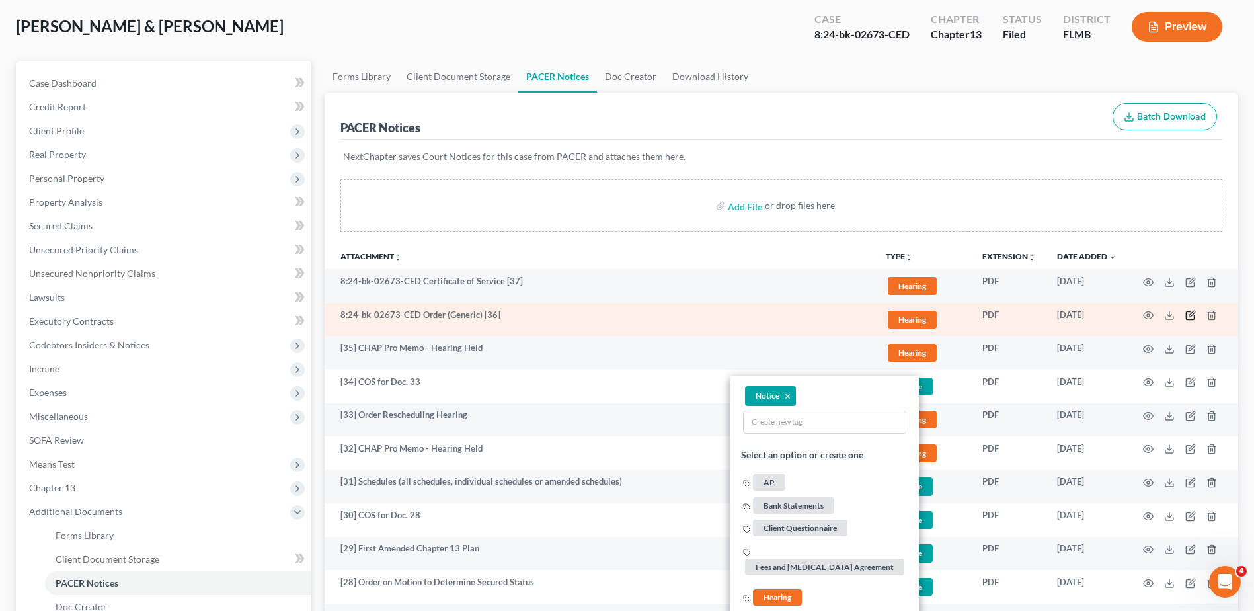
click at [1192, 315] on icon "button" at bounding box center [1191, 314] width 6 height 6
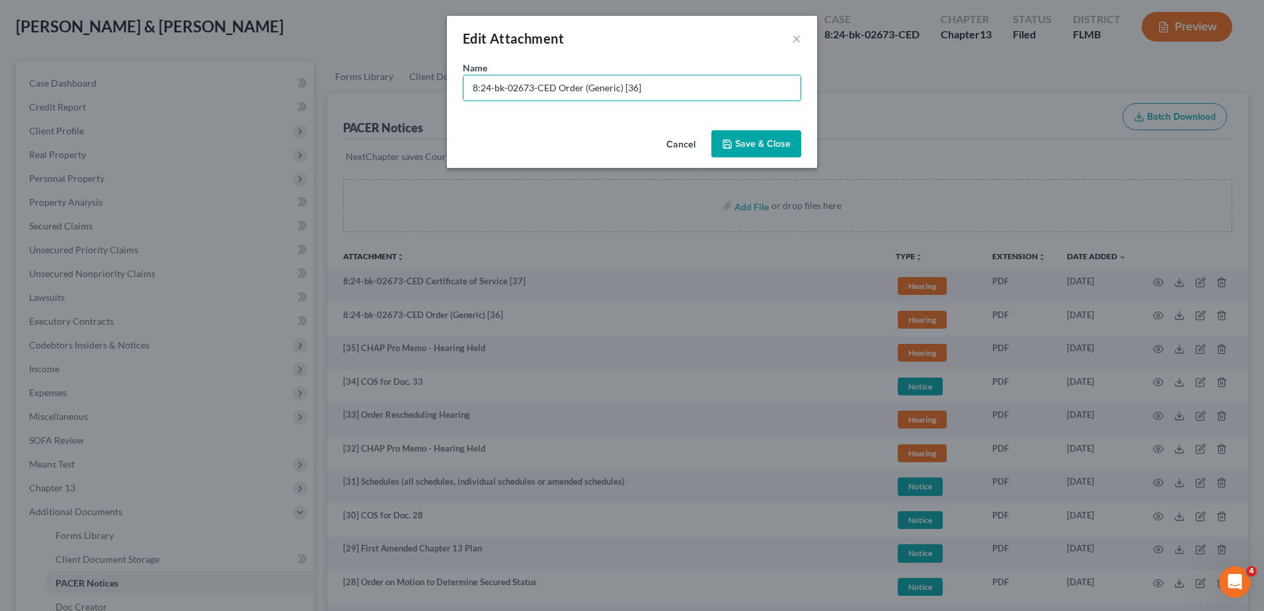
drag, startPoint x: 232, startPoint y: 71, endPoint x: -226, endPoint y: 37, distance: 459.4
type input "[36] Order (Generic)"
drag, startPoint x: 761, startPoint y: 134, endPoint x: 773, endPoint y: 139, distance: 13.3
click at [761, 134] on button "Save & Close" at bounding box center [756, 144] width 90 height 28
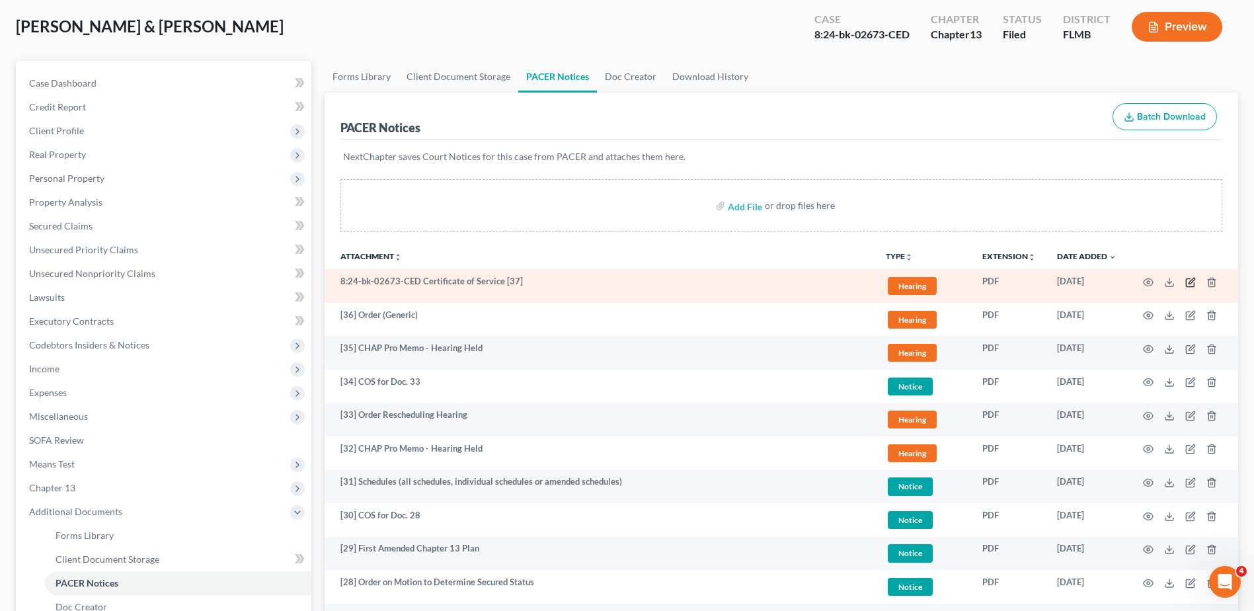
click at [1192, 283] on icon "button" at bounding box center [1190, 282] width 11 height 11
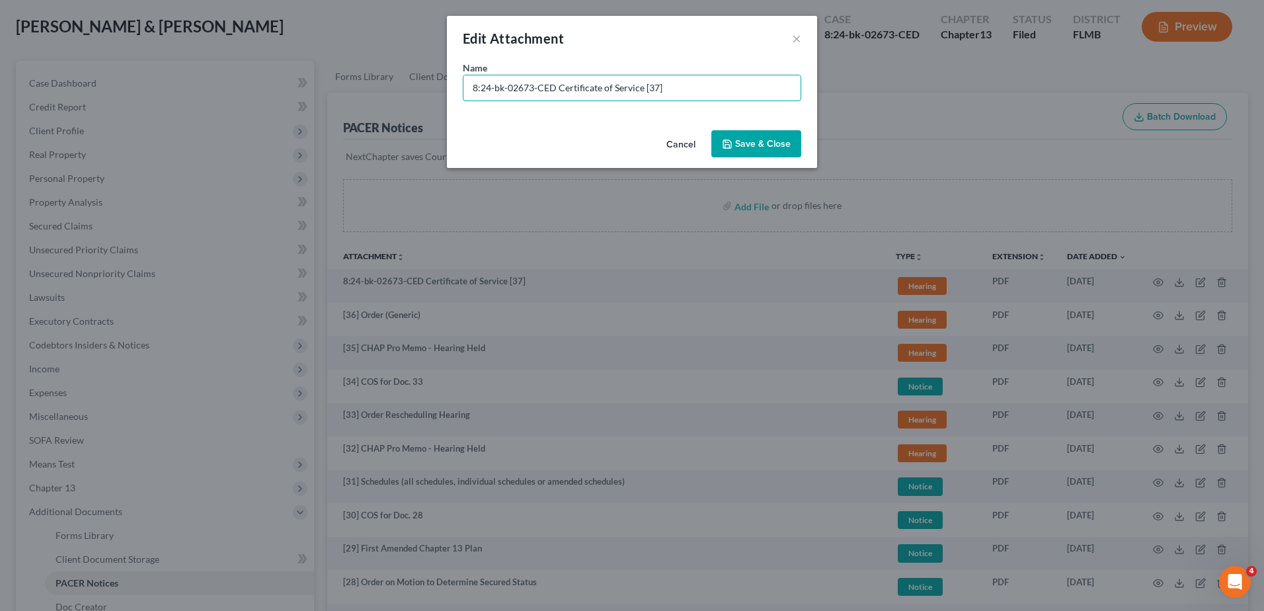
drag, startPoint x: 666, startPoint y: 83, endPoint x: 27, endPoint y: 76, distance: 638.6
click at [71, 80] on div "Edit Attachment × Name * 8:24-bk-02673-CED Certificate of Service [37] Cancel S…" at bounding box center [632, 305] width 1264 height 611
type input "[37] COS for Doc. 36"
click at [746, 139] on span "Save & Close" at bounding box center [763, 143] width 56 height 11
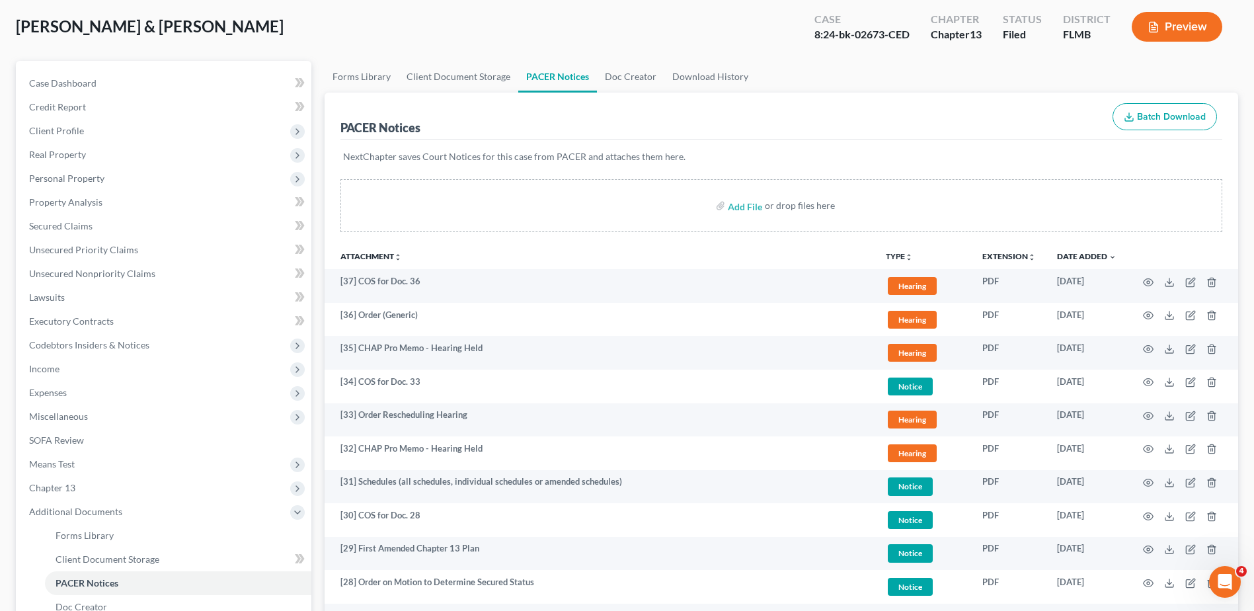
click at [356, 24] on div "Beyer, Terry & Kathleen Upgraded Case 8:24-bk-02673-CED Chapter Chapter 13 Stat…" at bounding box center [627, 32] width 1222 height 58
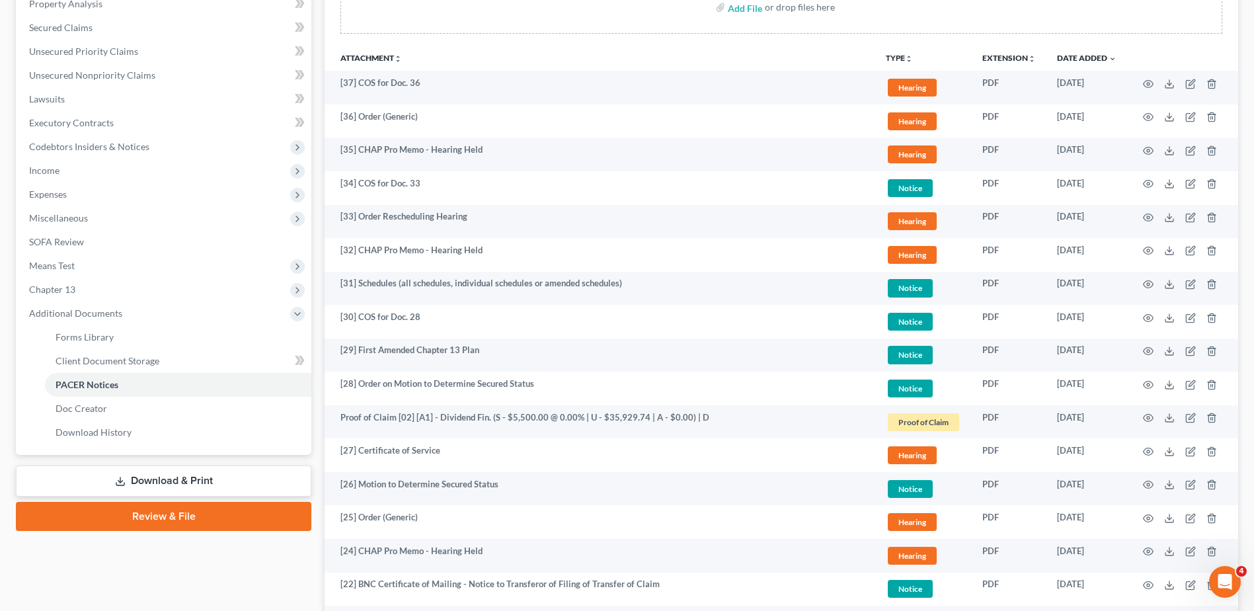
scroll to position [0, 0]
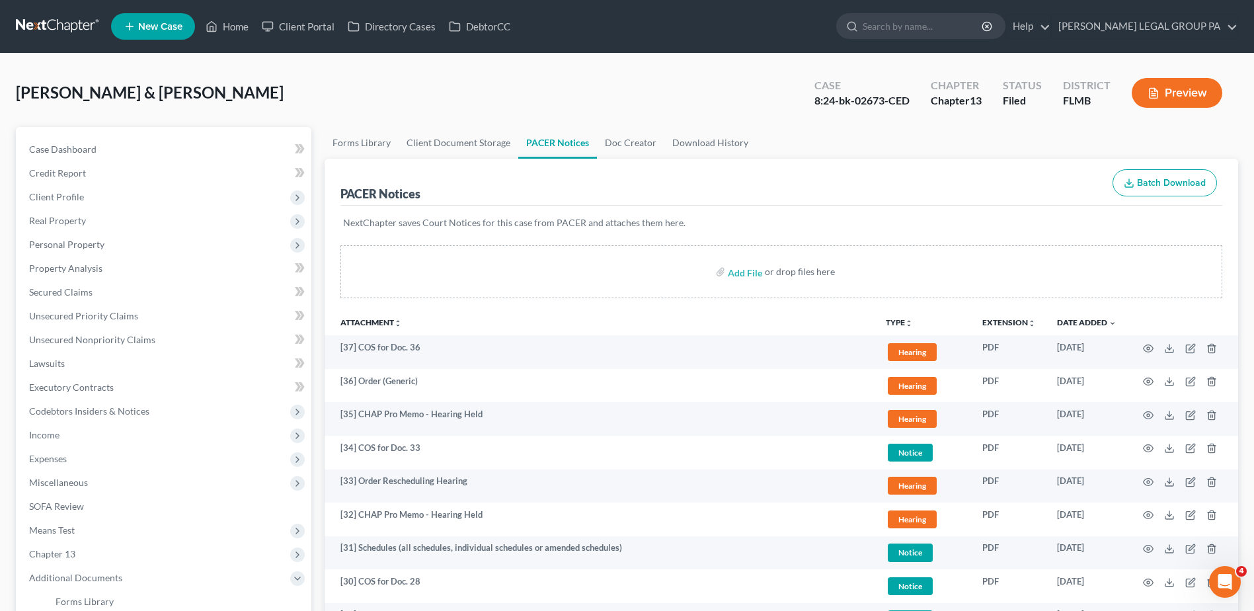
click at [51, 25] on link at bounding box center [58, 27] width 85 height 24
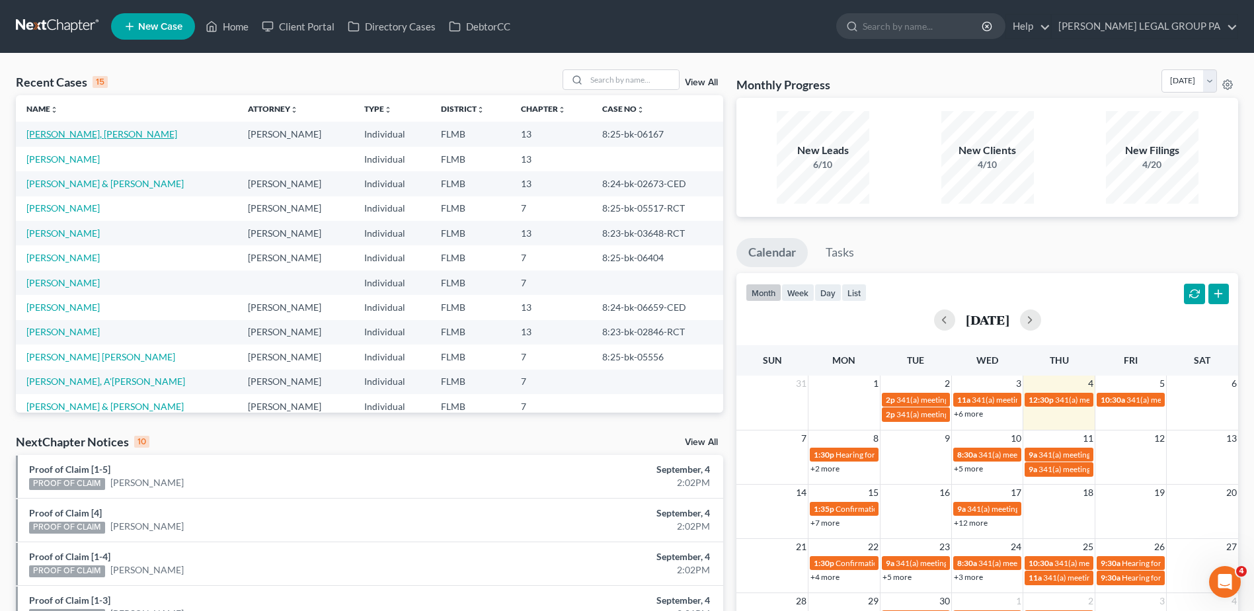
click at [56, 129] on link "[PERSON_NAME], [PERSON_NAME]" at bounding box center [101, 133] width 151 height 11
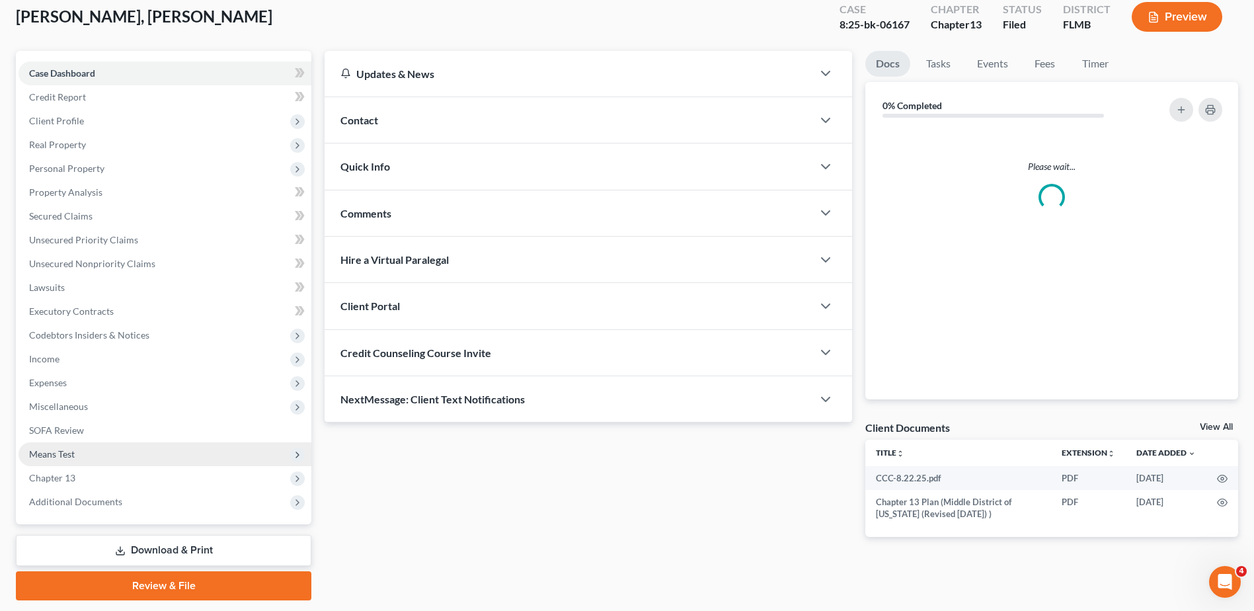
scroll to position [116, 0]
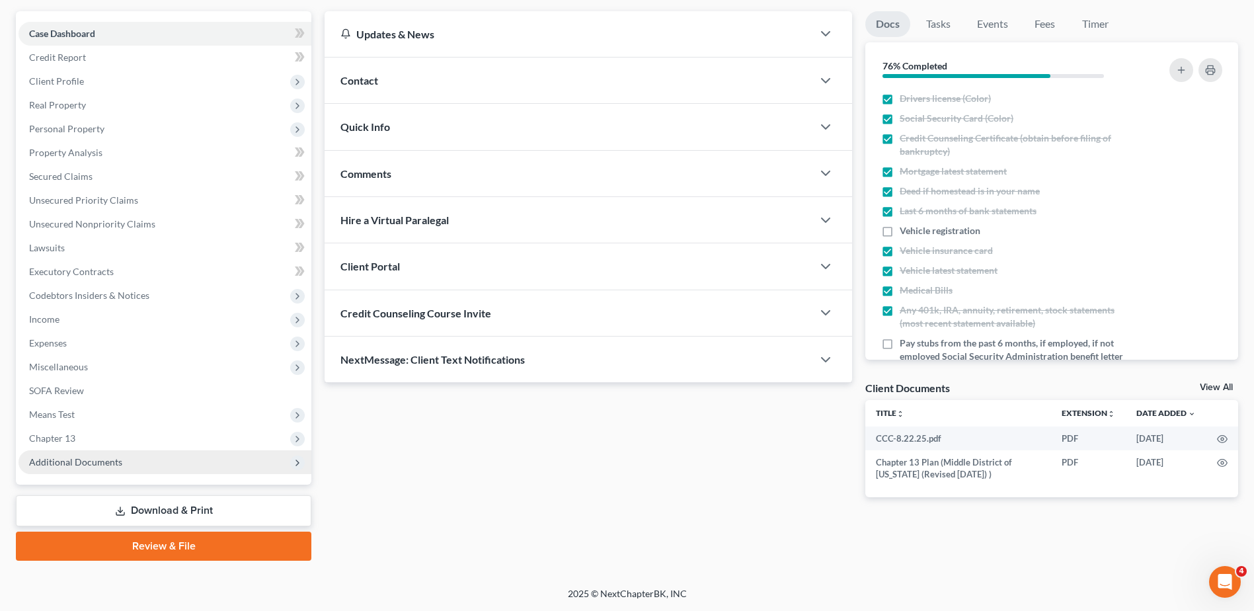
click at [89, 461] on span "Additional Documents" at bounding box center [75, 461] width 93 height 11
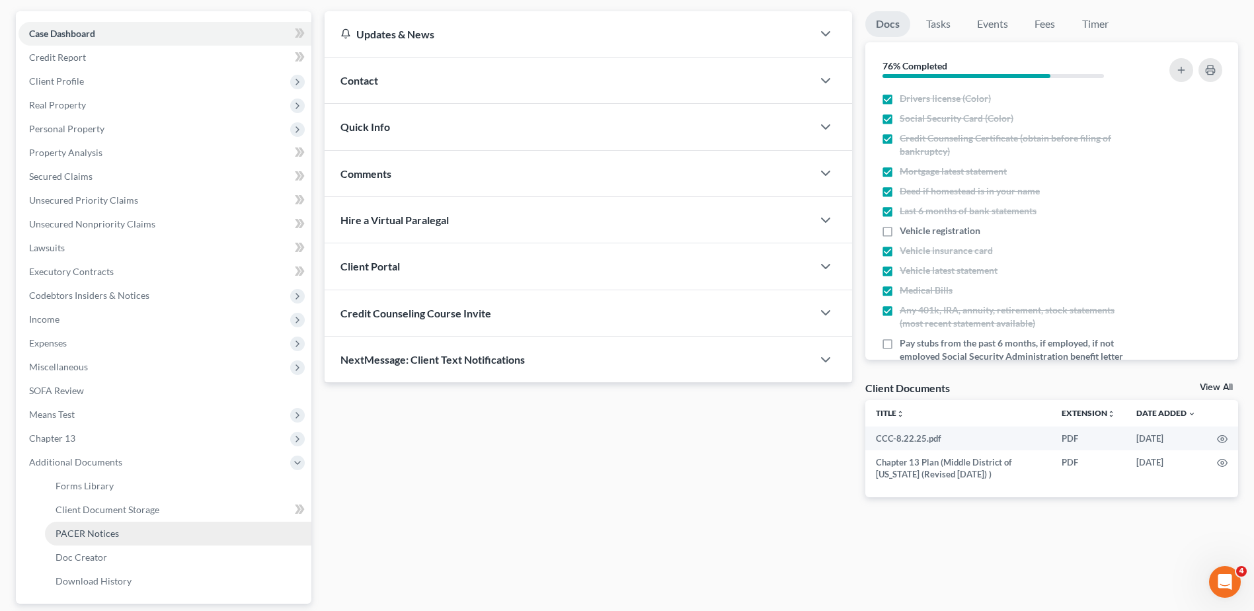
click at [108, 537] on span "PACER Notices" at bounding box center [87, 532] width 63 height 11
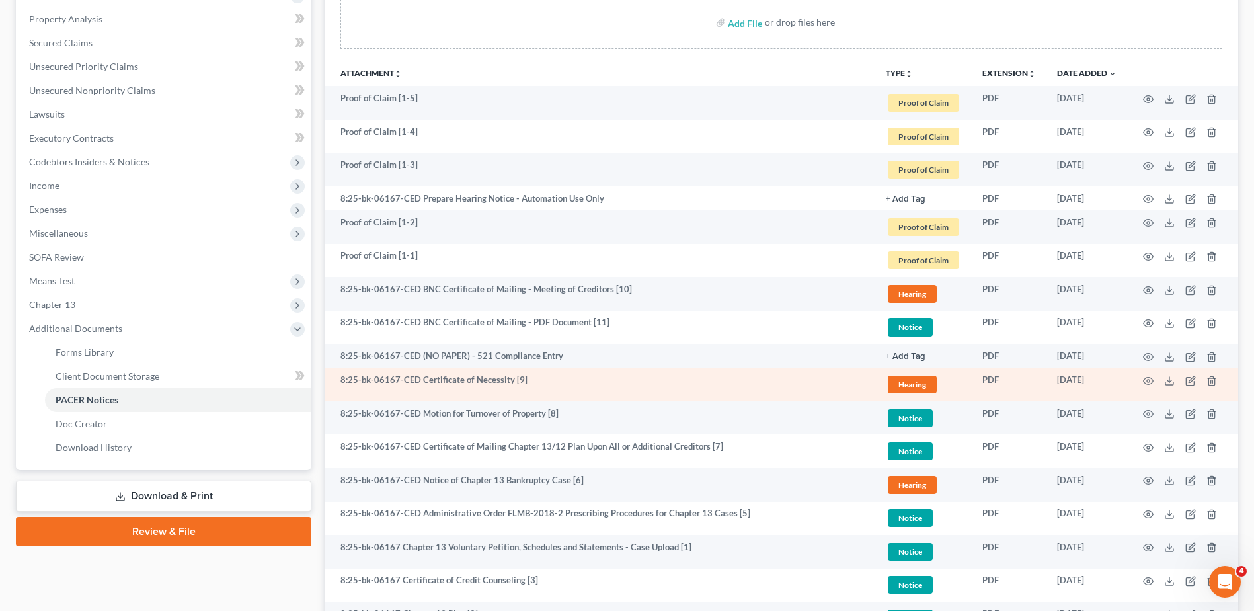
scroll to position [331, 0]
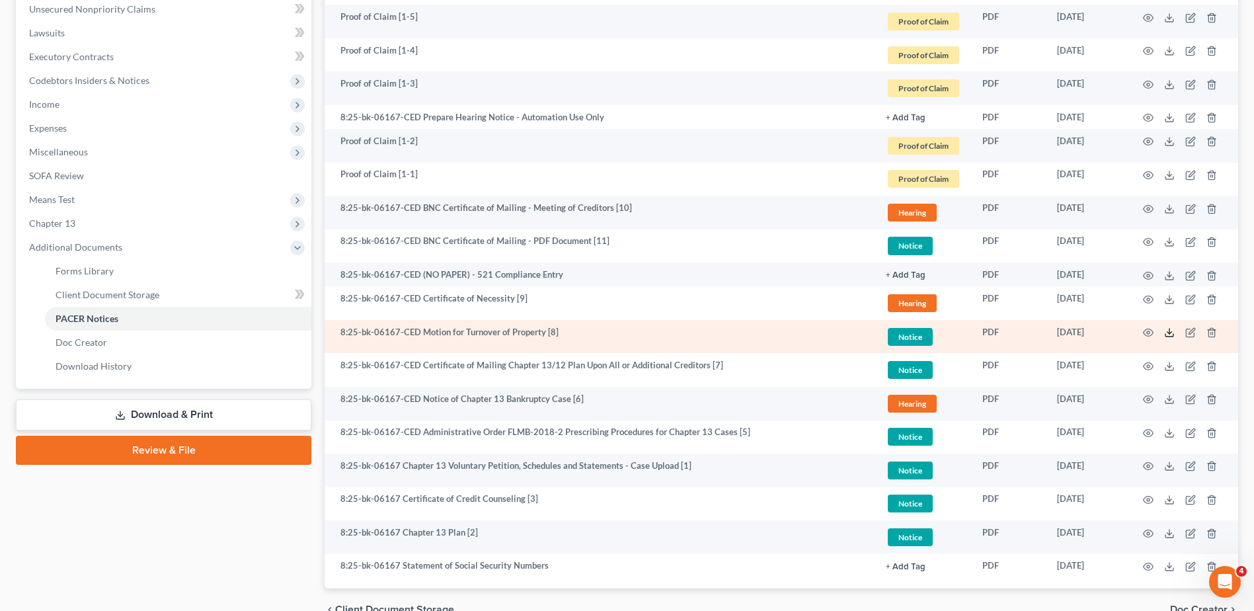
click at [1167, 332] on polyline at bounding box center [1169, 333] width 5 height 2
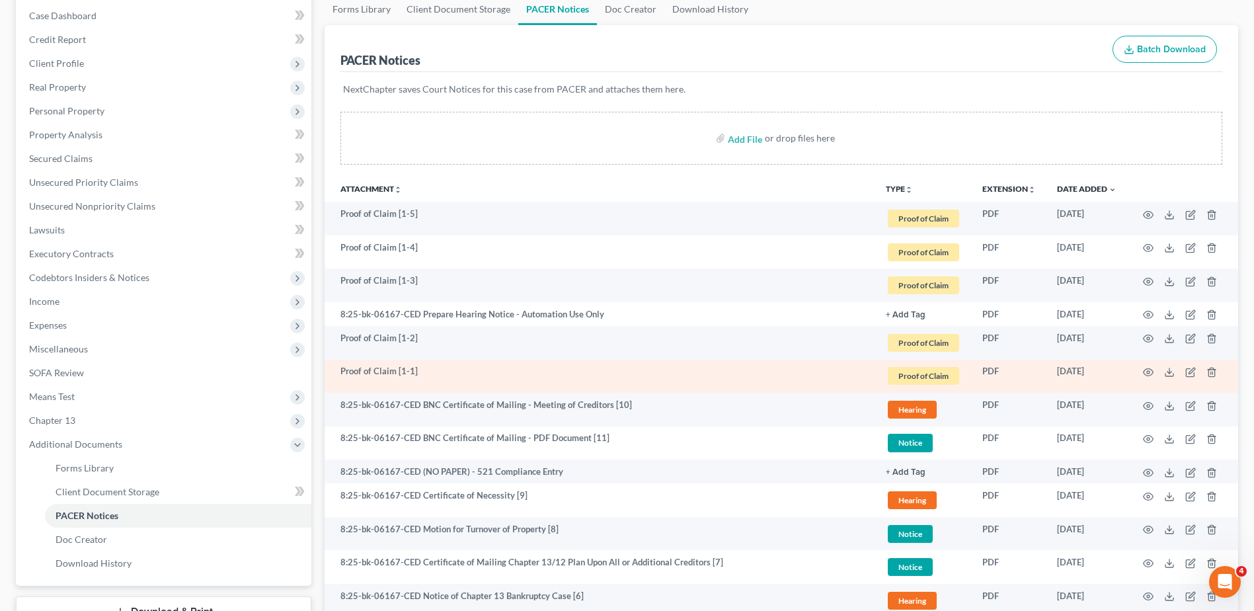
scroll to position [132, 0]
click at [1170, 375] on icon at bounding box center [1169, 373] width 11 height 11
